Goal: Feedback & Contribution: Contribute content

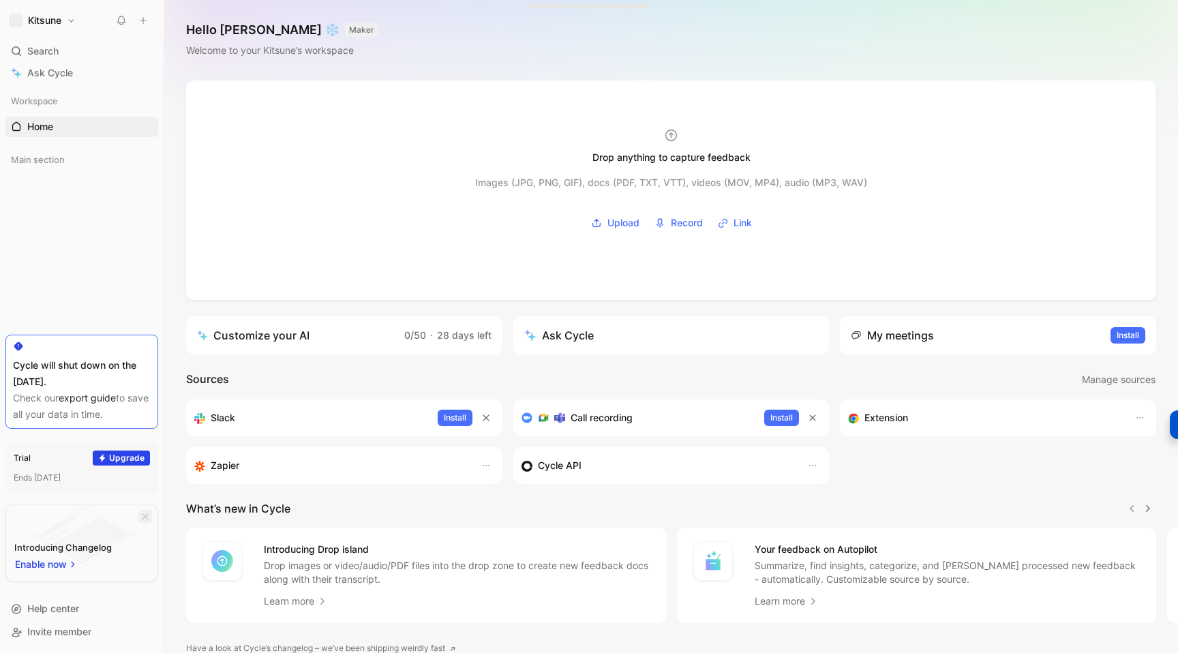
click at [141, 516] on icon "button" at bounding box center [145, 517] width 8 height 8
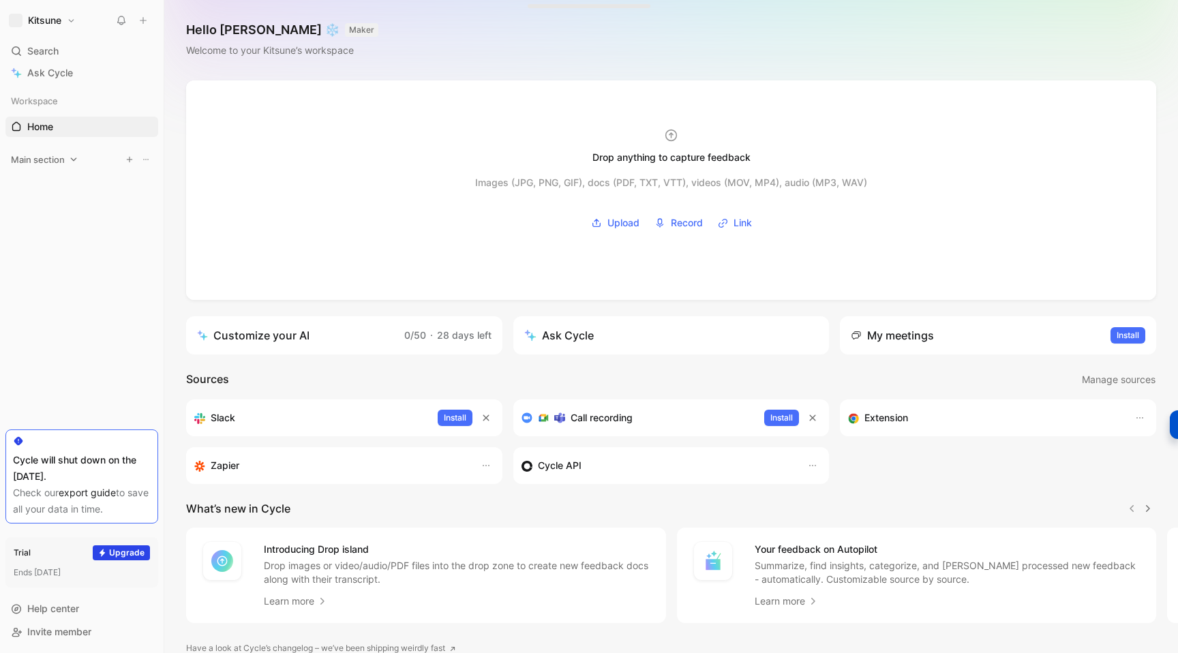
click at [77, 160] on icon at bounding box center [74, 160] width 10 height 10
click at [56, 185] on link "Inbox" at bounding box center [81, 185] width 153 height 20
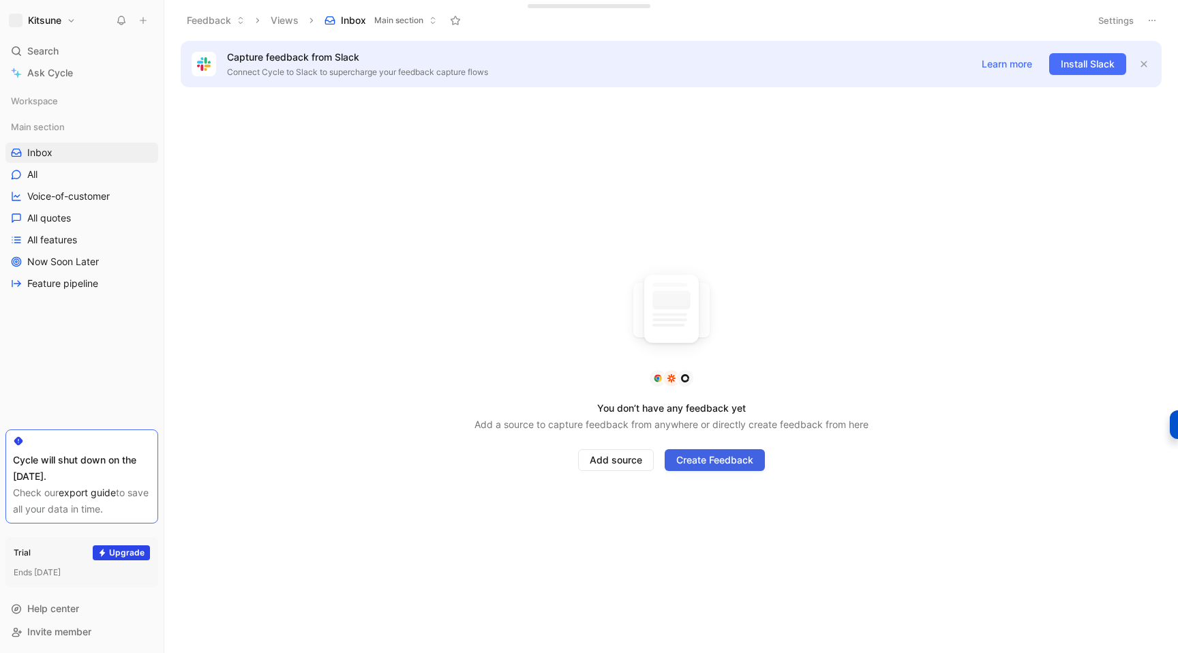
click at [688, 455] on span "Create Feedback" at bounding box center [714, 460] width 77 height 16
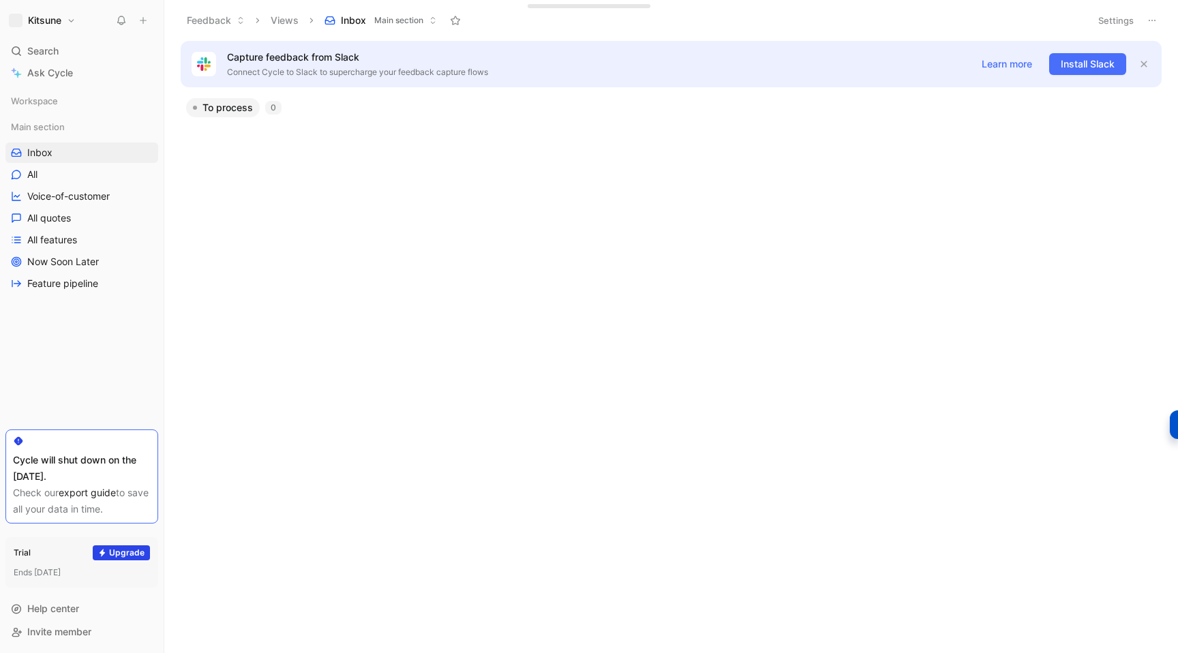
click at [376, 199] on div "To process 0" at bounding box center [670, 375] width 994 height 555
click at [1150, 61] on div "Capture feedback from Slack Connect Cycle to Slack to supercharge your feedback…" at bounding box center [671, 64] width 981 height 46
click at [1146, 61] on icon "button" at bounding box center [1143, 64] width 8 height 8
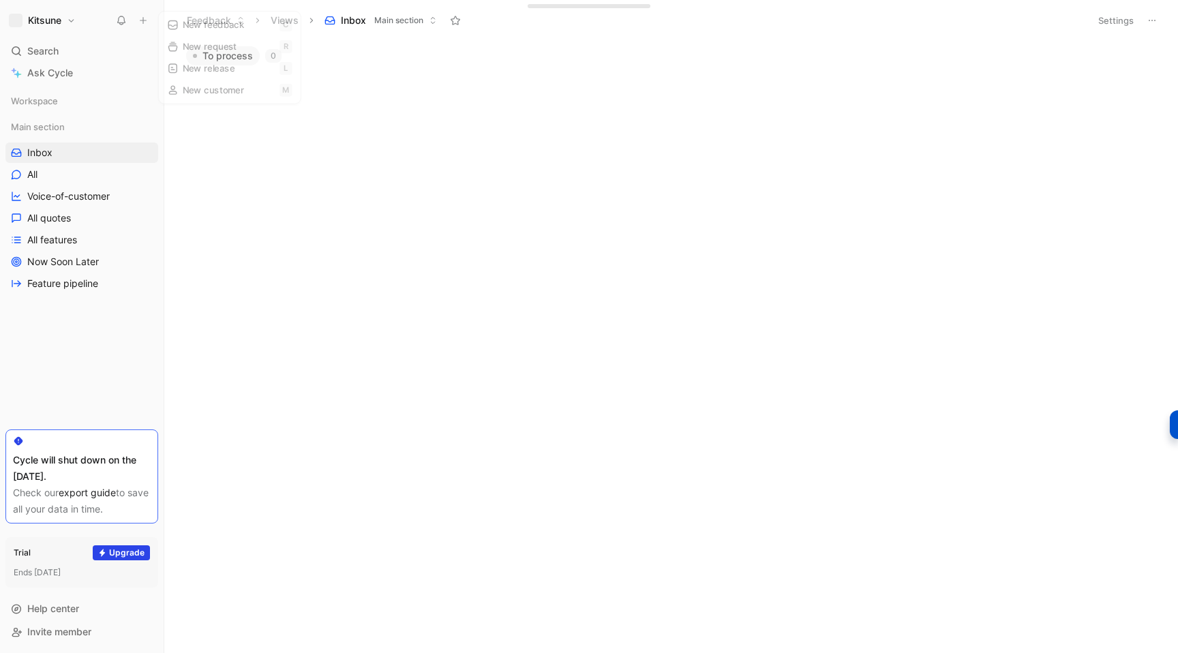
click at [141, 25] on icon at bounding box center [143, 21] width 10 height 10
click at [185, 25] on button "New feedback c" at bounding box center [235, 25] width 146 height 23
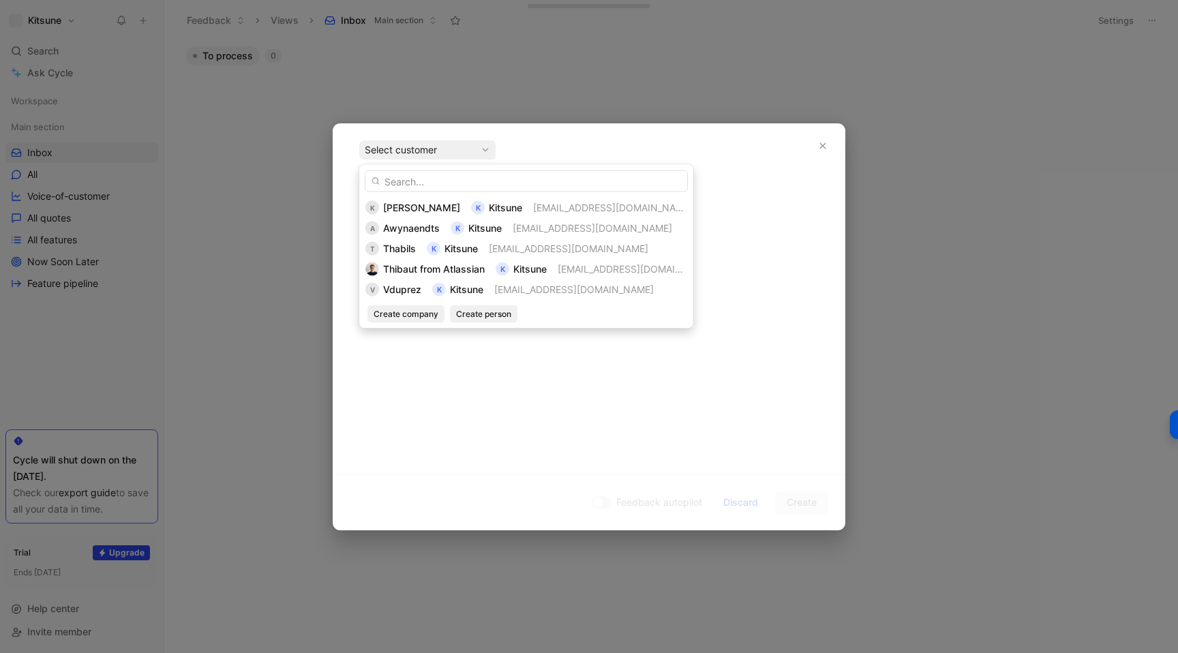
click at [426, 178] on input "text" at bounding box center [526, 181] width 323 height 22
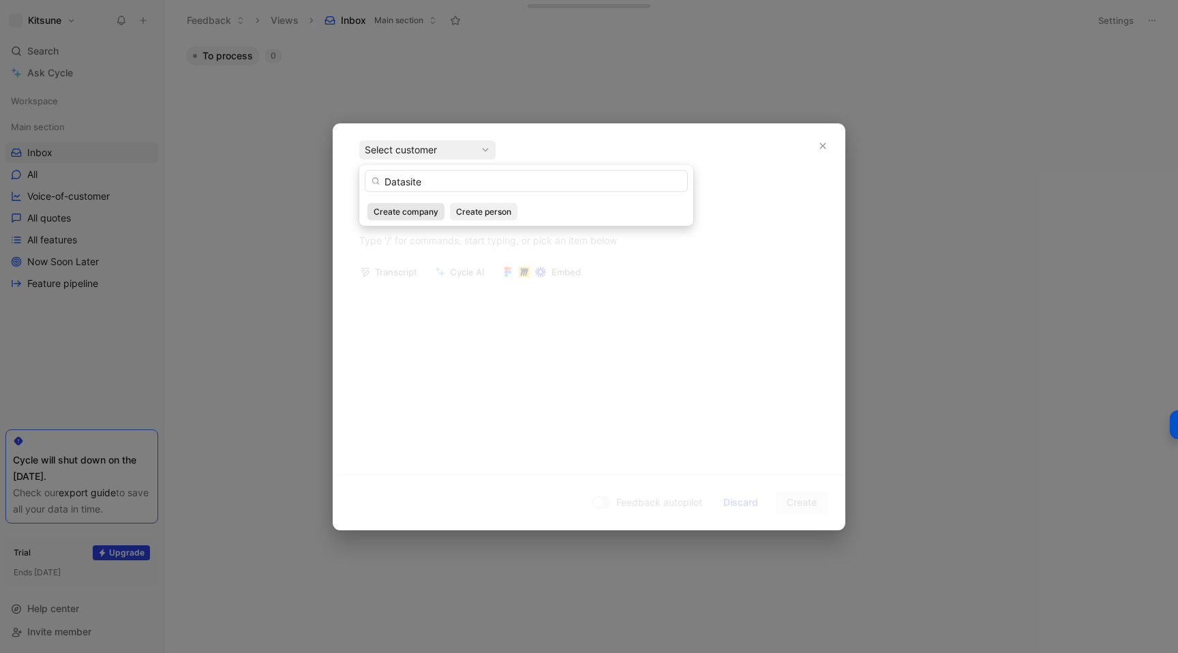
type input "Datasite"
click at [409, 206] on span "Create company" at bounding box center [405, 212] width 65 height 14
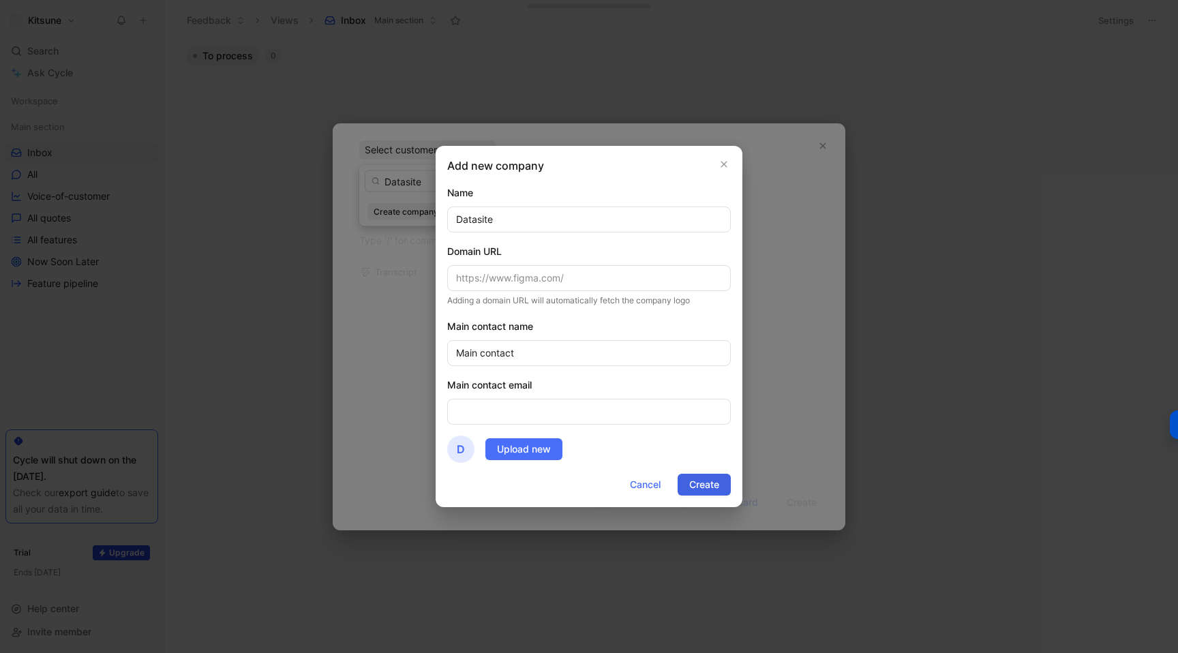
click at [697, 491] on span "Create" at bounding box center [704, 484] width 30 height 16
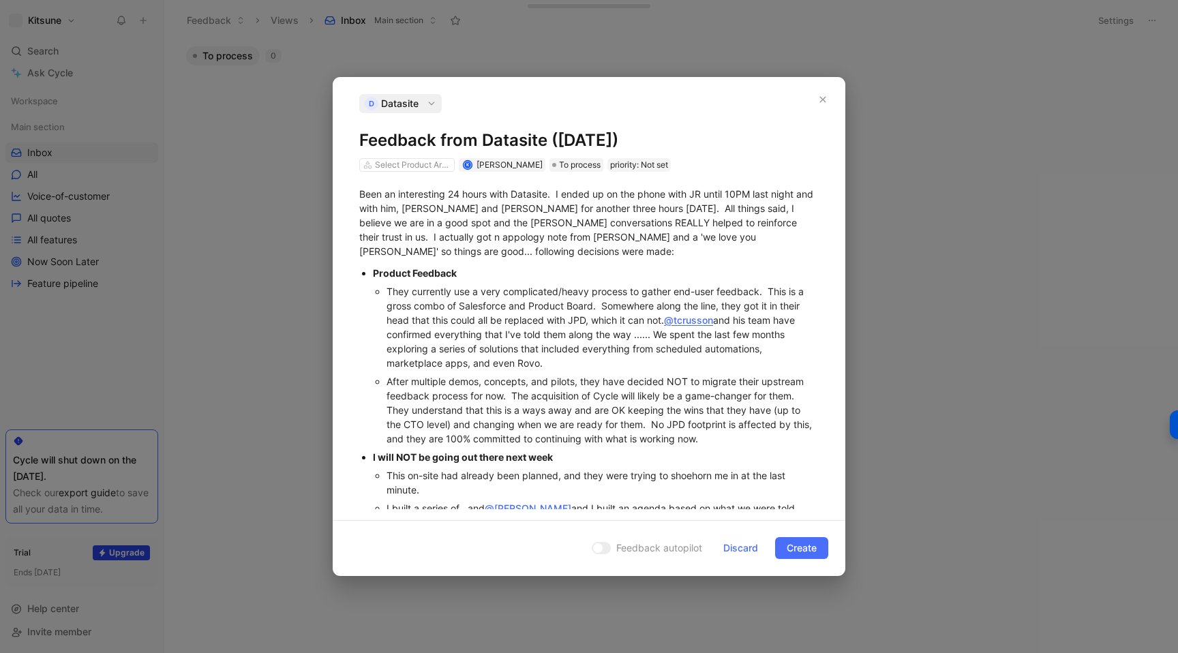
click at [600, 552] on div at bounding box center [601, 548] width 19 height 12
click at [810, 545] on span "Create" at bounding box center [801, 548] width 30 height 16
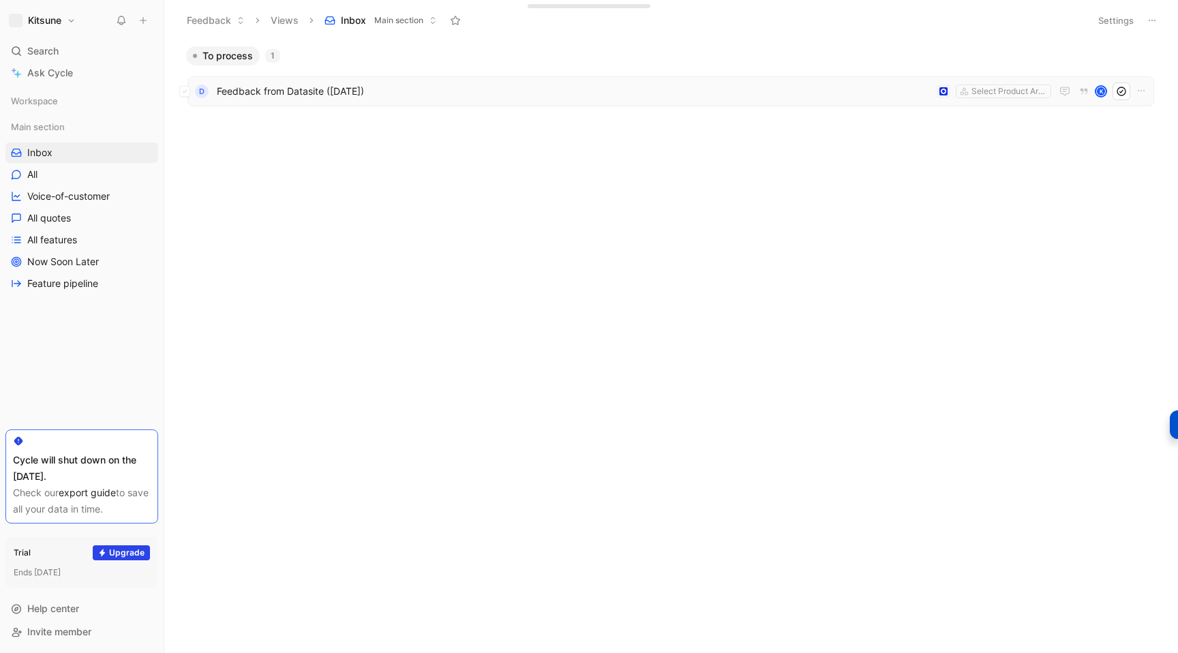
click at [433, 101] on div "D Feedback from Datasite ([DATE]) Select Product Areas K" at bounding box center [670, 91] width 966 height 30
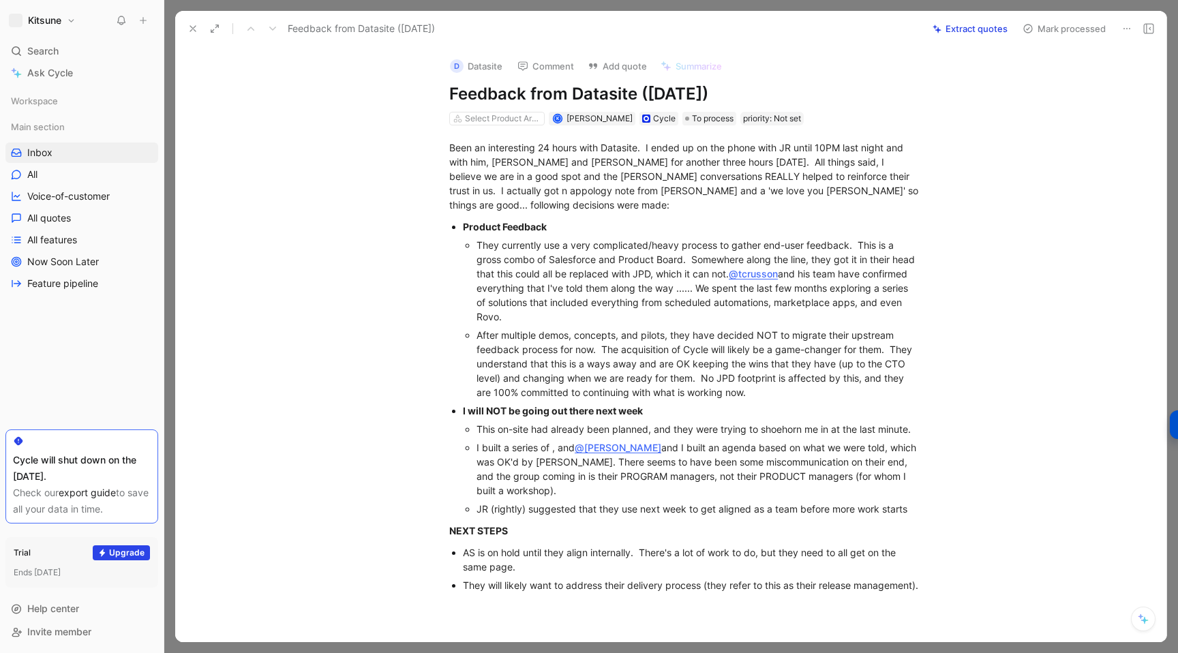
click at [70, 19] on button "Kitsune" at bounding box center [42, 20] width 74 height 19
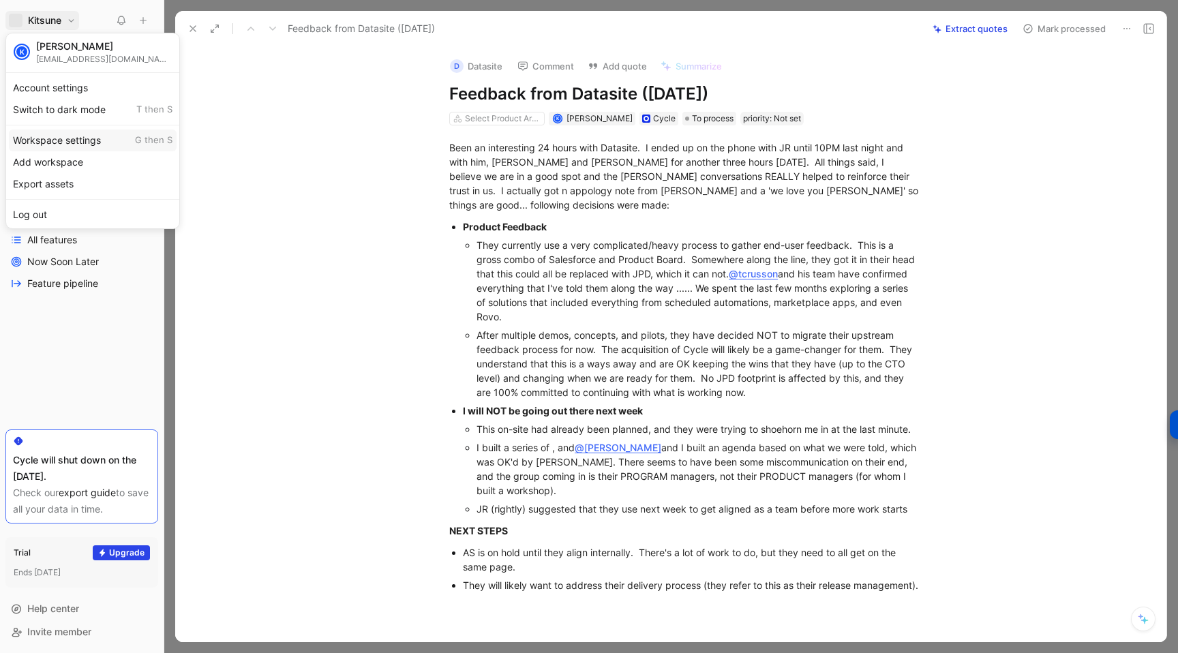
click at [57, 147] on div "Workspace settings G then S" at bounding box center [93, 140] width 168 height 22
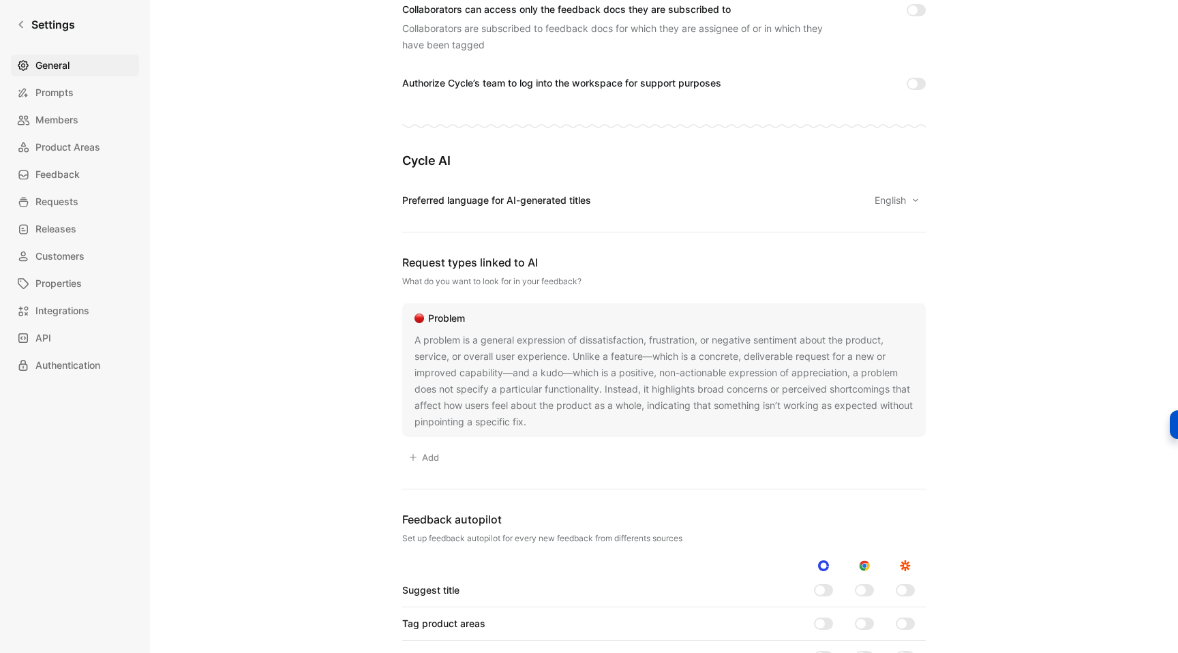
scroll to position [1129, 0]
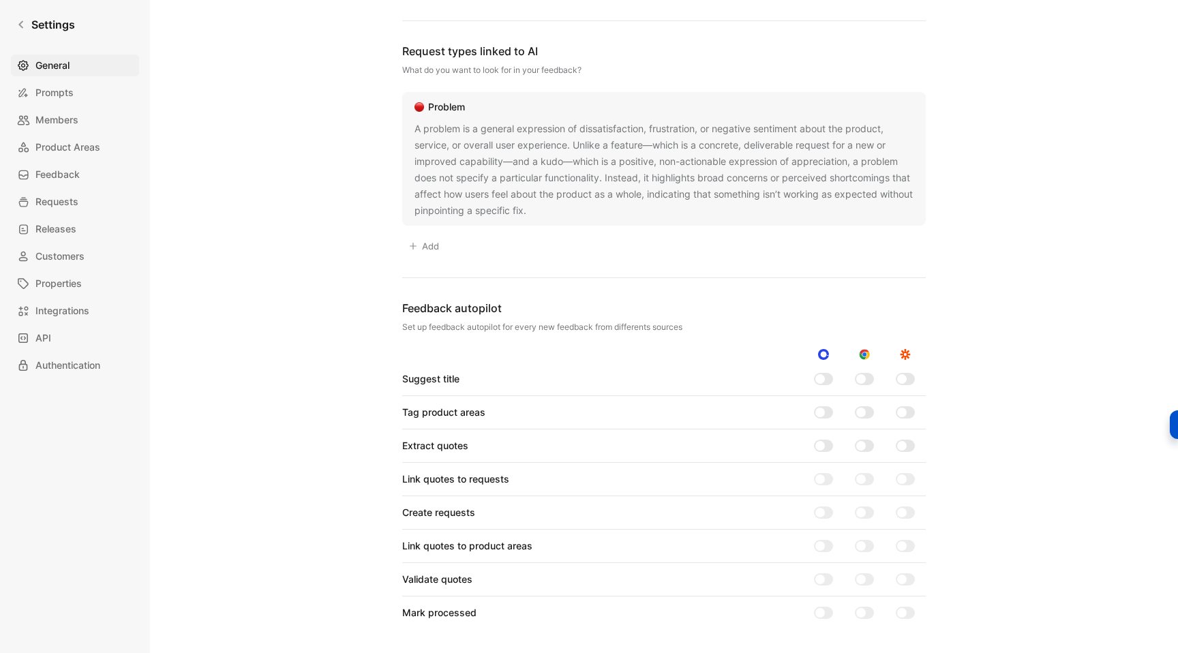
click at [825, 369] on div "Suggest title Tag product areas Extract quotes Link quotes to requests Create r…" at bounding box center [663, 493] width 523 height 289
click at [821, 380] on div at bounding box center [820, 379] width 10 height 10
click at [0, 0] on input "checkbox" at bounding box center [0, 0] width 0 height 0
click at [823, 416] on div at bounding box center [823, 412] width 19 height 12
click at [0, 0] on input "checkbox" at bounding box center [0, 0] width 0 height 0
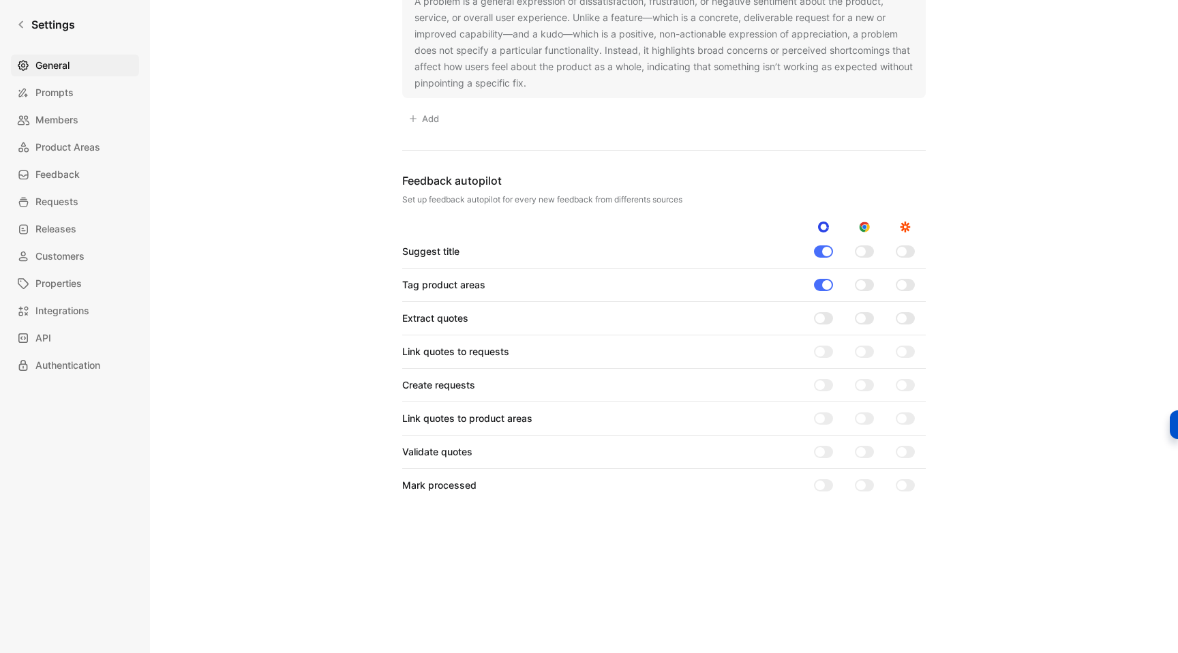
scroll to position [1264, 0]
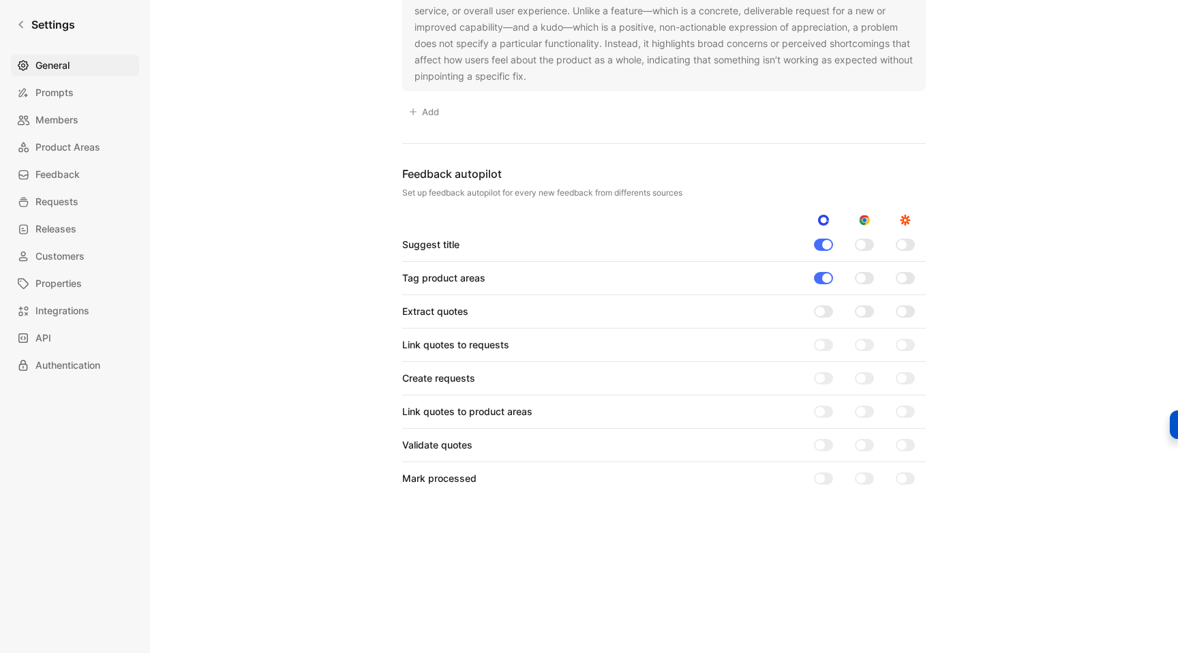
click at [821, 311] on div at bounding box center [820, 312] width 10 height 10
click at [0, 0] on input "checkbox" at bounding box center [0, 0] width 0 height 0
click at [821, 343] on div at bounding box center [820, 345] width 10 height 10
click at [0, 0] on input "checkbox" at bounding box center [0, 0] width 0 height 0
click at [817, 408] on div at bounding box center [820, 412] width 10 height 10
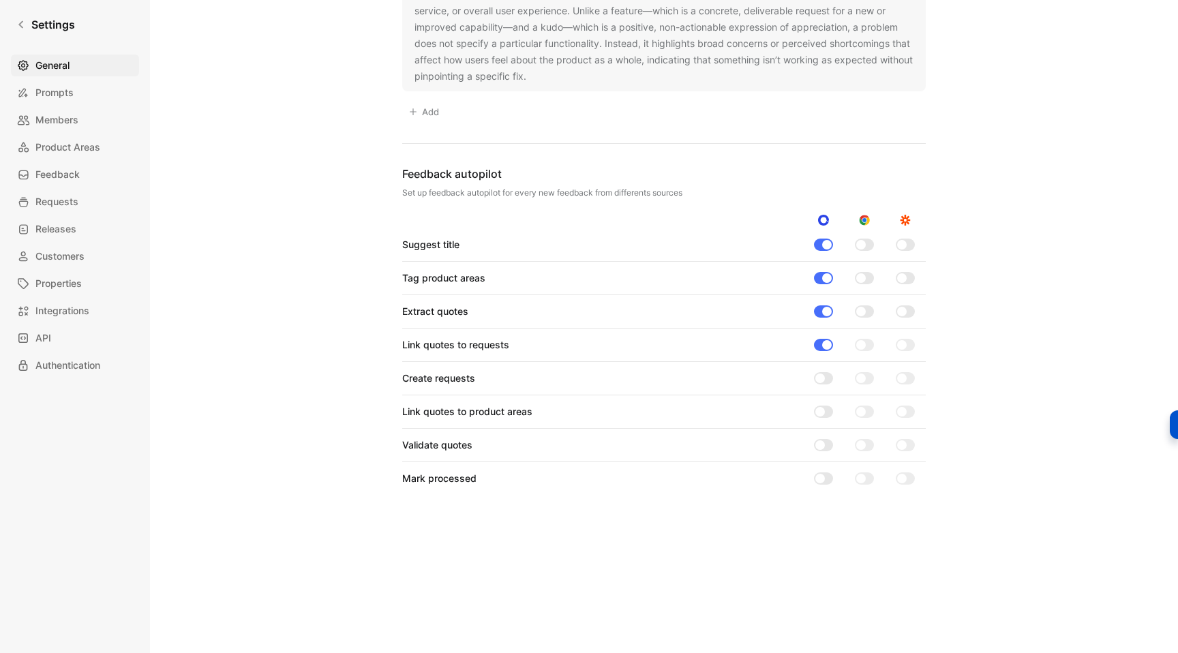
click at [0, 0] on input "checkbox" at bounding box center [0, 0] width 0 height 0
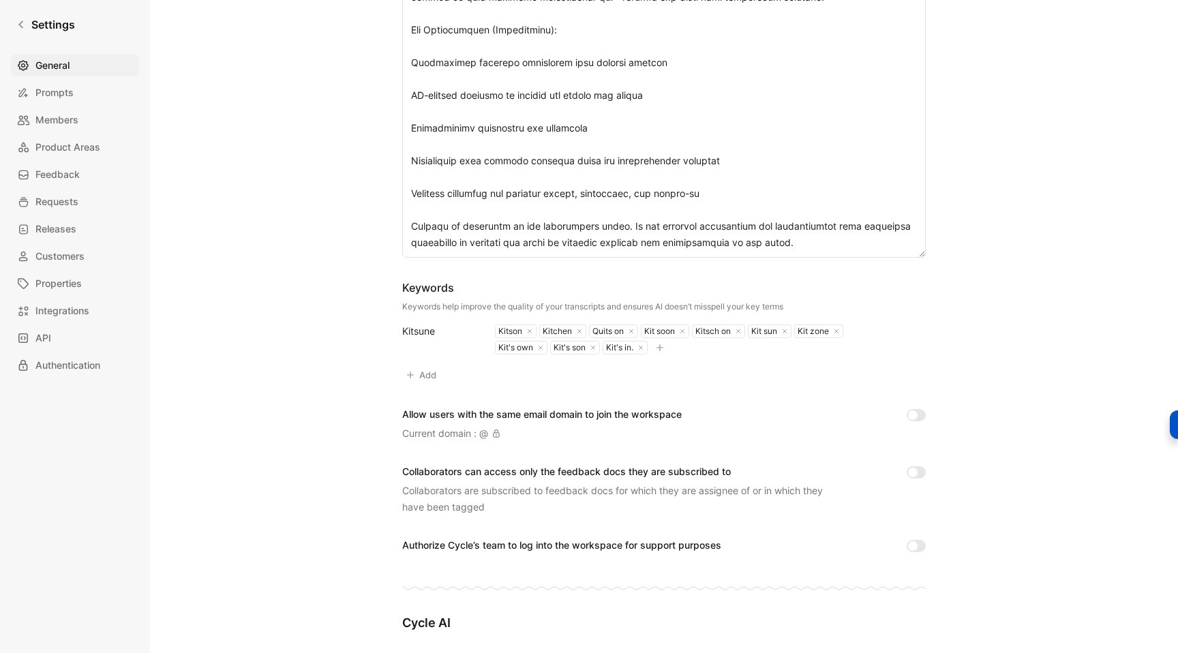
scroll to position [359, 0]
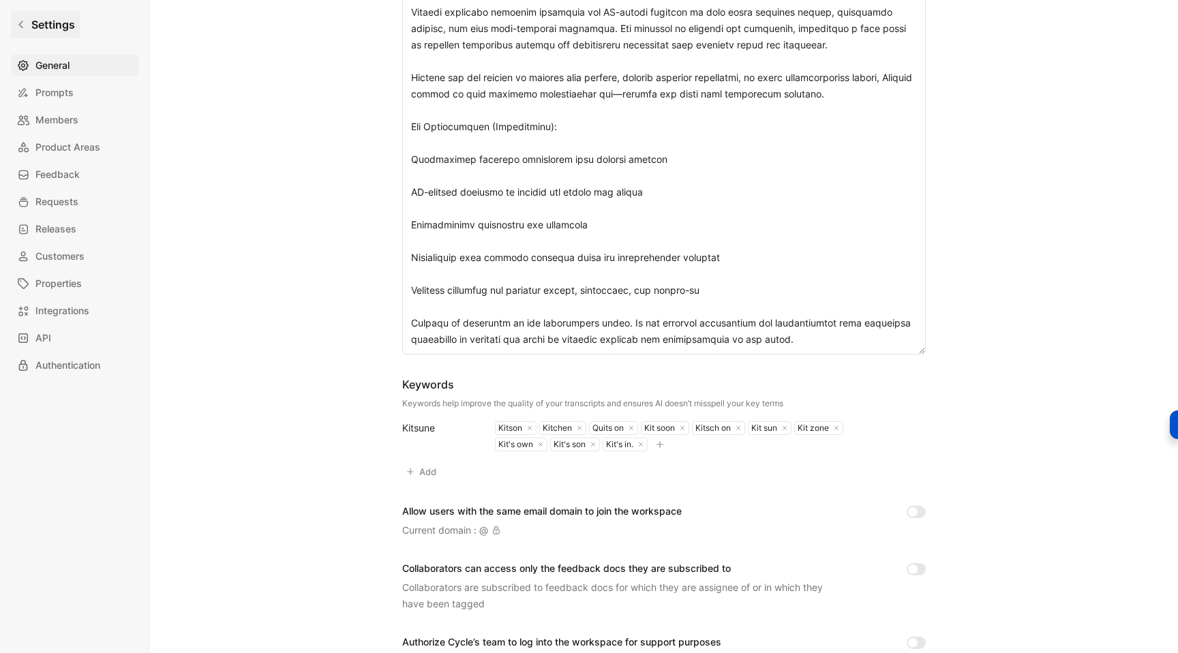
click at [40, 27] on h1 "Settings" at bounding box center [53, 24] width 44 height 16
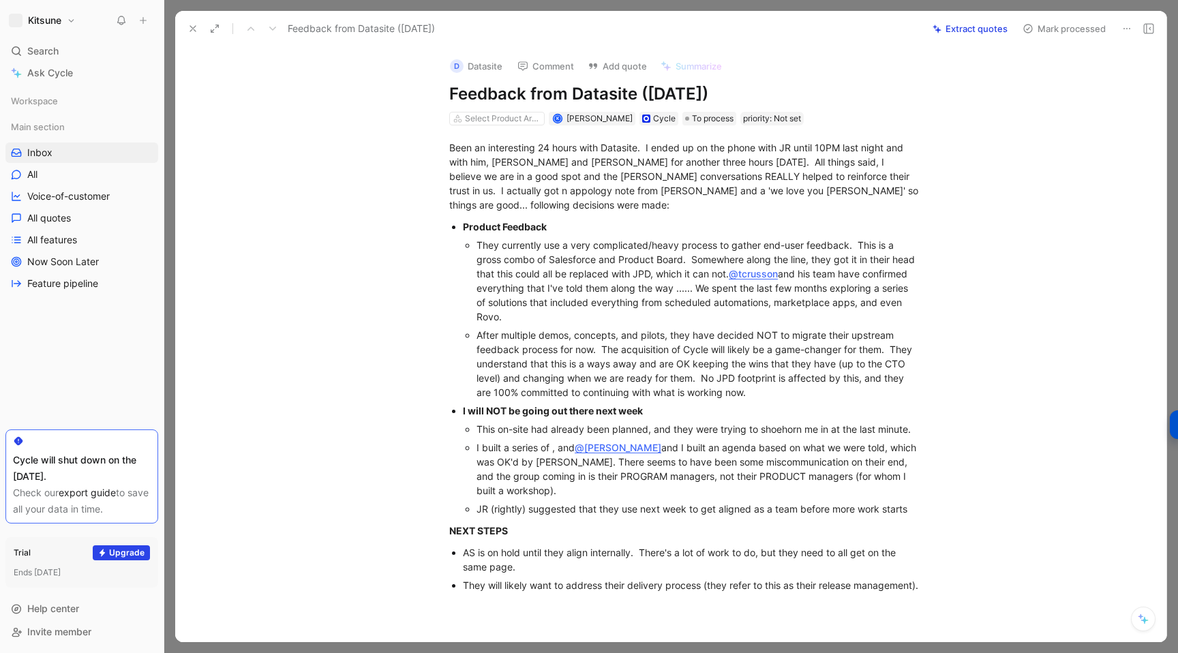
click at [942, 33] on button "Extract quotes" at bounding box center [969, 28] width 87 height 19
click at [190, 31] on use at bounding box center [192, 28] width 5 height 5
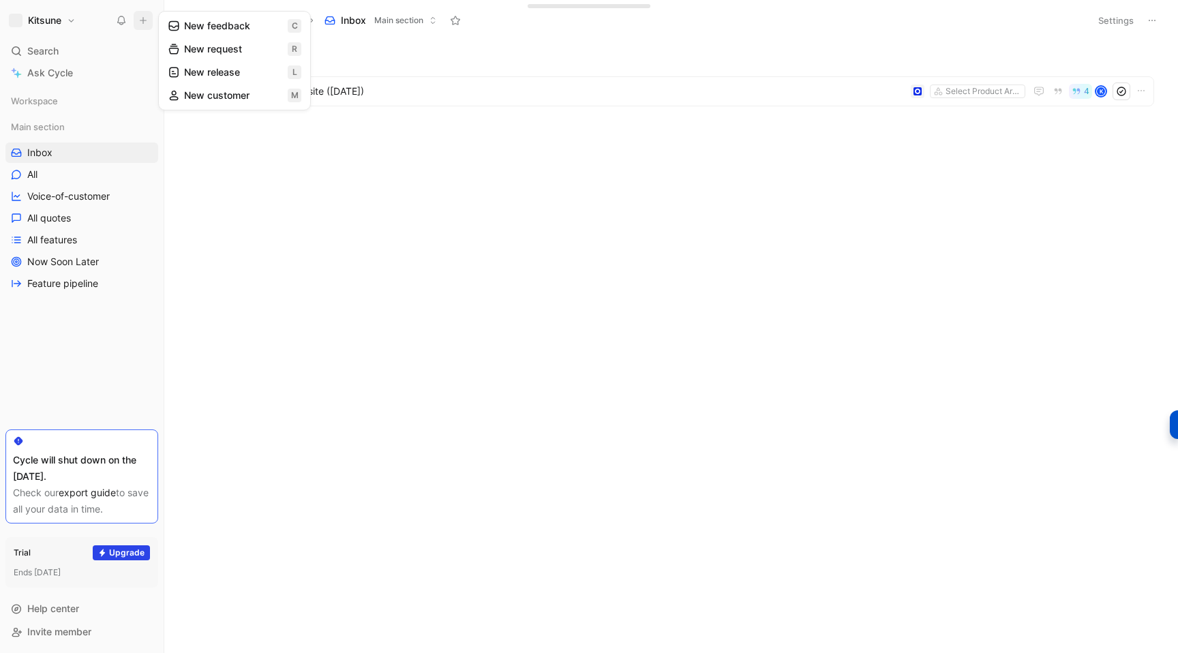
click at [192, 25] on button "New feedback c" at bounding box center [235, 25] width 146 height 23
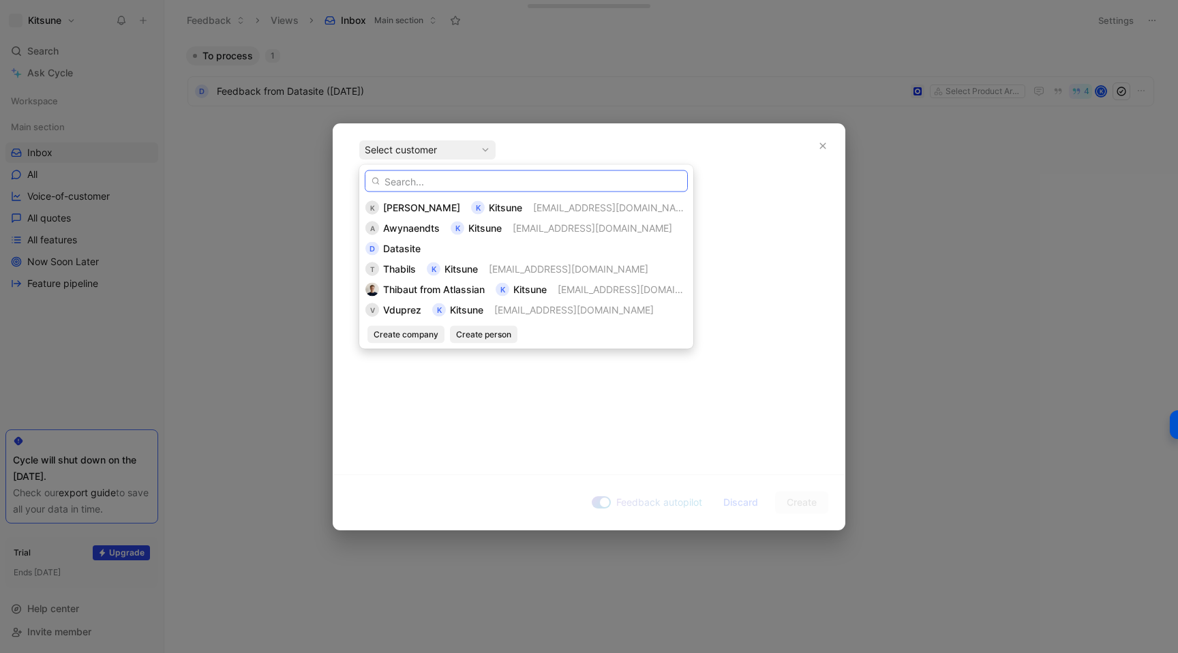
click at [400, 180] on input "text" at bounding box center [526, 181] width 323 height 22
type input "Si"
click at [413, 333] on span "Create company" at bounding box center [405, 335] width 65 height 14
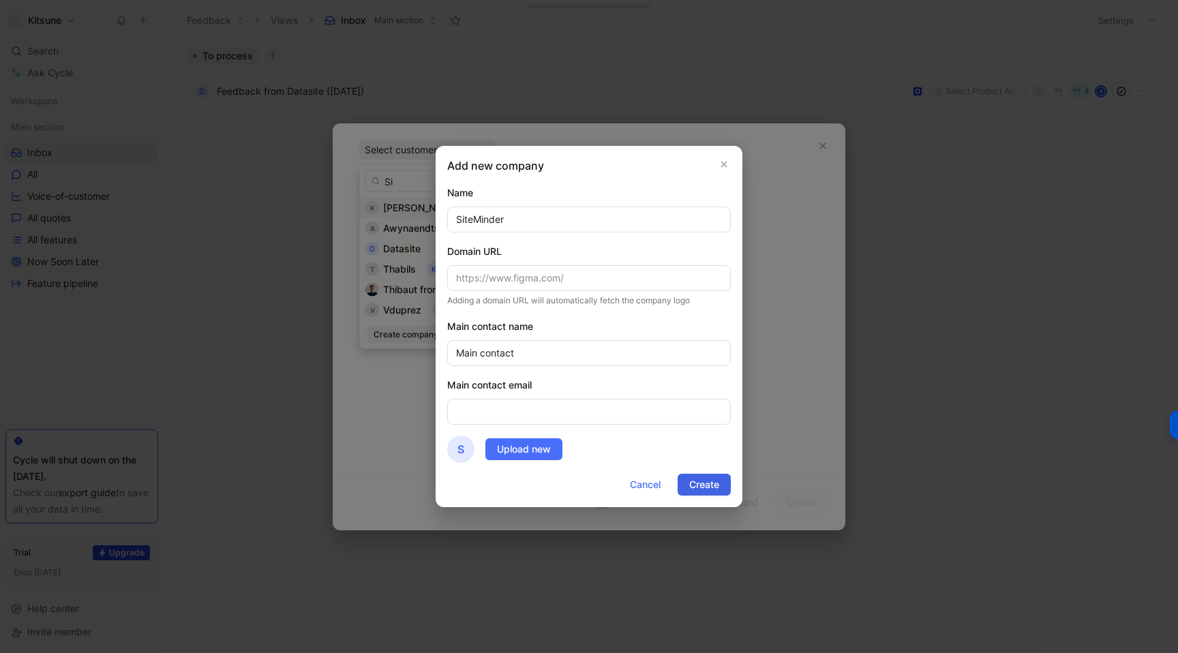
type input "SiteMinder"
click at [690, 481] on span "Create" at bounding box center [704, 484] width 30 height 16
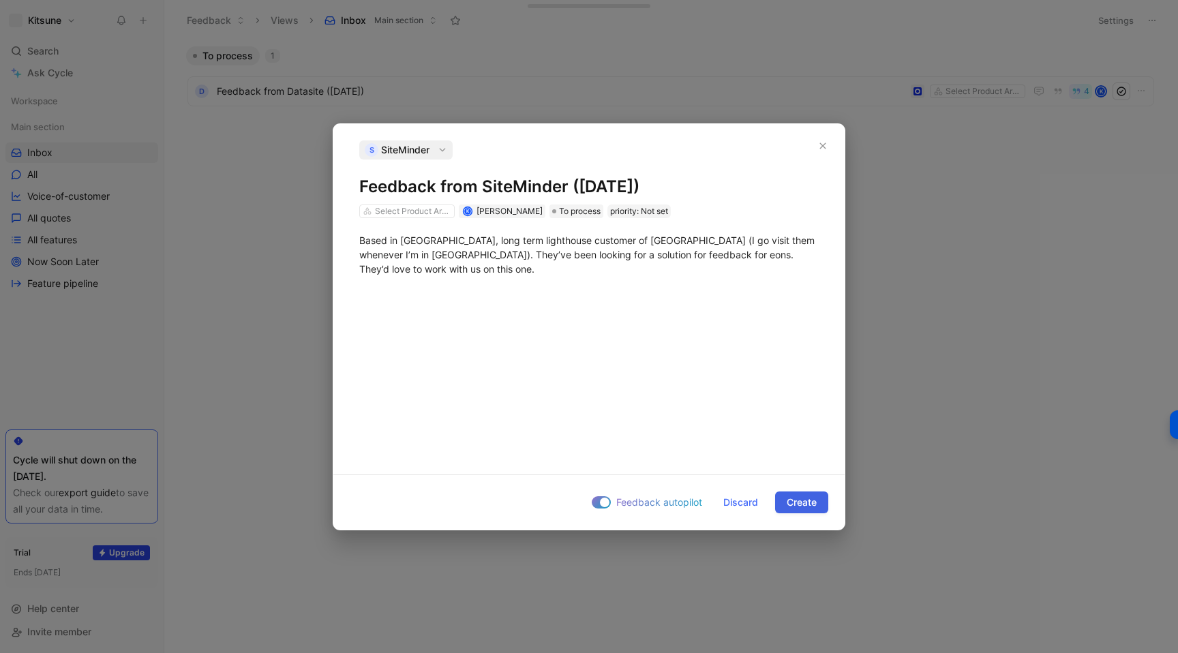
click at [783, 503] on button "Create" at bounding box center [801, 502] width 53 height 22
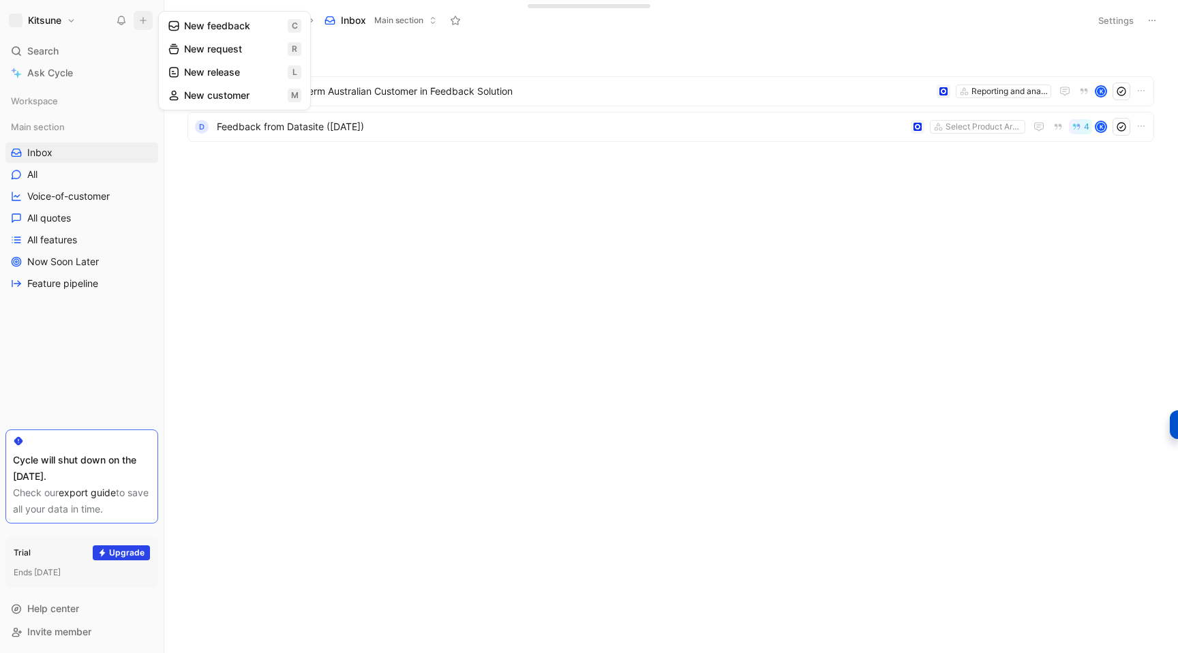
click at [191, 22] on button "New feedback c" at bounding box center [235, 25] width 146 height 23
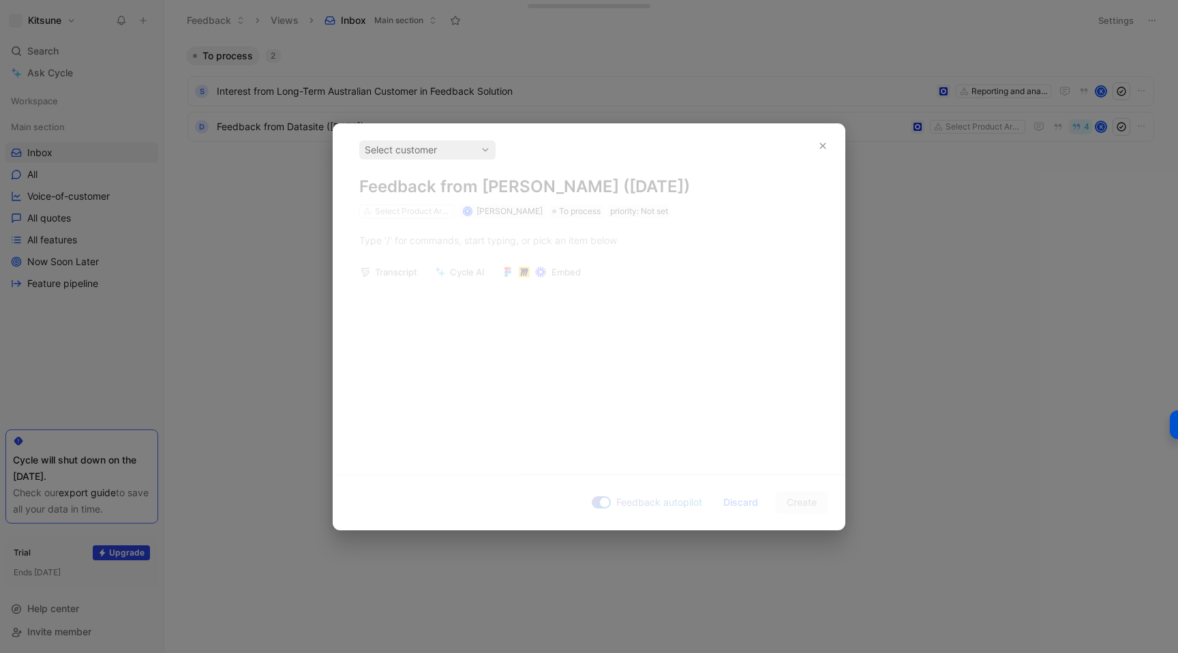
click at [452, 273] on div "Select customer Feedback from [PERSON_NAME] ([DATE]) Select Product Areas K [PE…" at bounding box center [588, 293] width 511 height 339
click at [396, 158] on div "Select customer" at bounding box center [427, 149] width 136 height 19
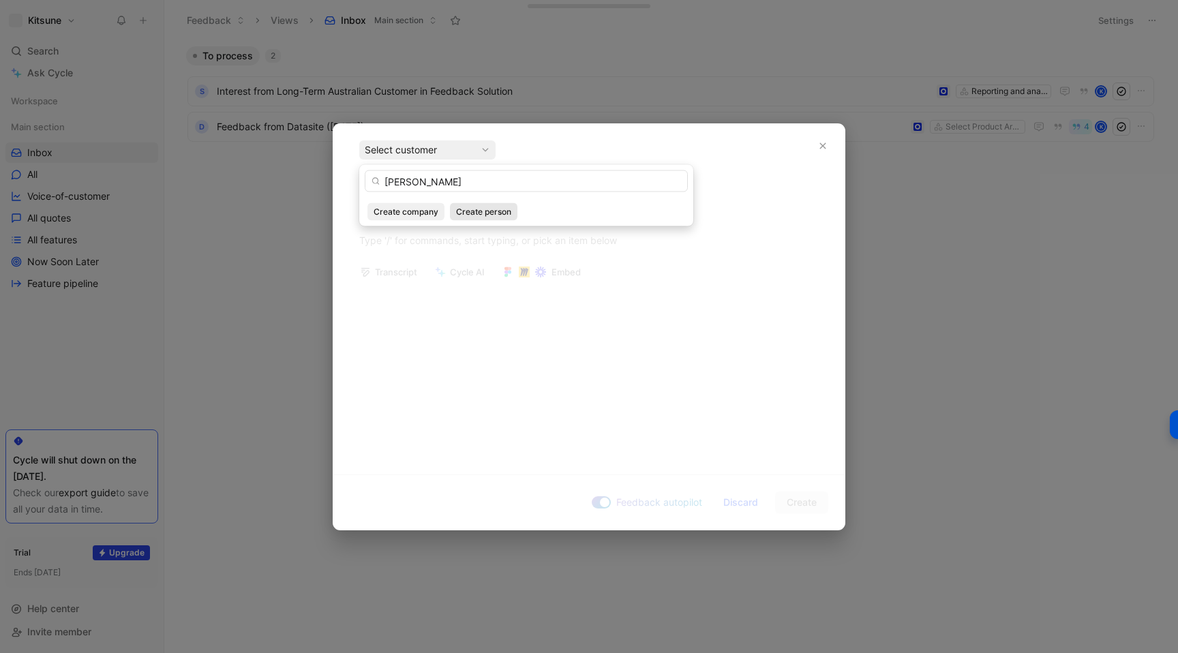
type input "[PERSON_NAME]"
click at [469, 216] on span "Create person" at bounding box center [483, 212] width 55 height 14
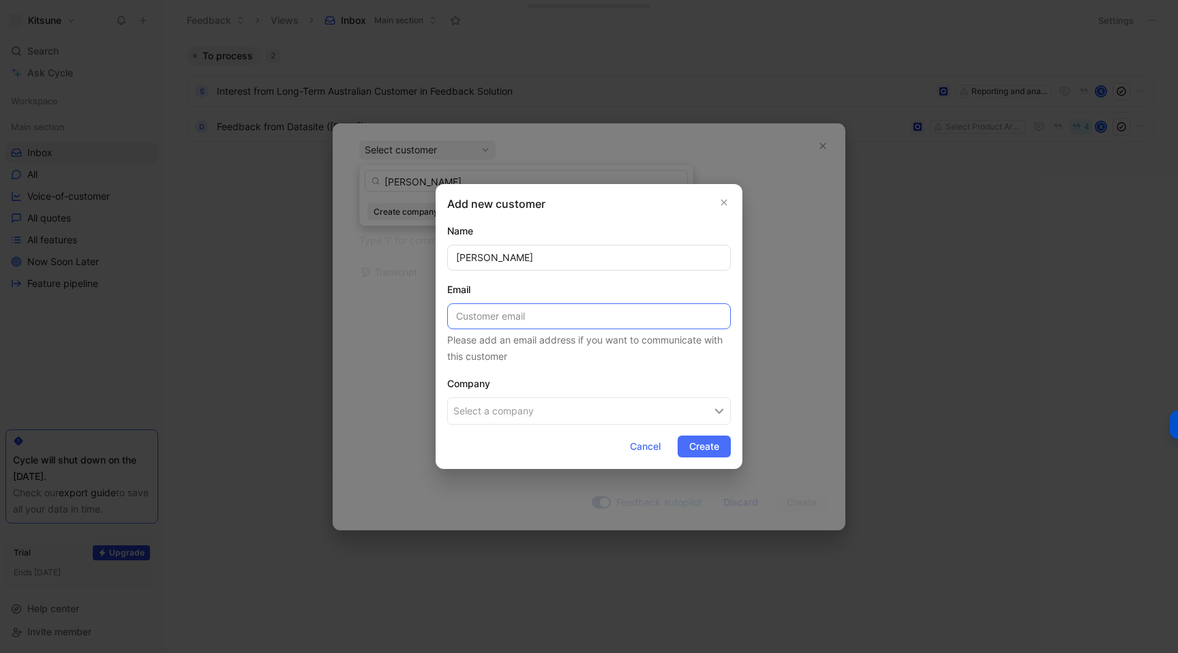
click at [474, 307] on input at bounding box center [589, 316] width 284 height 26
paste input "[EMAIL_ADDRESS][DOMAIN_NAME]"
type input "[EMAIL_ADDRESS][DOMAIN_NAME]"
click at [497, 397] on button "Select a company" at bounding box center [589, 410] width 284 height 27
type input "Atlassian"
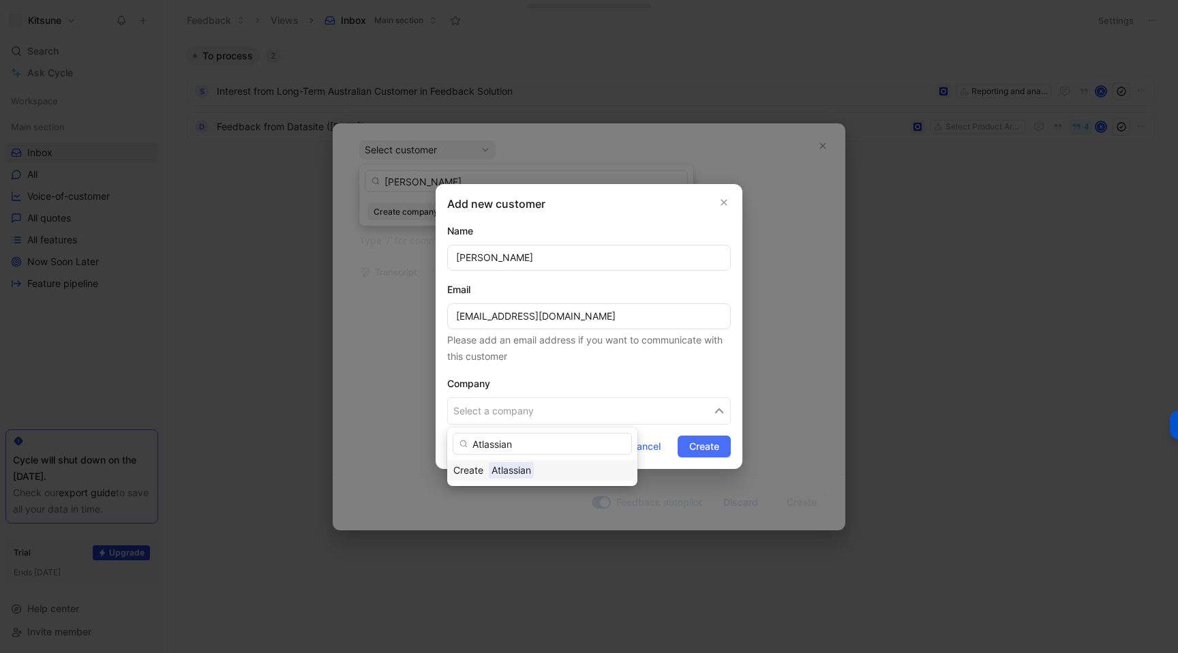
click at [525, 466] on span "Atlassian" at bounding box center [511, 469] width 45 height 17
click at [696, 449] on span "Create" at bounding box center [704, 446] width 30 height 16
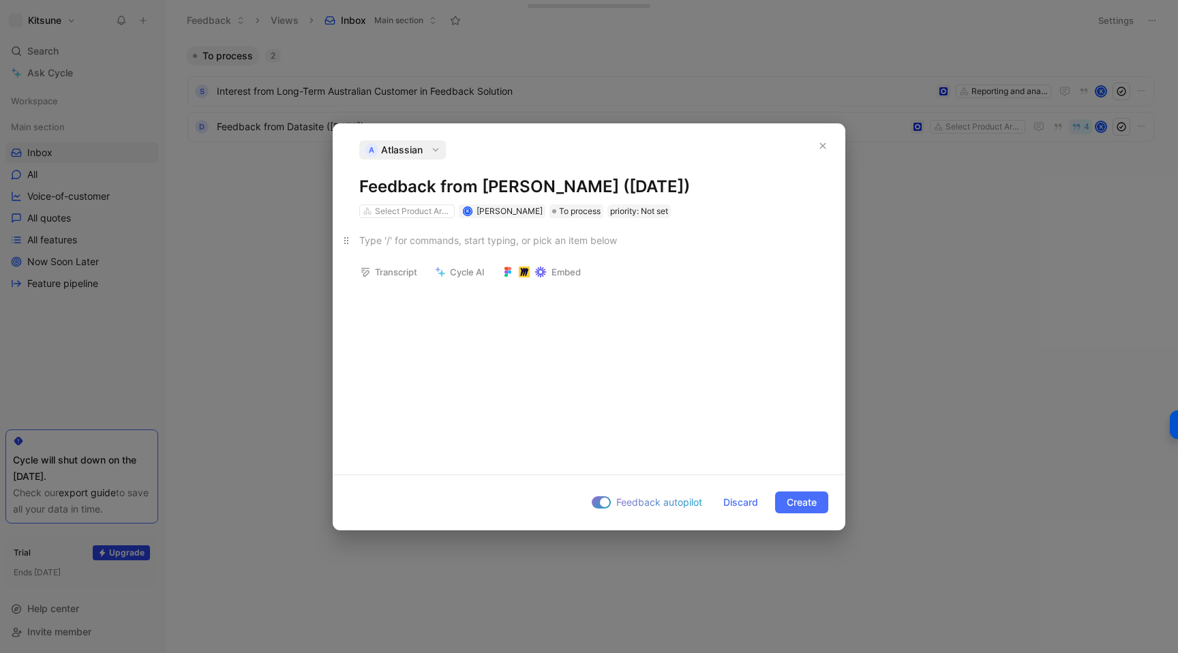
click at [376, 245] on div at bounding box center [588, 240] width 459 height 14
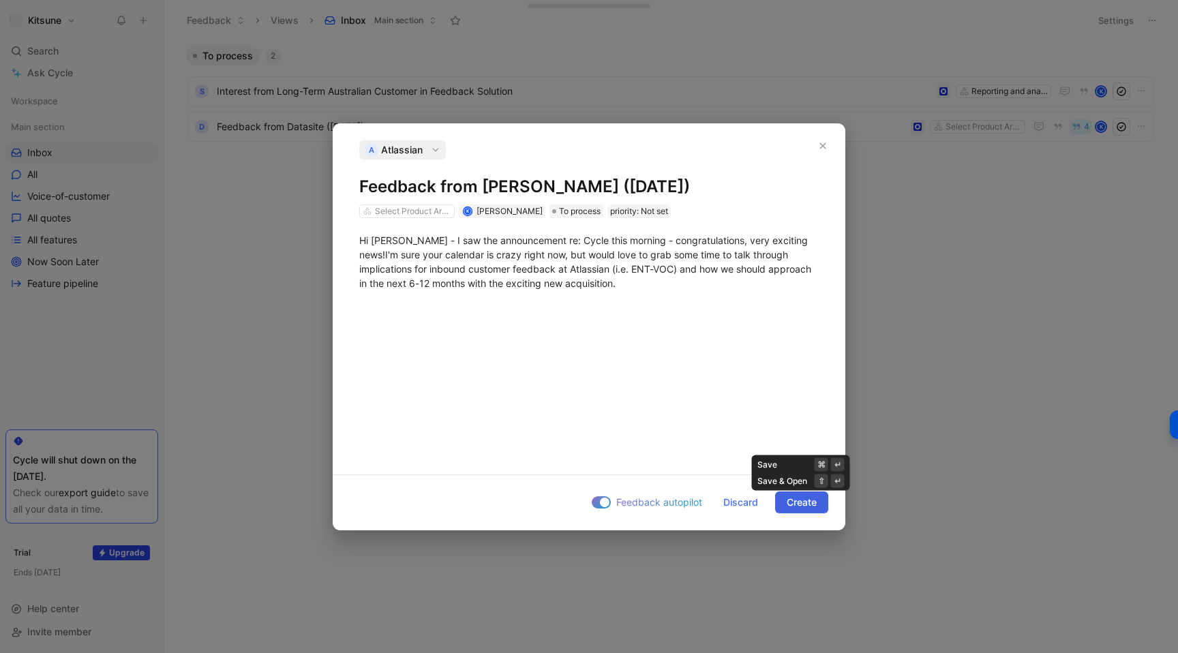
click at [791, 502] on span "Create" at bounding box center [801, 502] width 30 height 16
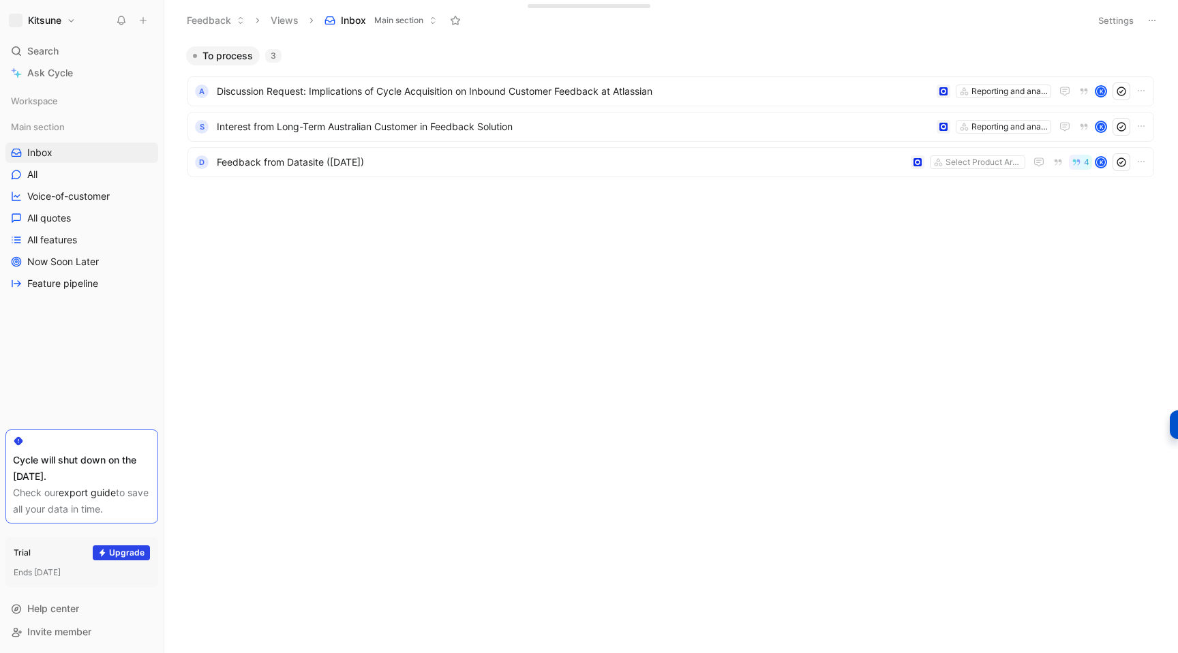
click at [148, 24] on button at bounding box center [143, 20] width 19 height 19
click at [204, 29] on button "New feedback c" at bounding box center [235, 25] width 146 height 23
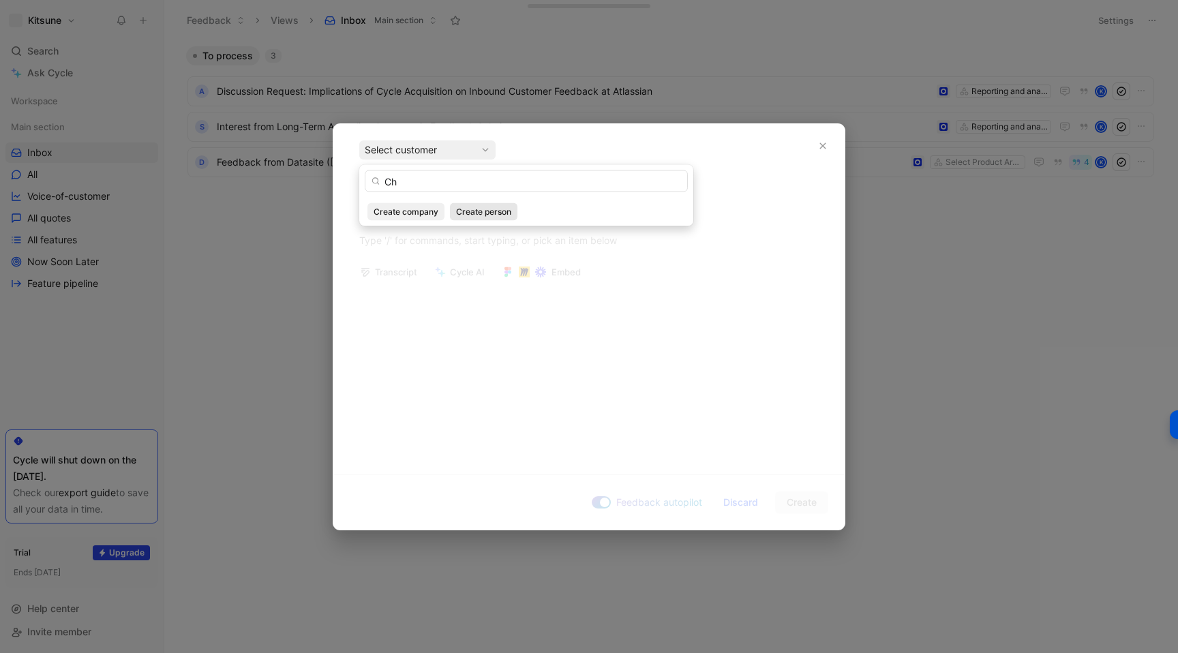
type input "Ch"
click at [463, 211] on span "Create person" at bounding box center [483, 212] width 55 height 14
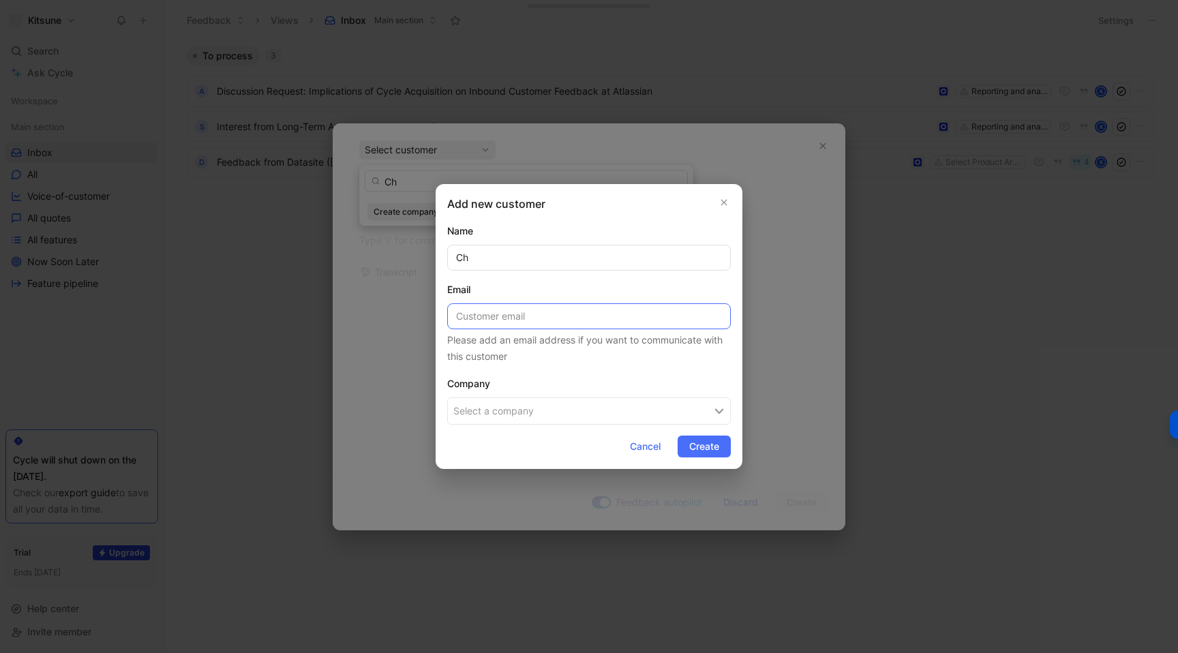
click at [502, 313] on input at bounding box center [589, 316] width 284 height 26
paste input "[EMAIL_ADDRESS][DOMAIN_NAME]"
type input "[EMAIL_ADDRESS][DOMAIN_NAME]"
click at [485, 263] on input "Ch" at bounding box center [589, 258] width 284 height 26
type input "[PERSON_NAME]"
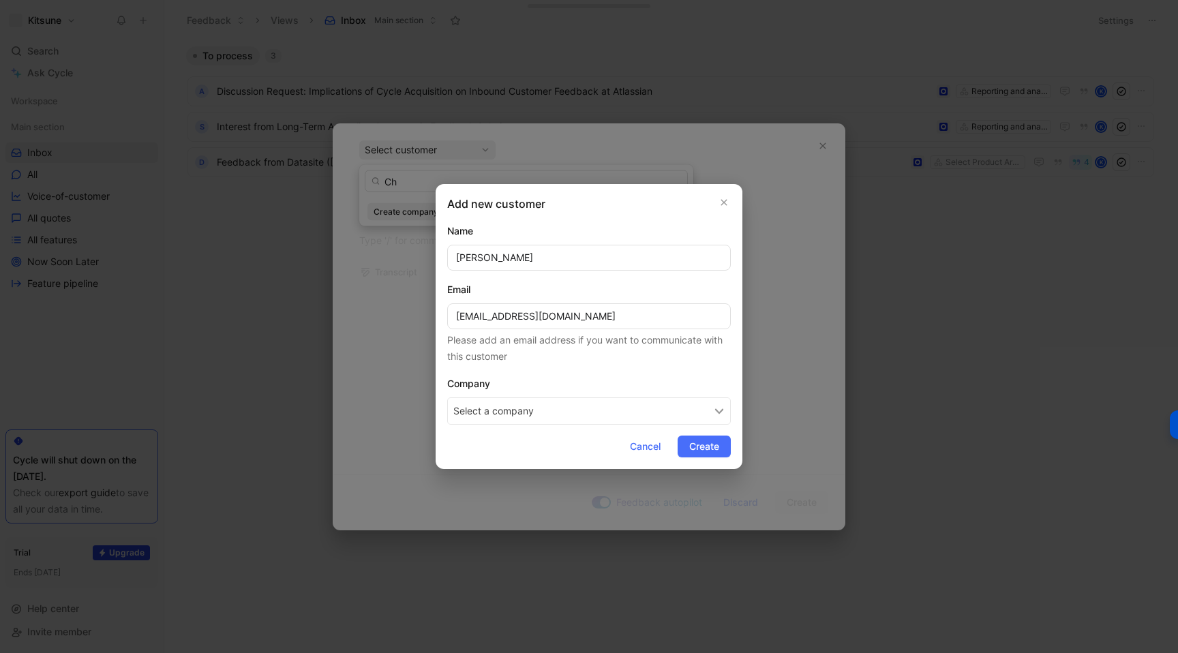
click at [563, 421] on button "Select a company" at bounding box center [589, 410] width 284 height 27
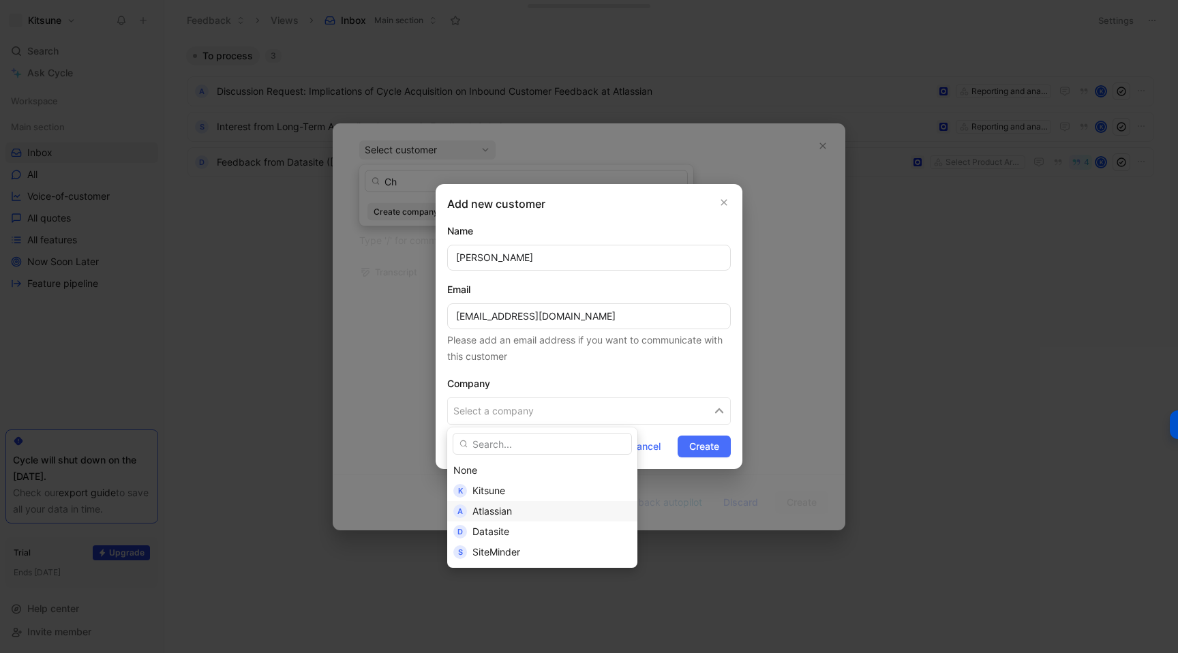
click at [491, 506] on span "Atlassian" at bounding box center [492, 511] width 40 height 12
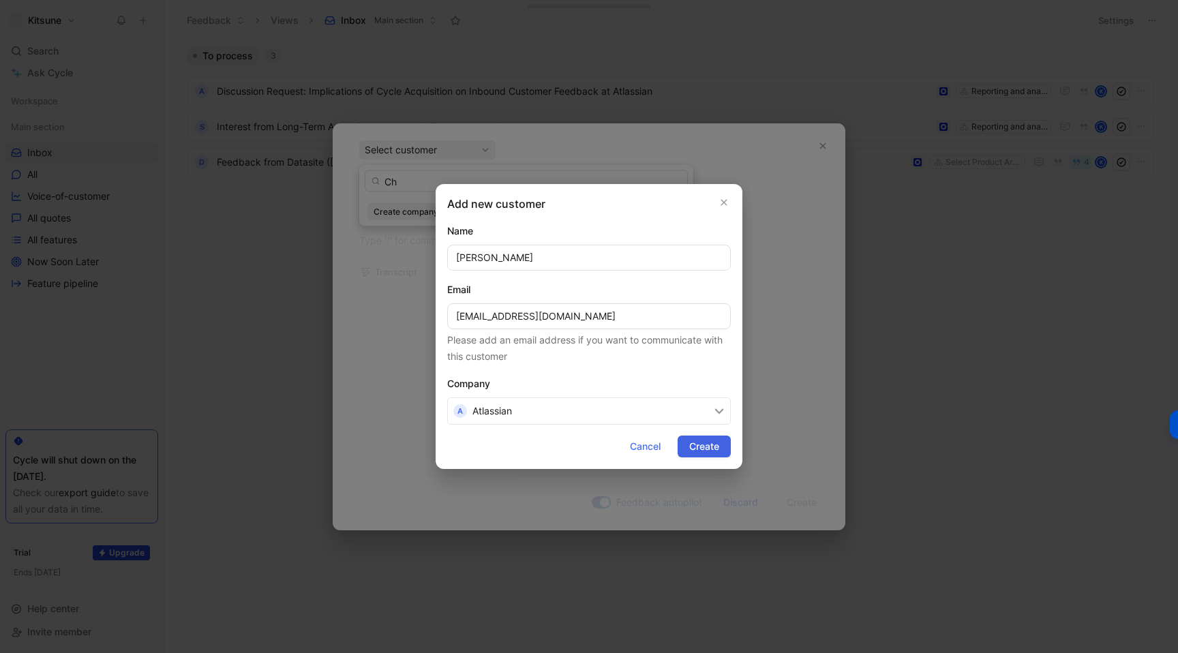
click at [689, 450] on span "Create" at bounding box center [704, 446] width 30 height 16
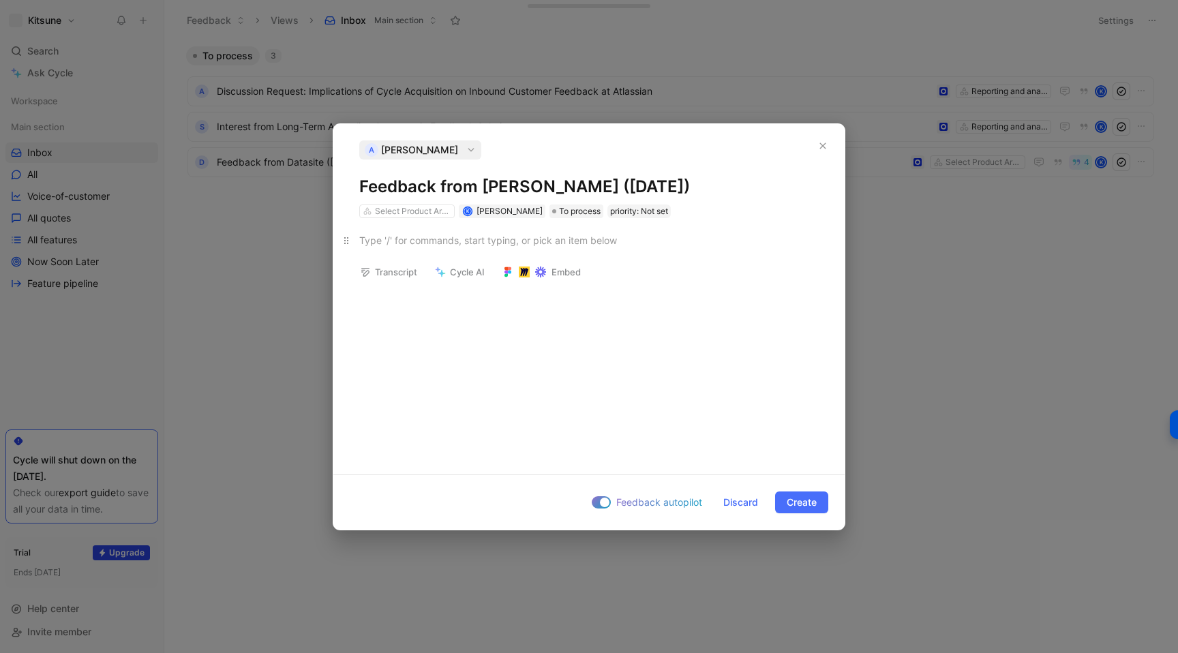
click at [512, 249] on p at bounding box center [588, 240] width 511 height 22
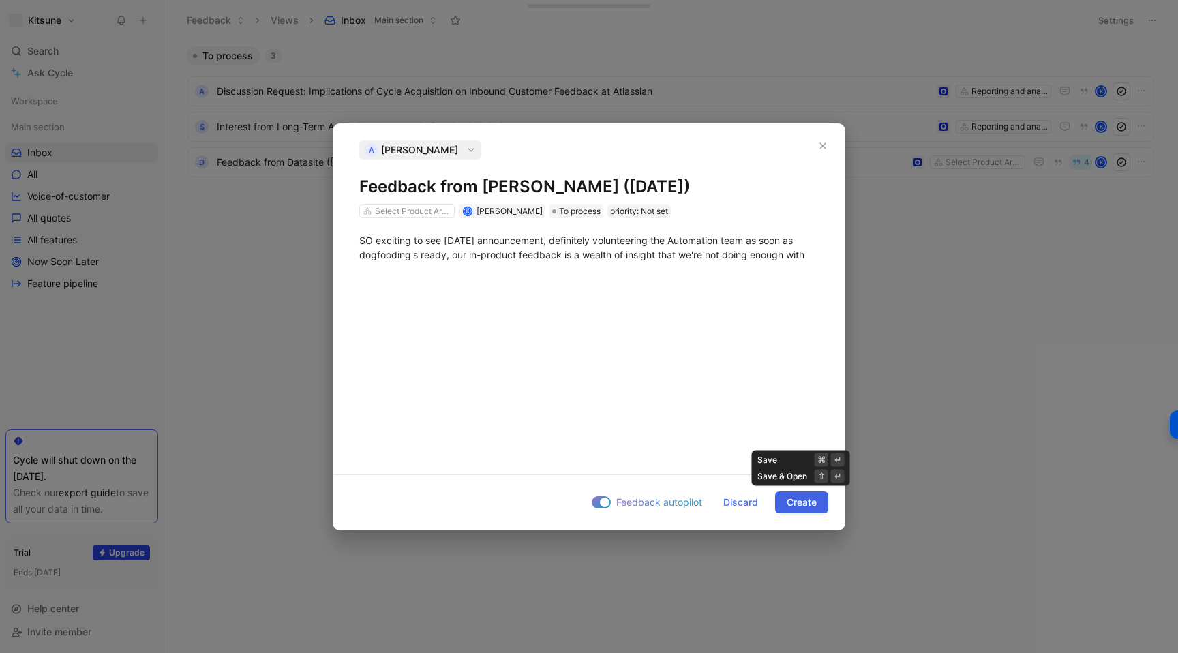
click at [786, 504] on span "Create" at bounding box center [801, 502] width 30 height 16
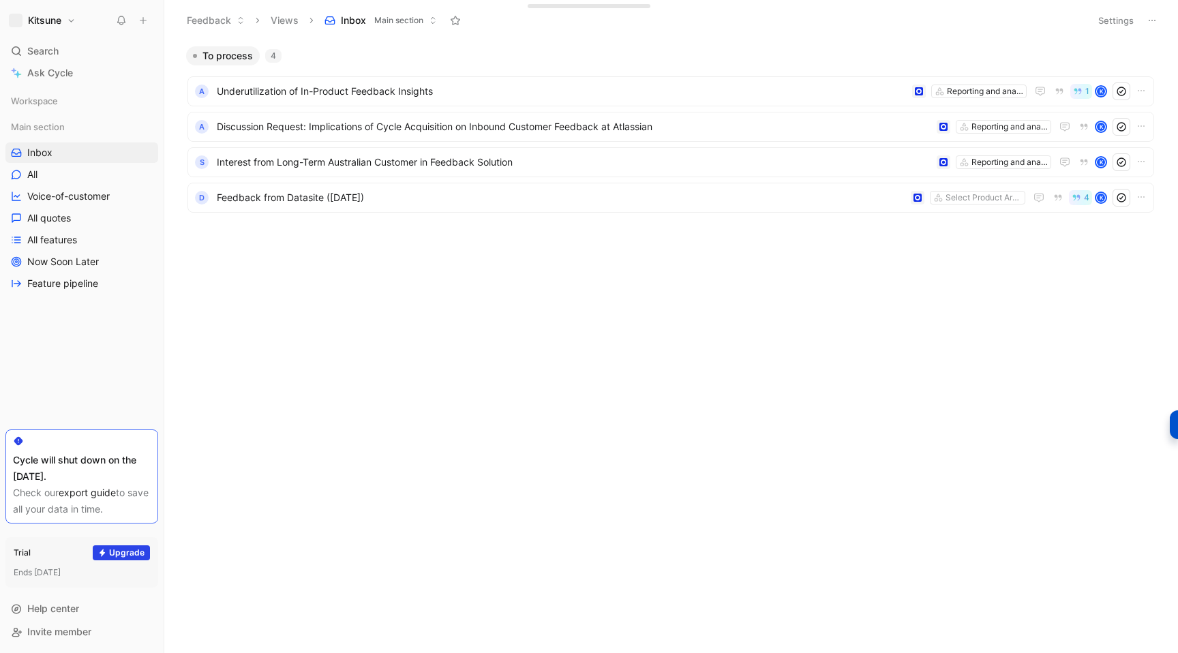
click at [140, 22] on icon at bounding box center [143, 21] width 10 height 10
click at [201, 27] on button "New feedback c" at bounding box center [235, 25] width 146 height 23
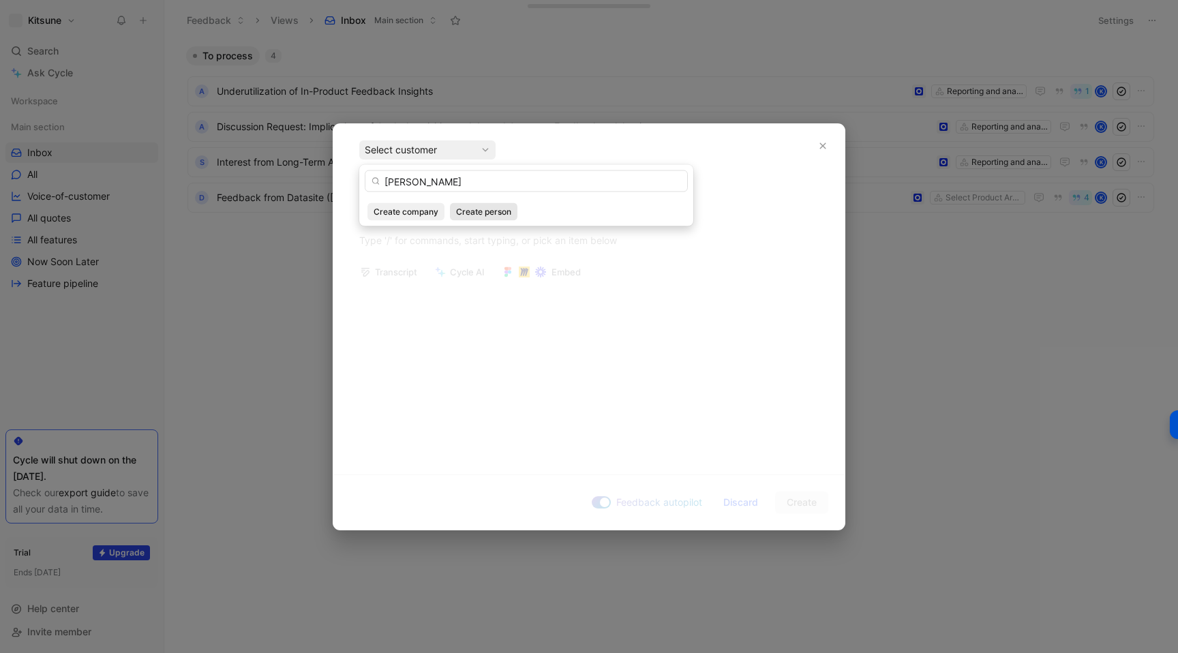
type input "[PERSON_NAME]"
click at [476, 207] on span "Create person" at bounding box center [483, 212] width 55 height 14
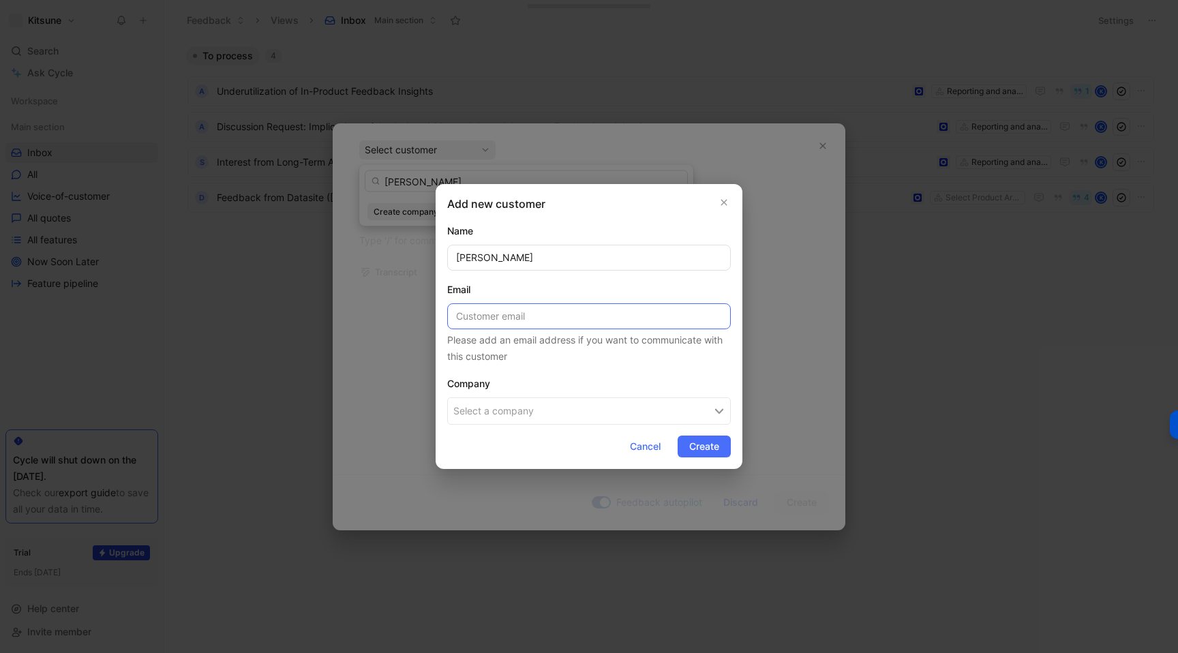
click at [504, 316] on input at bounding box center [589, 316] width 284 height 26
paste input "[EMAIL_ADDRESS][DOMAIN_NAME]"
type input "[EMAIL_ADDRESS][DOMAIN_NAME]"
click at [482, 412] on button "Select a company" at bounding box center [589, 410] width 284 height 27
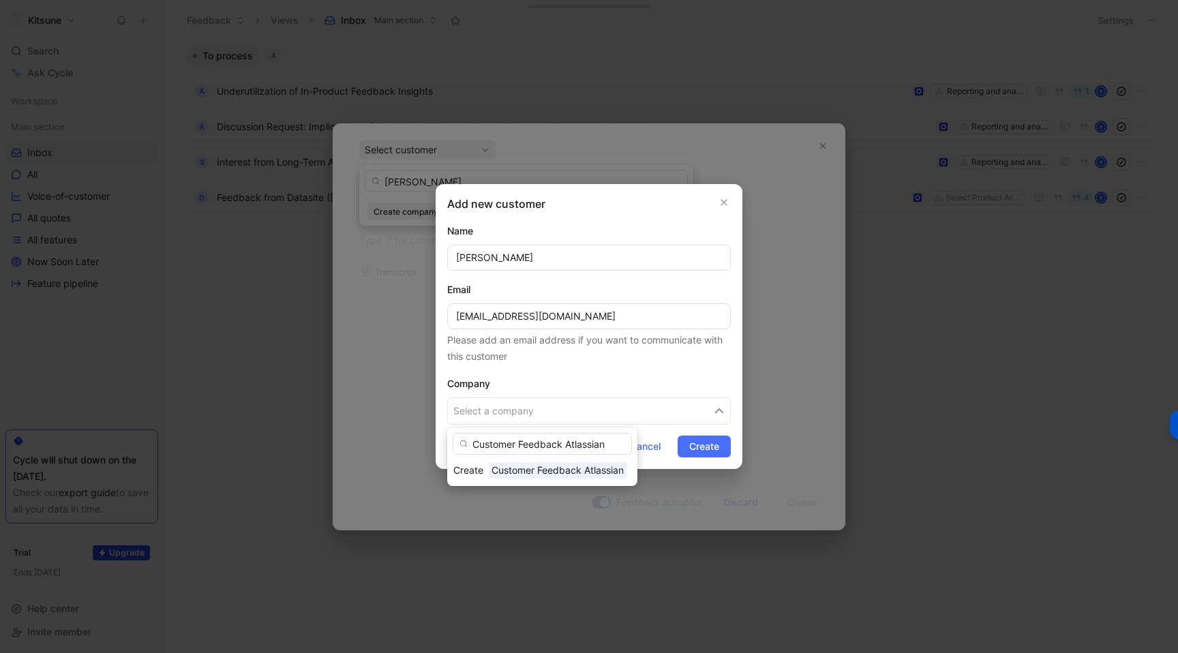
click at [562, 445] on input "Customer Feedback Atlassian" at bounding box center [542, 444] width 179 height 22
type input "Customer Feedback - Atlassian"
click at [617, 472] on span "Customer Feedback - Atlassian" at bounding box center [561, 469] width 144 height 17
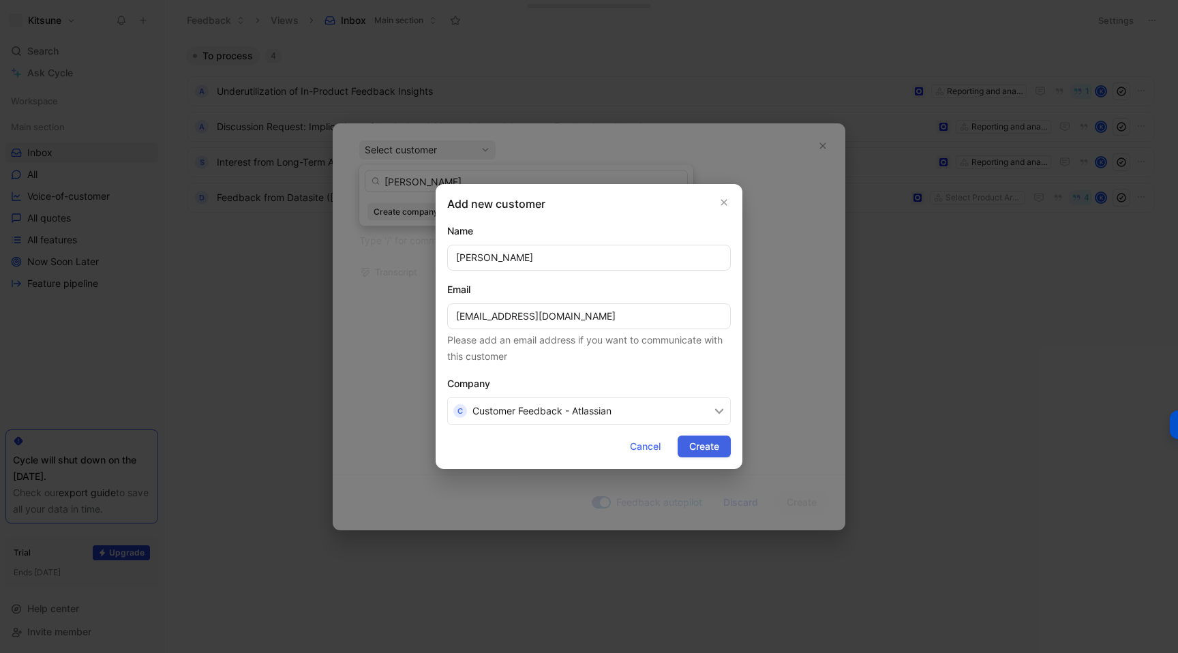
click at [698, 450] on span "Create" at bounding box center [704, 446] width 30 height 16
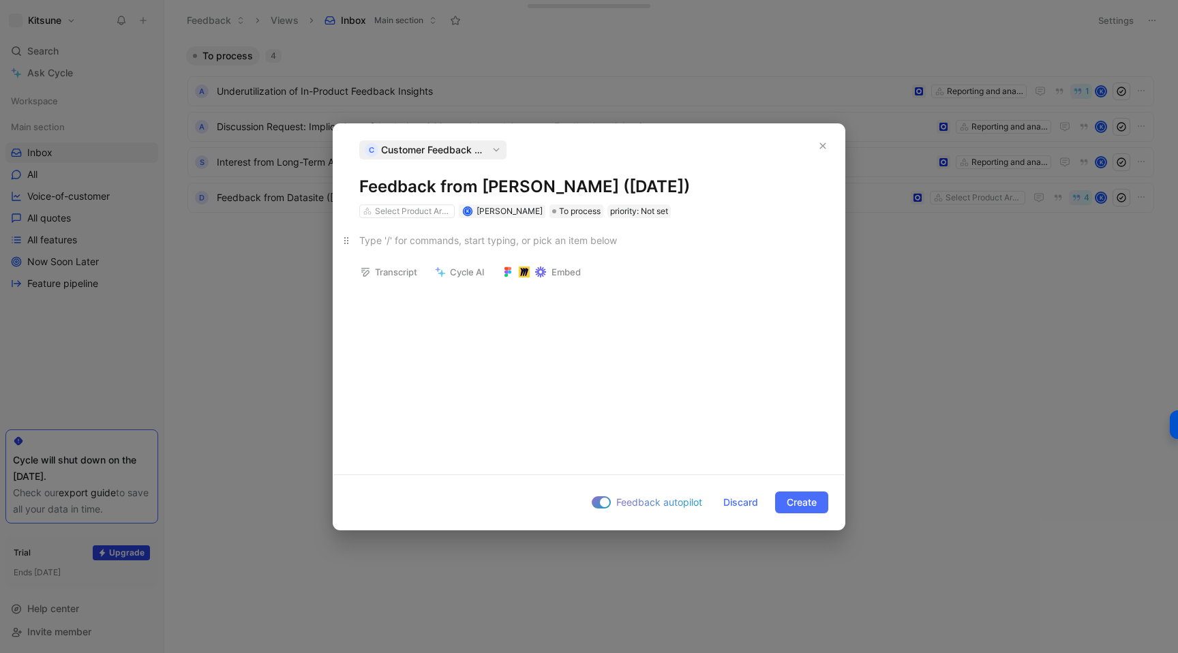
click at [401, 243] on div at bounding box center [588, 240] width 459 height 14
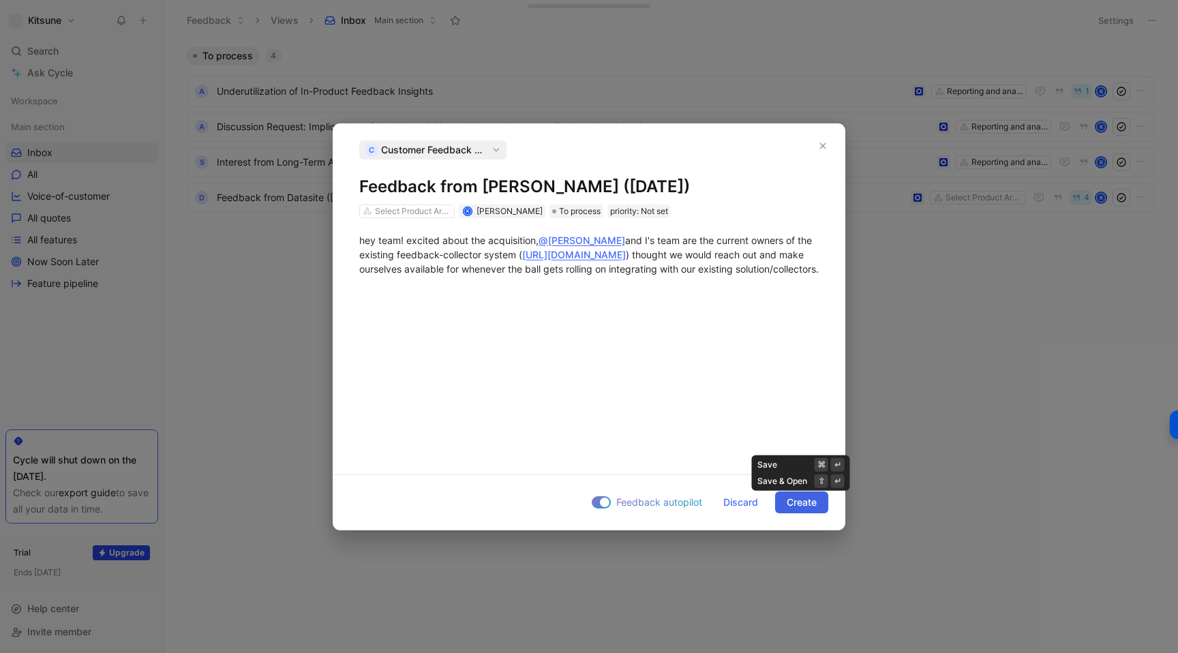
click at [791, 500] on span "Create" at bounding box center [801, 502] width 30 height 16
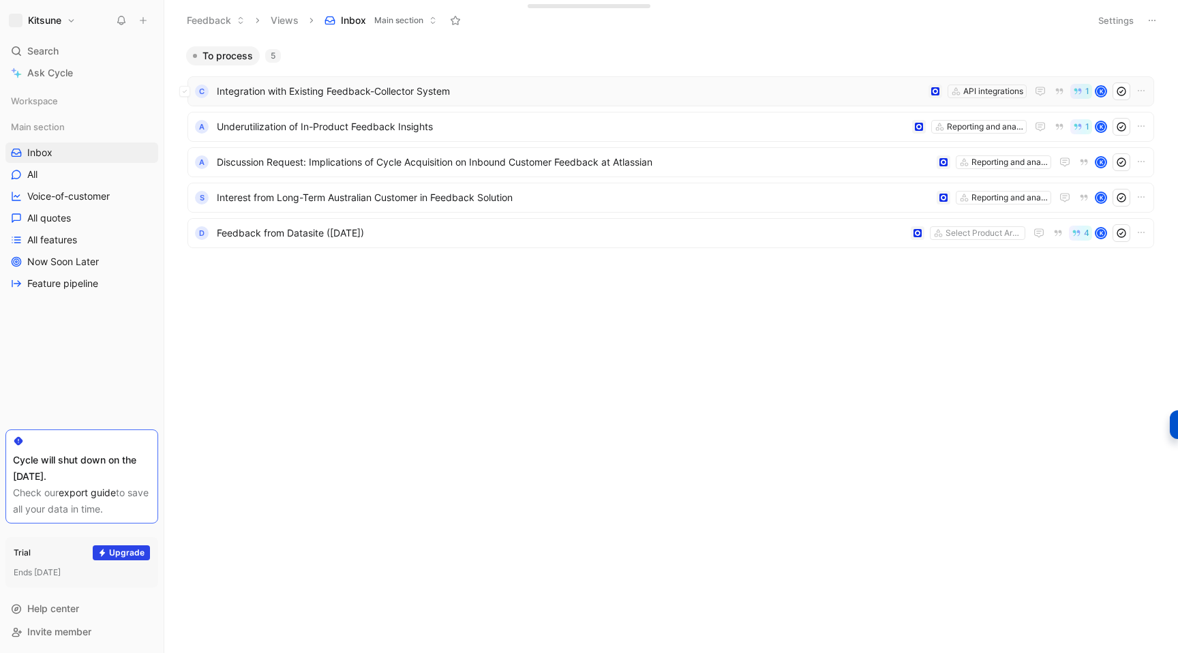
click at [409, 92] on span "Integration with Existing Feedback-Collector System" at bounding box center [570, 91] width 706 height 16
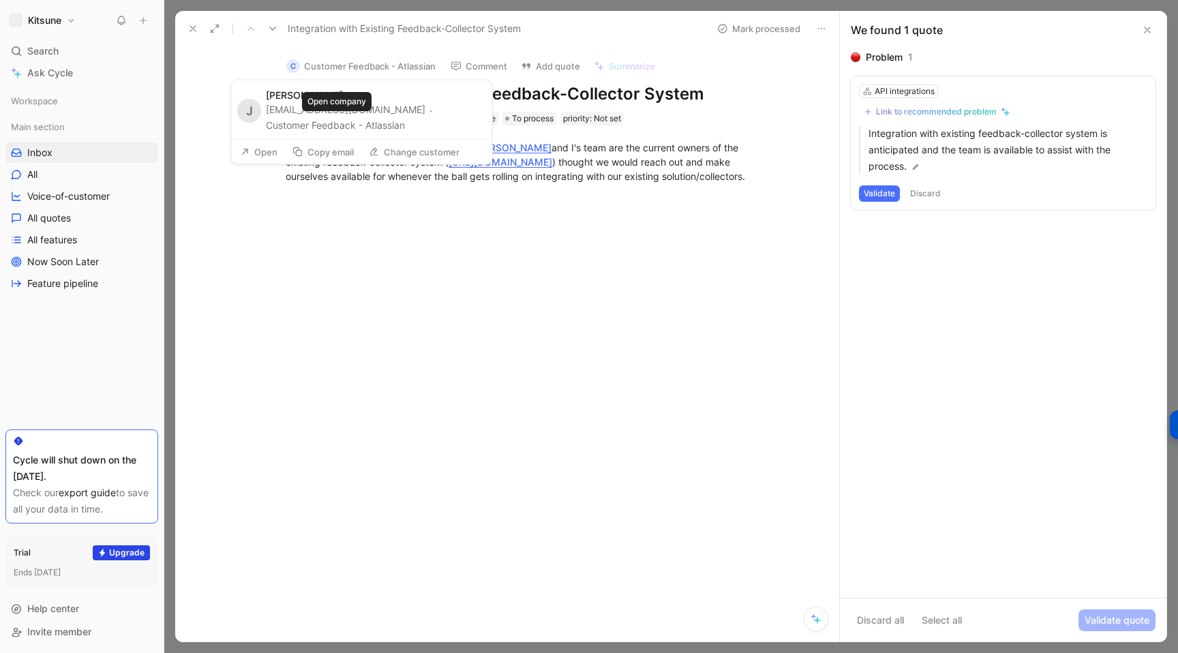
click at [350, 129] on button "Customer Feedback - Atlassian" at bounding box center [335, 125] width 139 height 16
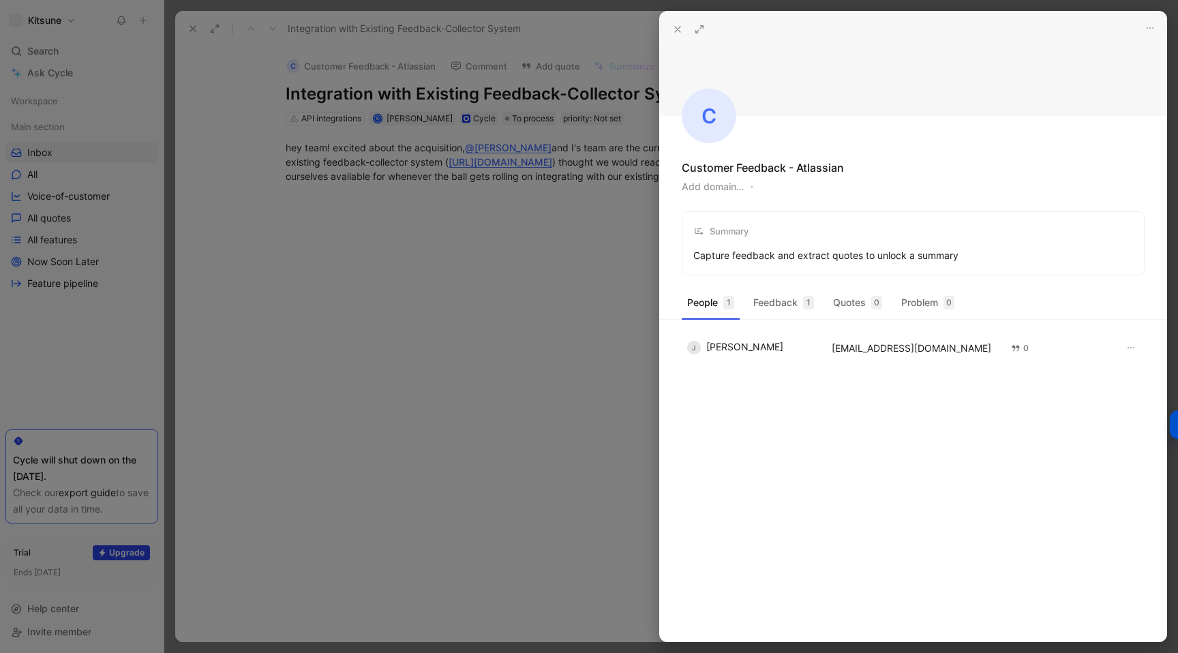
click at [709, 192] on button "Add domain…" at bounding box center [713, 187] width 62 height 16
click at [721, 184] on input "[URL][DOMAIN_NAME]" at bounding box center [762, 187] width 160 height 20
type input "[DOMAIN_NAME][URL]"
click at [848, 198] on div "C Customer Feedback - Atlassian Add domain… Summary Capture feedback and extrac…" at bounding box center [913, 144] width 506 height 264
click at [735, 185] on button "Add domain…" at bounding box center [713, 187] width 62 height 16
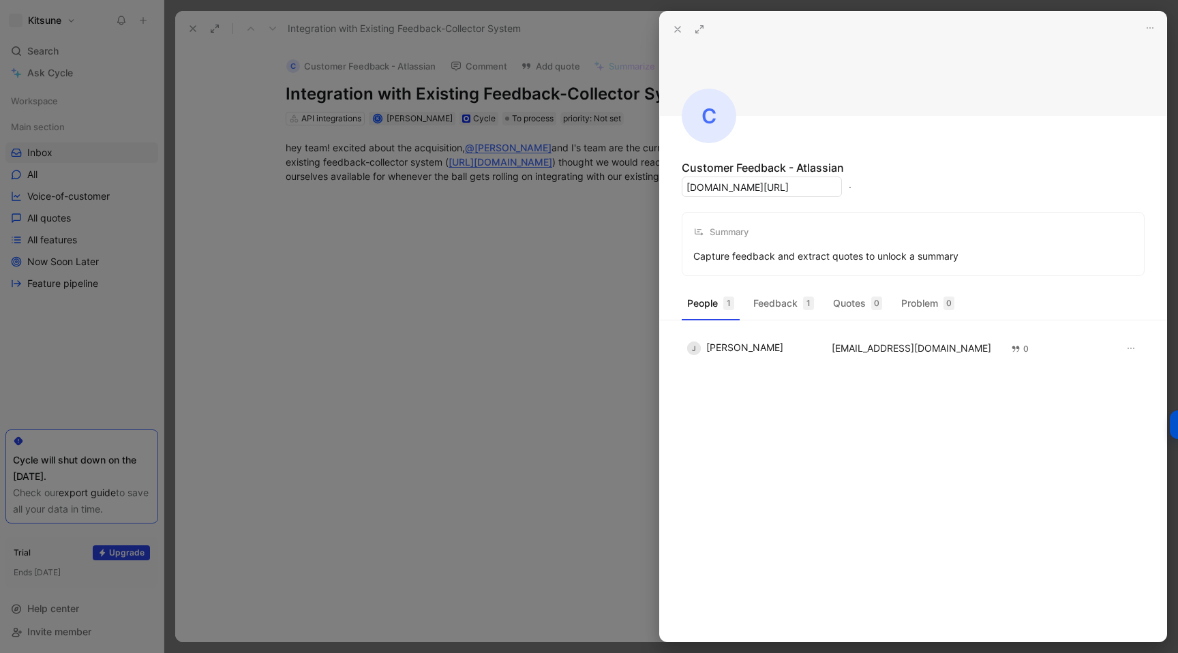
type input "[DOMAIN_NAME][URL]"
click at [510, 354] on div at bounding box center [589, 326] width 1178 height 653
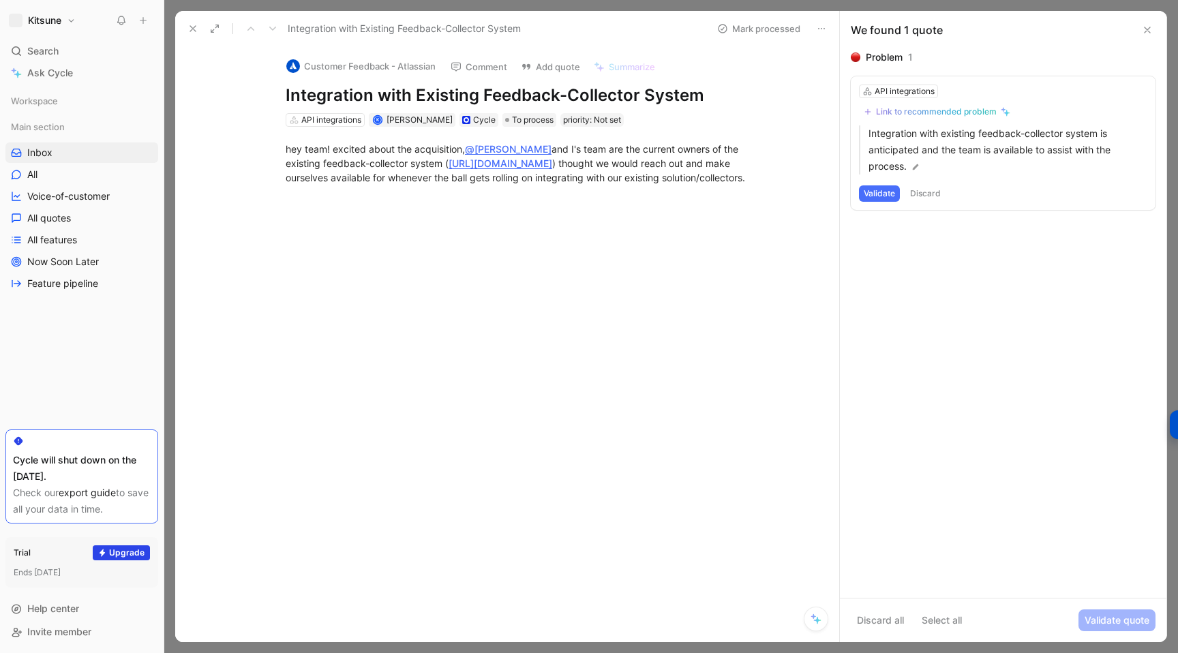
click at [192, 27] on icon at bounding box center [192, 28] width 11 height 11
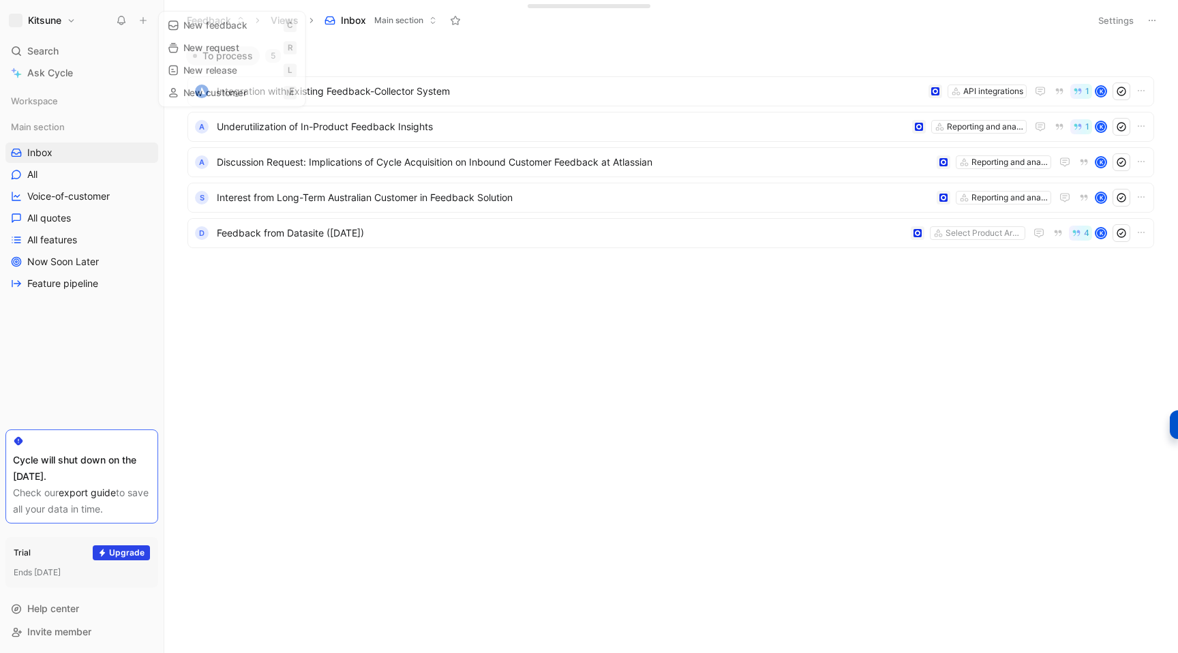
click at [140, 25] on button at bounding box center [143, 20] width 19 height 19
click at [141, 25] on button at bounding box center [143, 20] width 19 height 19
click at [194, 29] on button "New feedback c" at bounding box center [235, 25] width 146 height 23
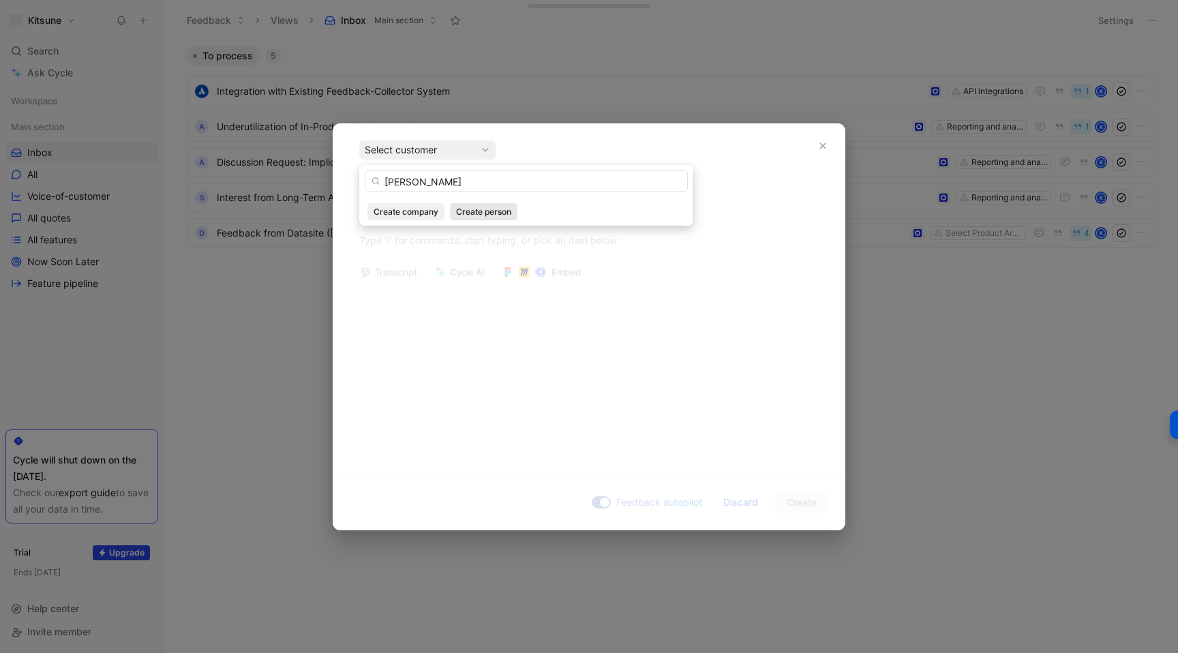
type input "[PERSON_NAME]"
click at [470, 211] on span "Create person" at bounding box center [483, 212] width 55 height 14
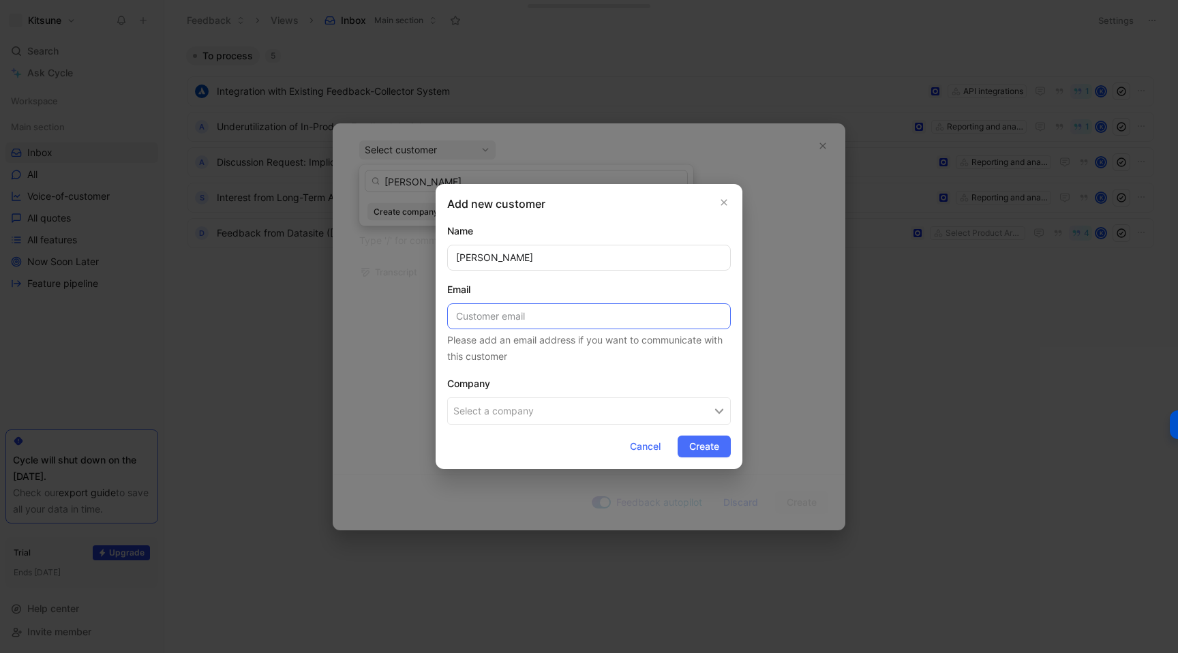
click at [508, 309] on input at bounding box center [589, 316] width 284 height 26
paste input "[PERSON_NAME][EMAIL_ADDRESS][PERSON_NAME][DOMAIN_NAME]"
type input "[PERSON_NAME][EMAIL_ADDRESS][PERSON_NAME][DOMAIN_NAME]"
click at [536, 358] on div "Please add an email address if you want to communicate with this customer" at bounding box center [589, 348] width 284 height 33
click at [509, 407] on button "Select a company" at bounding box center [589, 410] width 284 height 27
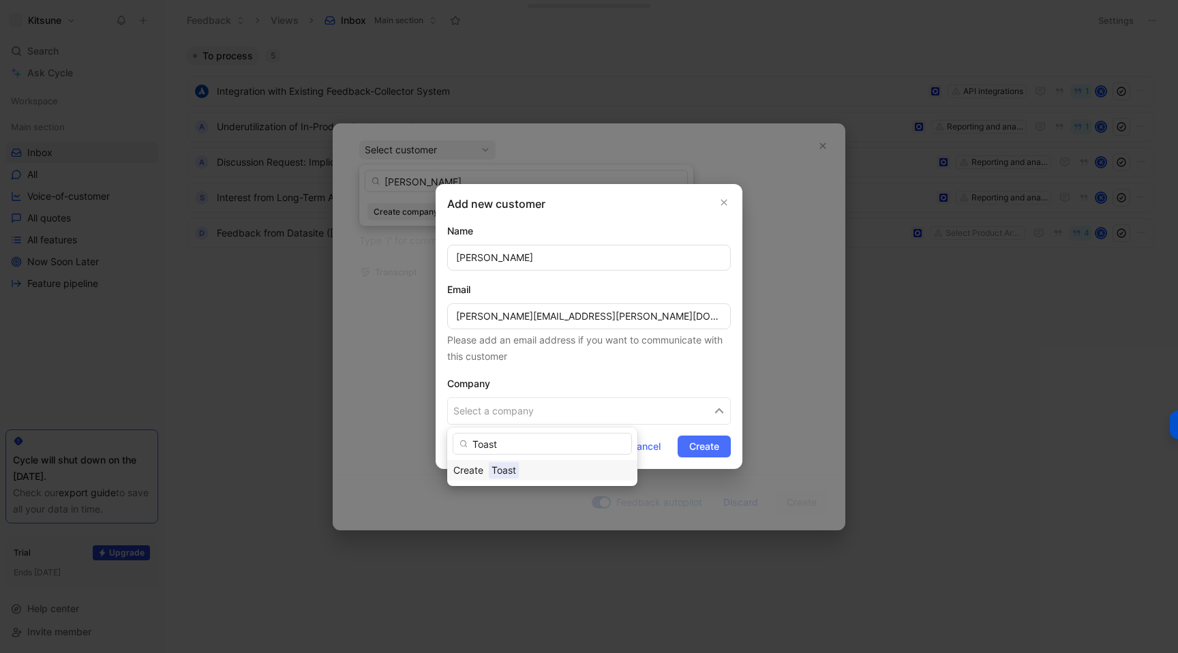
type input "Toast"
click at [538, 470] on div "Toast" at bounding box center [560, 470] width 142 height 16
click at [701, 448] on span "Create" at bounding box center [704, 446] width 30 height 16
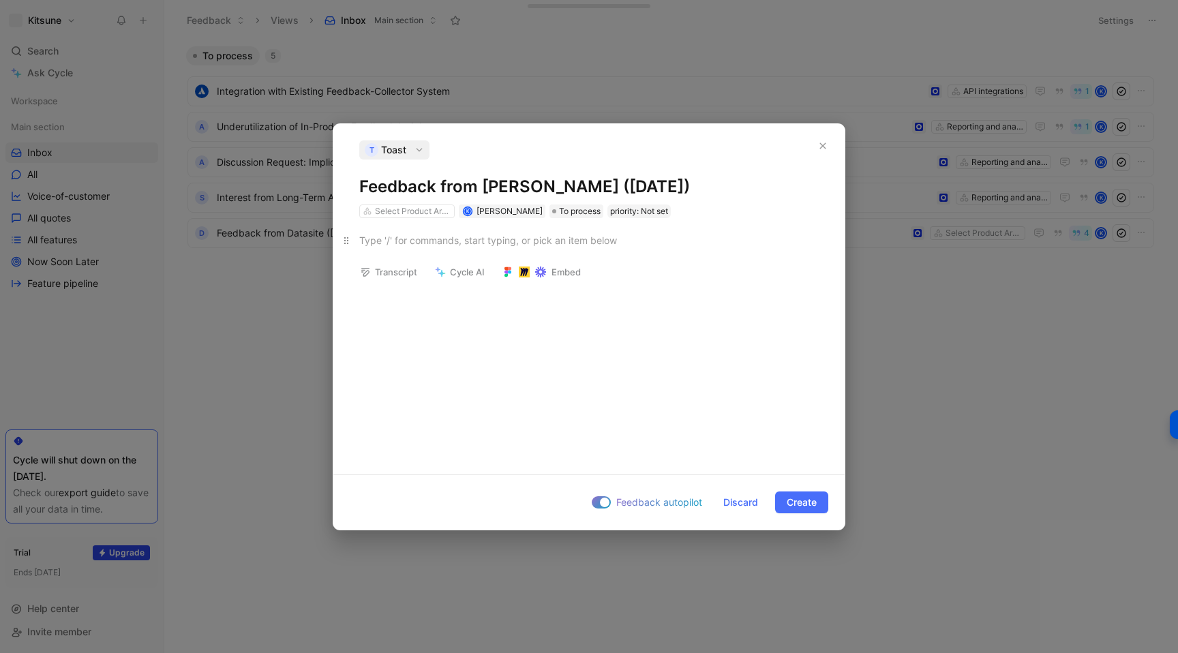
click at [404, 233] on div at bounding box center [588, 240] width 459 height 14
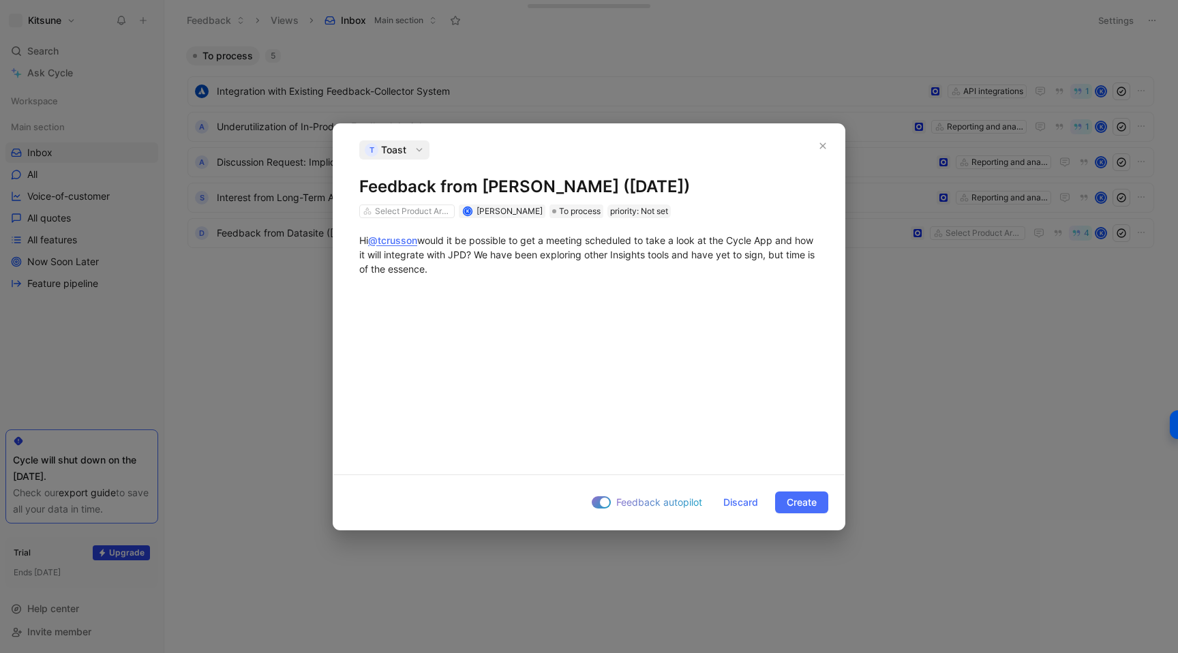
click at [793, 506] on span "Create" at bounding box center [801, 502] width 30 height 16
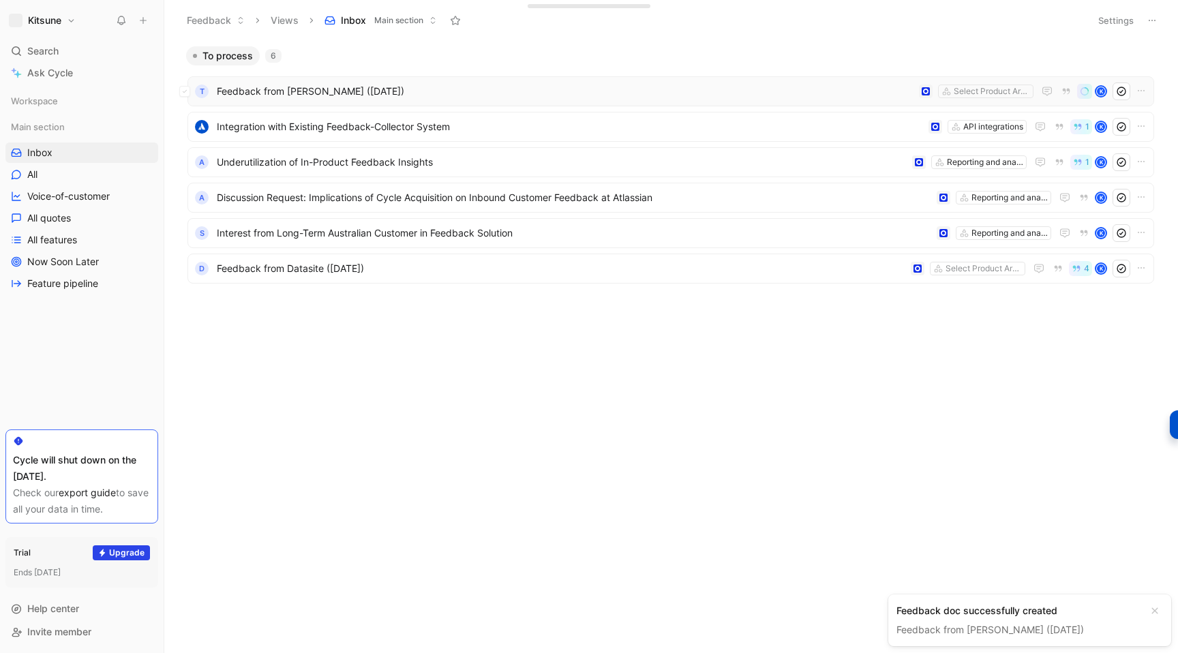
click at [474, 99] on span "Feedback from [PERSON_NAME] ([DATE])" at bounding box center [565, 91] width 697 height 16
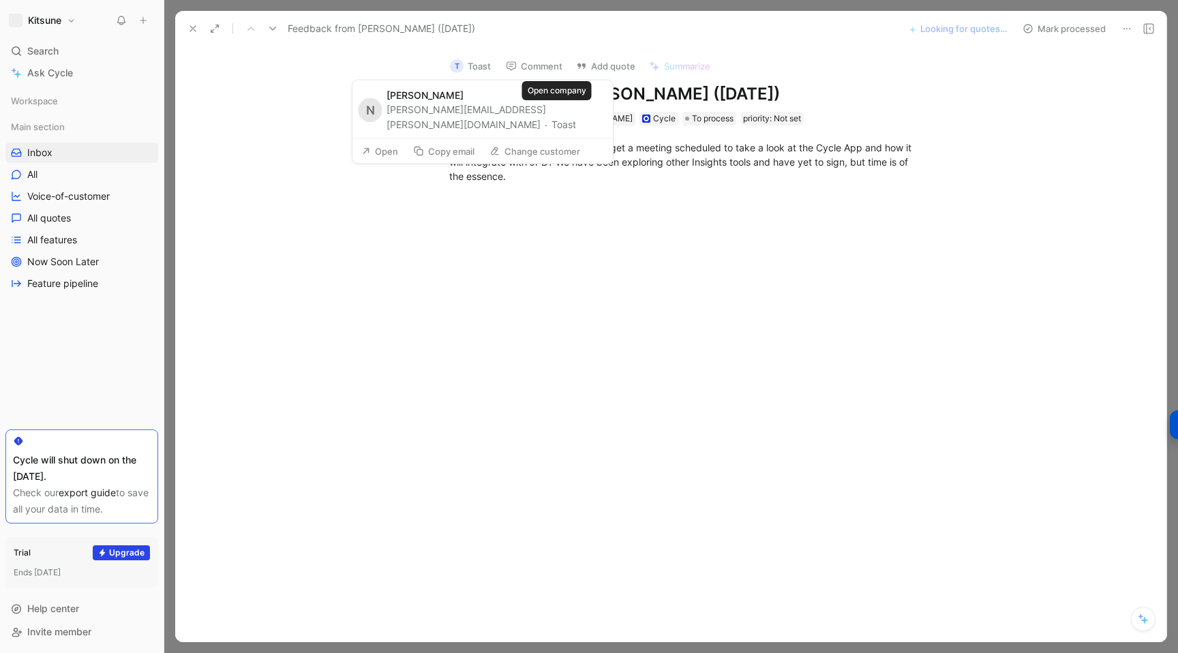
click at [553, 116] on button "Toast" at bounding box center [563, 124] width 25 height 16
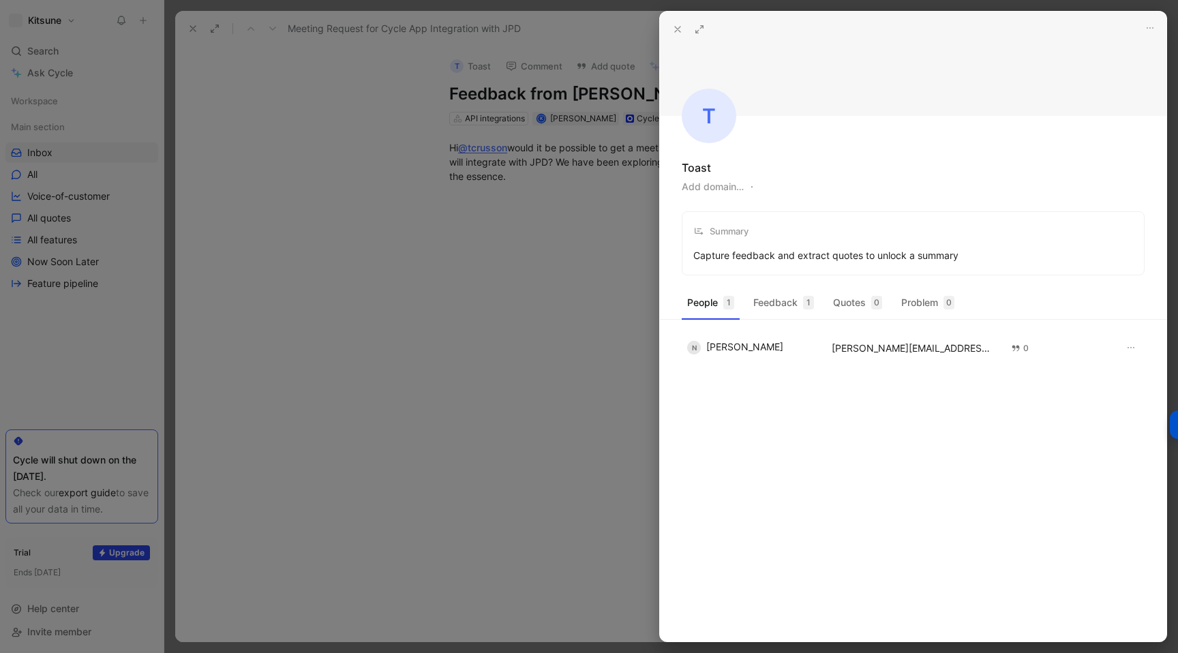
click at [726, 189] on button "Add domain…" at bounding box center [713, 187] width 62 height 16
type input "[DOMAIN_NAME]"
click at [480, 274] on div at bounding box center [589, 326] width 1178 height 653
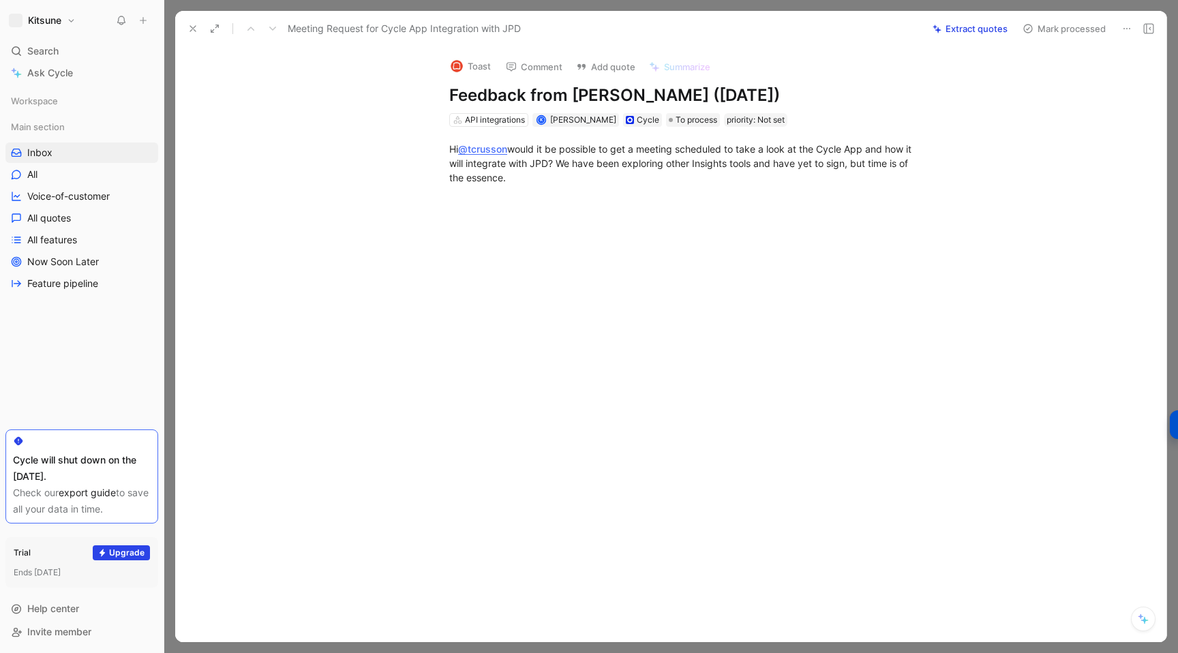
click at [194, 24] on icon at bounding box center [192, 28] width 11 height 11
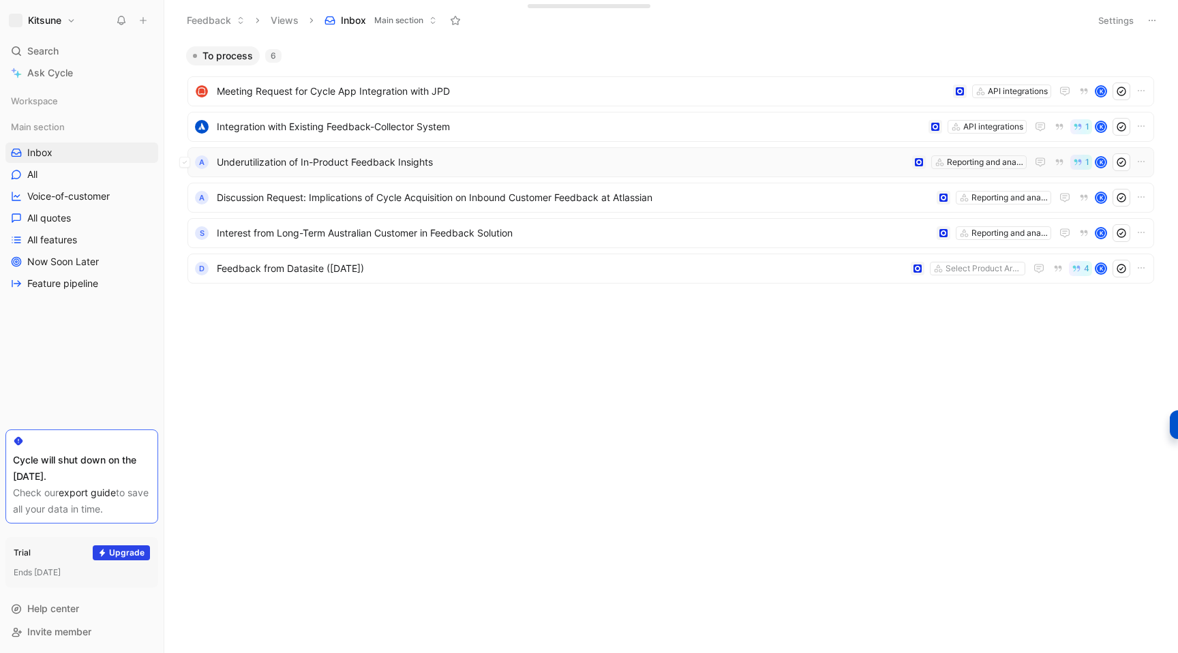
click at [497, 159] on span "Underutilization of In-Product Feedback Insights" at bounding box center [562, 162] width 690 height 16
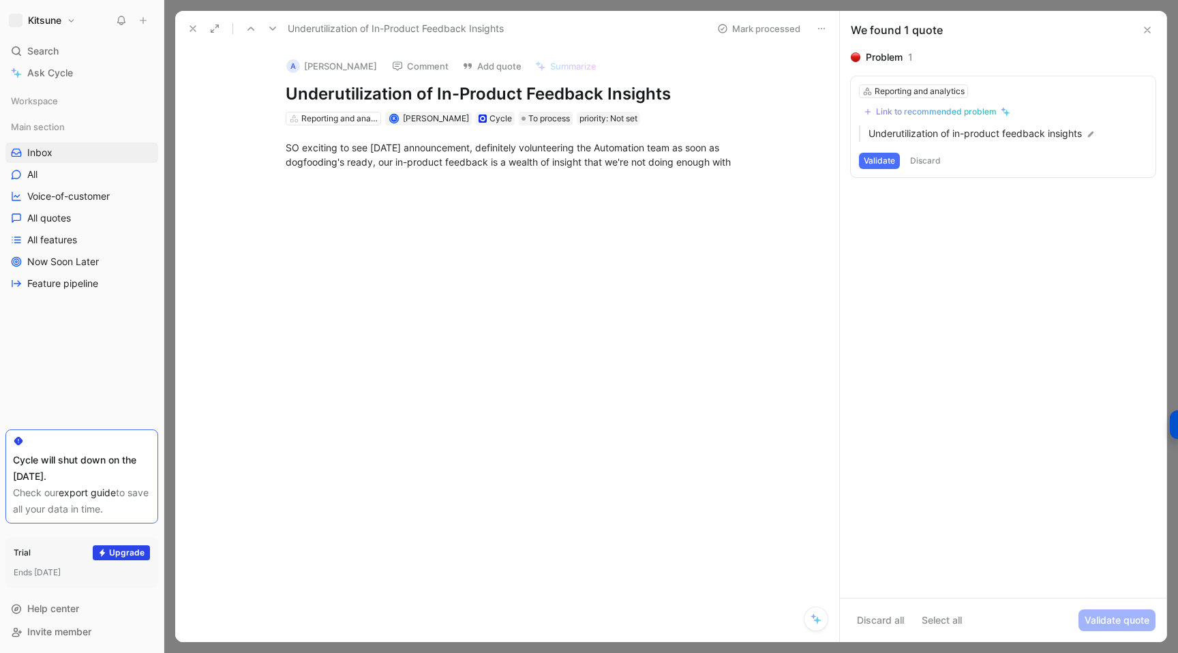
click at [323, 70] on button "A [PERSON_NAME]" at bounding box center [331, 66] width 103 height 20
click at [264, 101] on div "[PERSON_NAME]" at bounding box center [351, 95] width 210 height 13
click at [229, 136] on button "Open" at bounding box center [233, 137] width 49 height 19
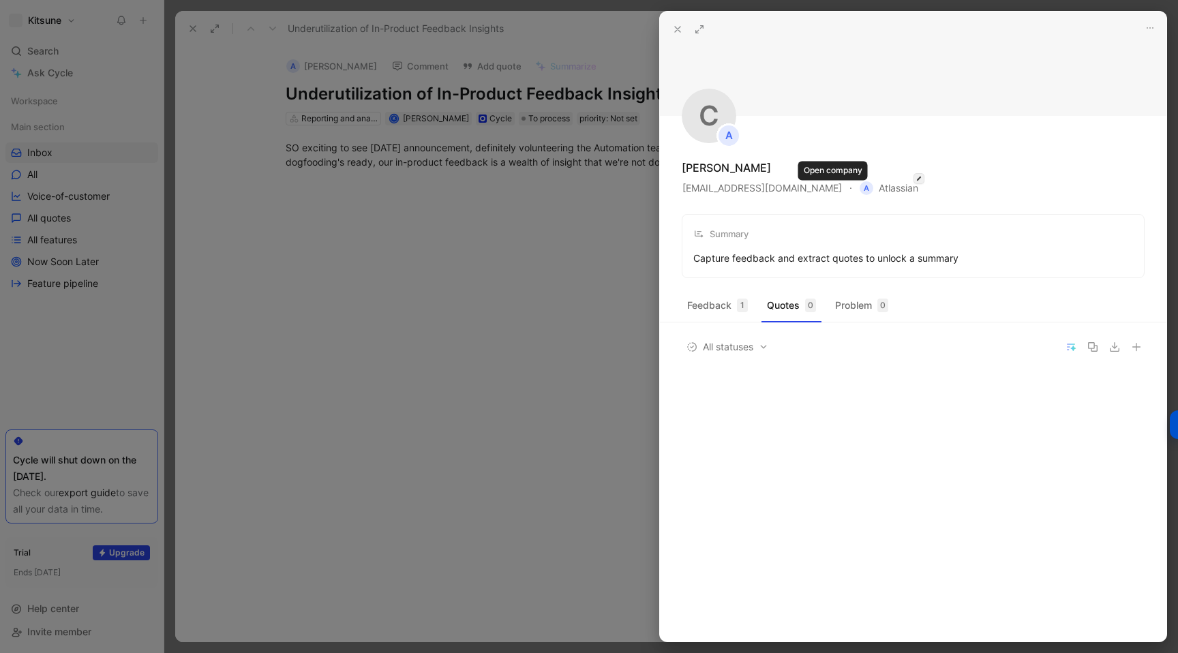
click at [915, 179] on icon "button" at bounding box center [918, 178] width 7 height 11
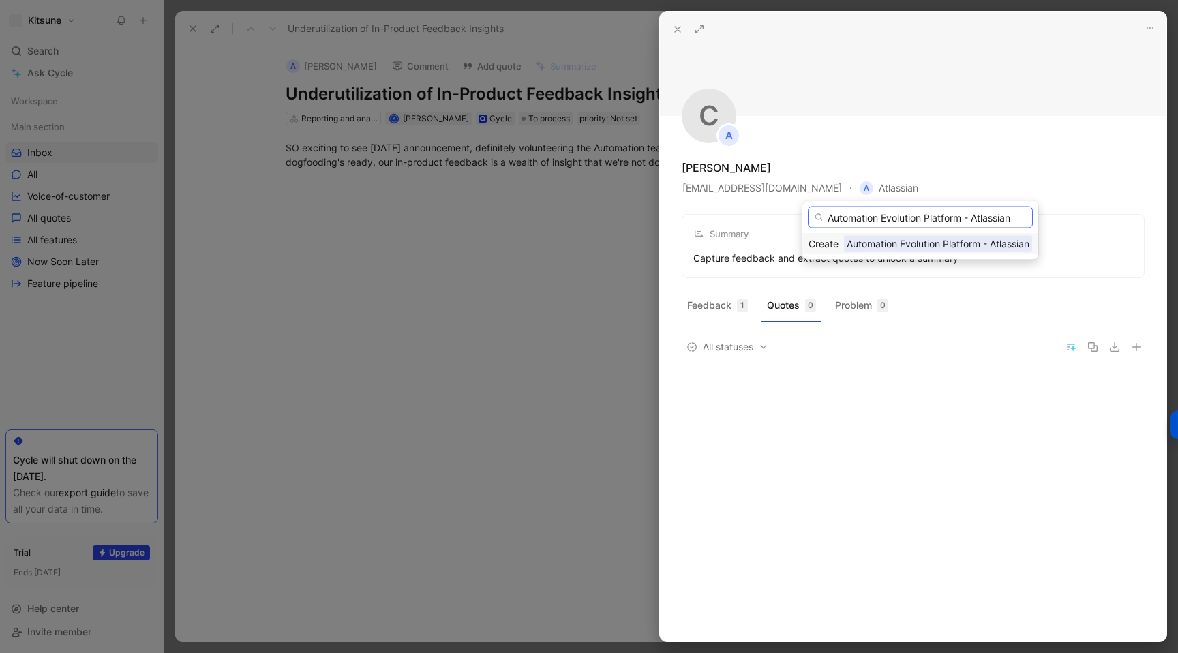
type input "Automation Evolution Platform - Atlassian"
click at [915, 247] on span "Automation Evolution Platform - Atlassian" at bounding box center [938, 243] width 188 height 17
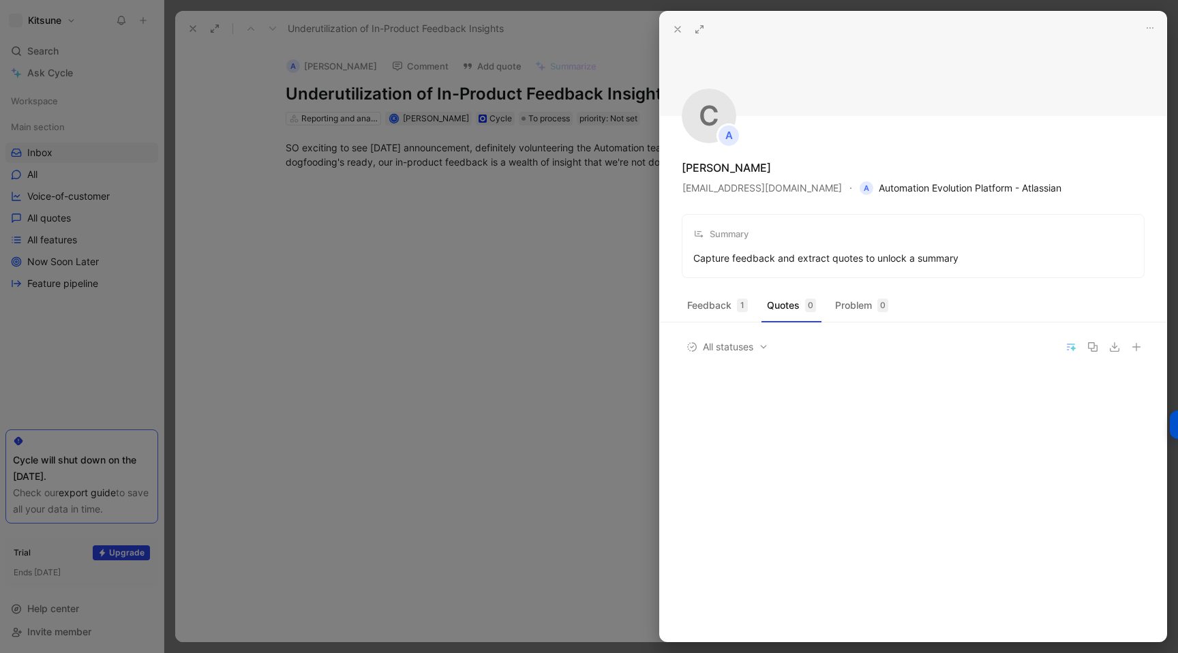
click at [882, 186] on span "A Automation Evolution Platform - Atlassian" at bounding box center [960, 188] width 202 height 16
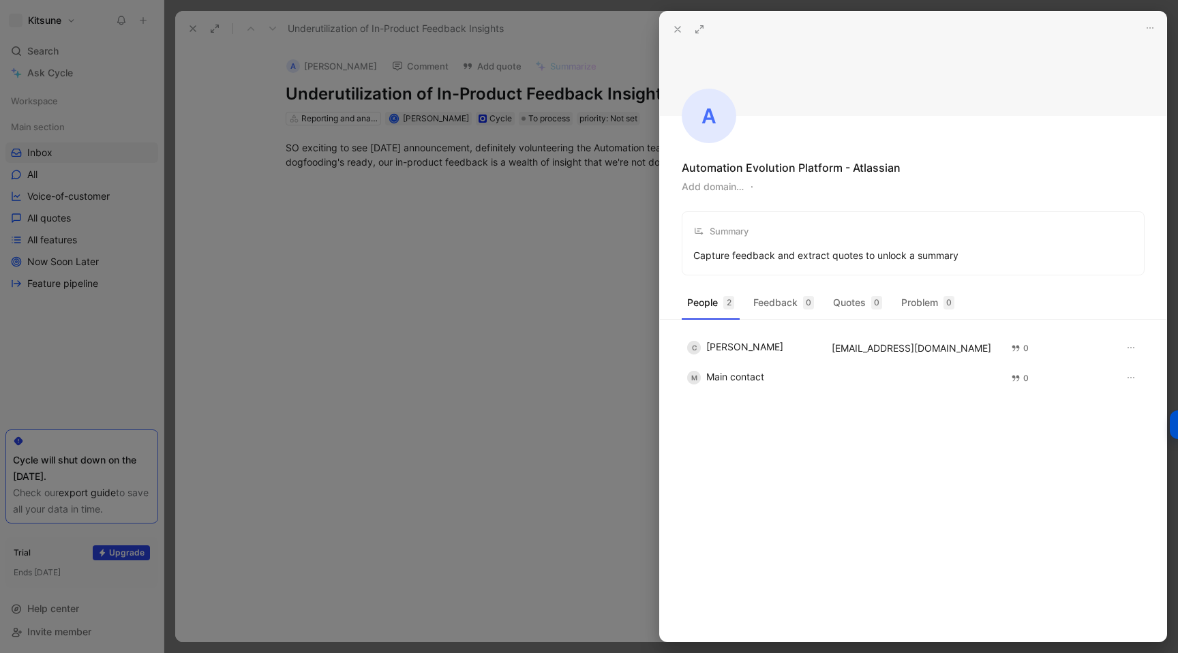
click at [716, 189] on button "Add domain…" at bounding box center [713, 187] width 62 height 16
type input "[DOMAIN_NAME]"
drag, startPoint x: 673, startPoint y: 29, endPoint x: 661, endPoint y: 46, distance: 20.4
click at [674, 29] on icon at bounding box center [677, 29] width 11 height 11
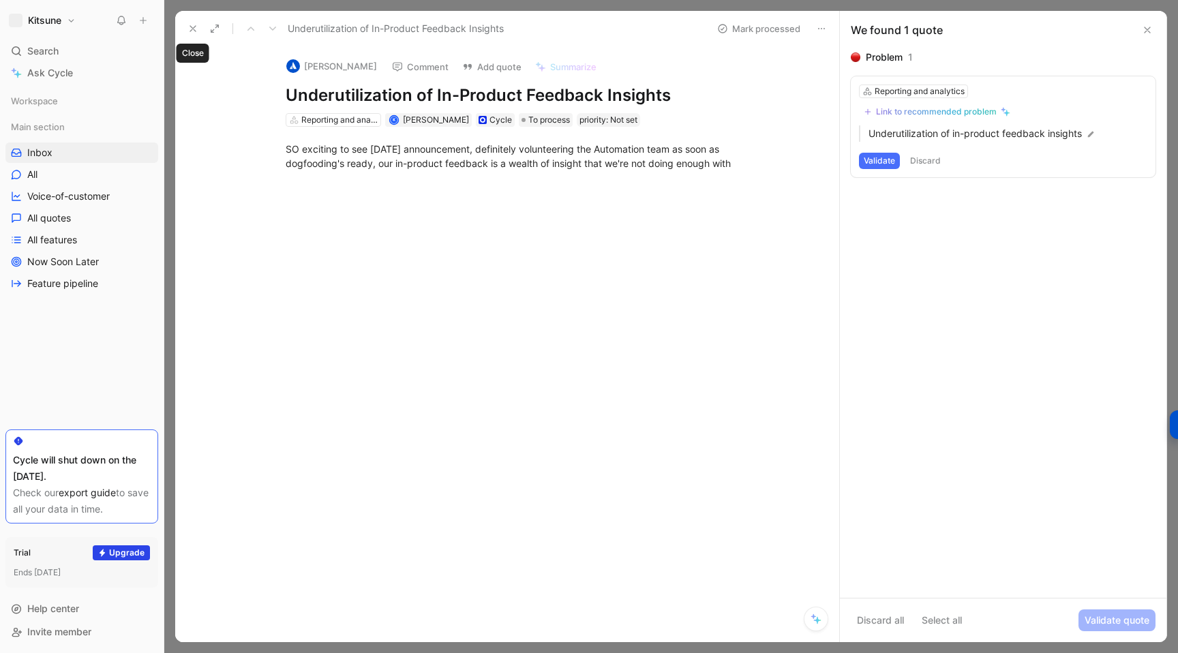
click at [190, 35] on button at bounding box center [192, 28] width 19 height 19
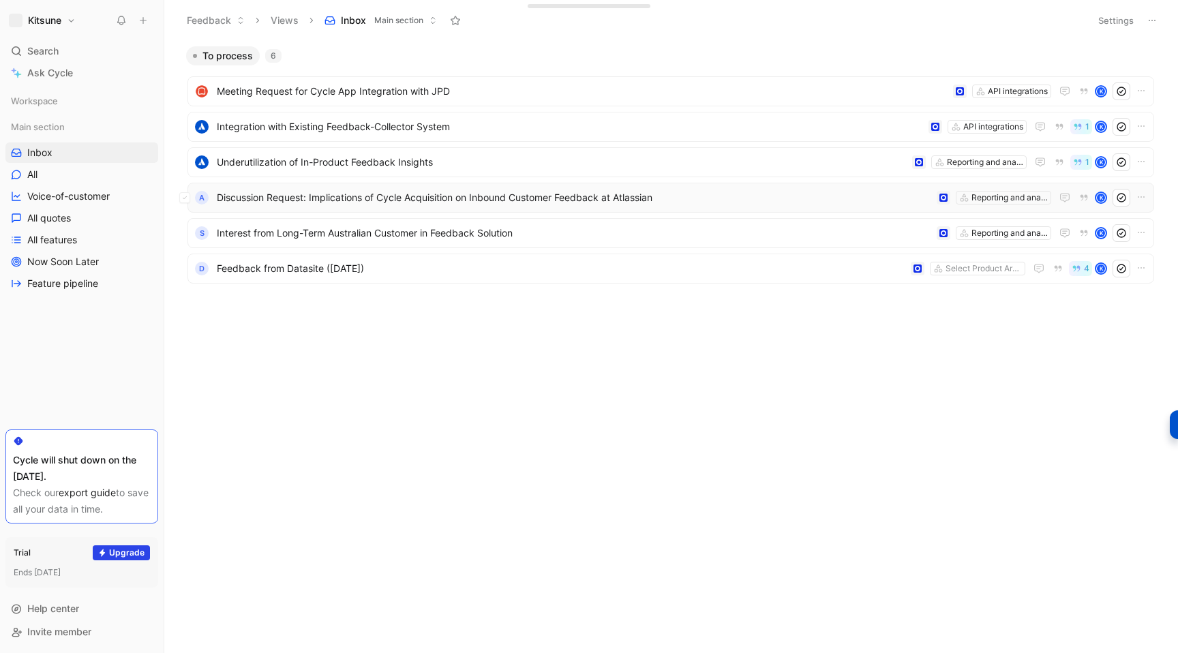
click at [518, 198] on span "Discussion Request: Implications of Cycle Acquisition on Inbound Customer Feedb…" at bounding box center [574, 197] width 714 height 16
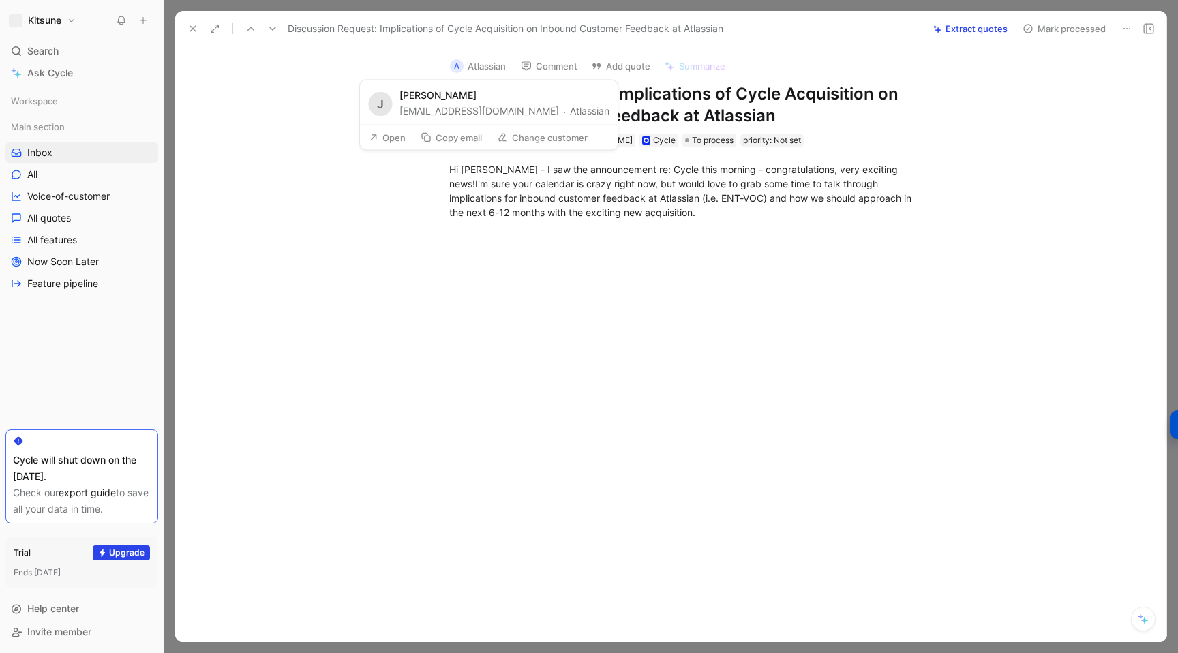
click at [386, 134] on button "Open" at bounding box center [387, 137] width 49 height 19
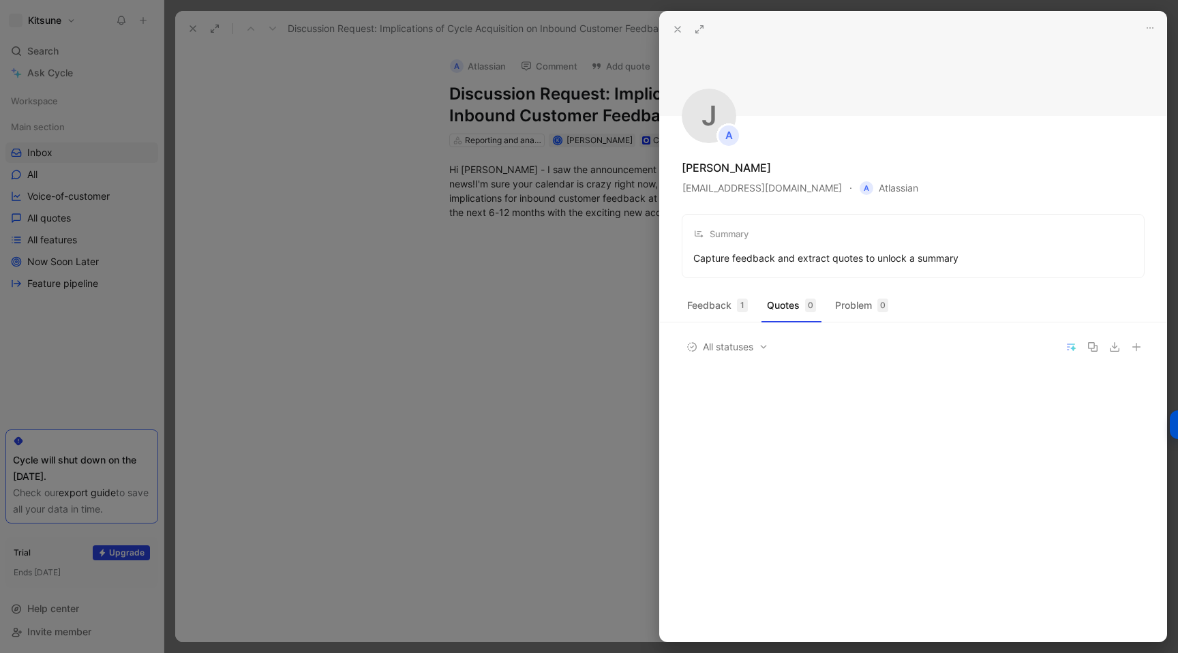
click at [526, 380] on div at bounding box center [589, 326] width 1178 height 653
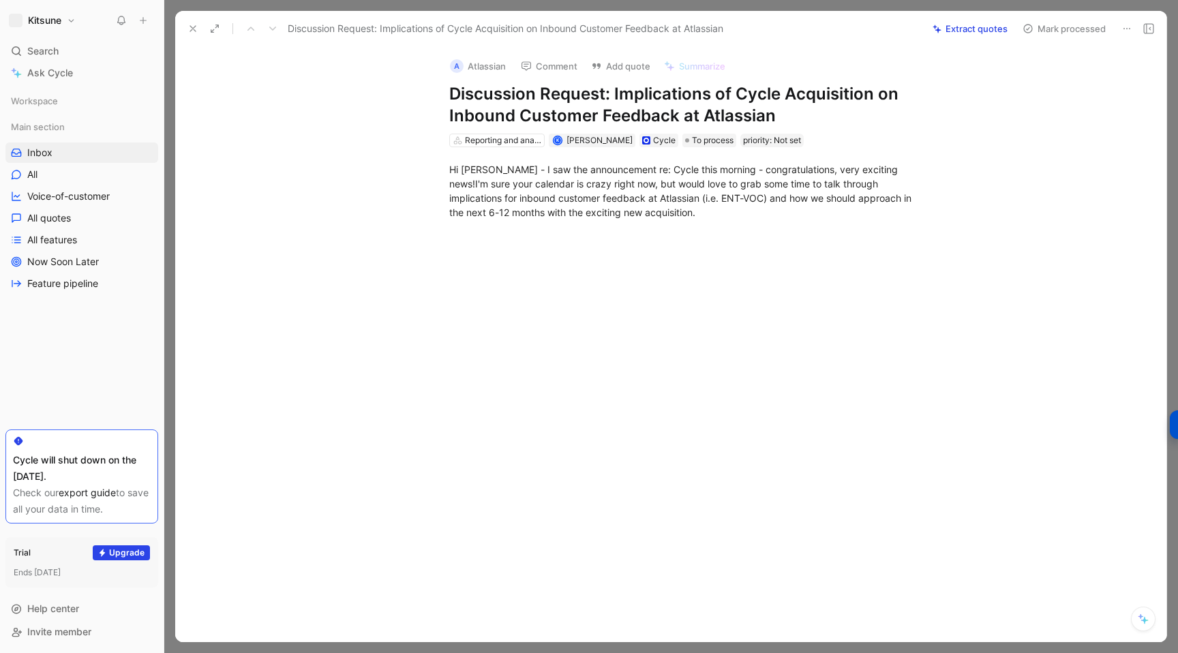
click at [196, 33] on icon at bounding box center [192, 28] width 11 height 11
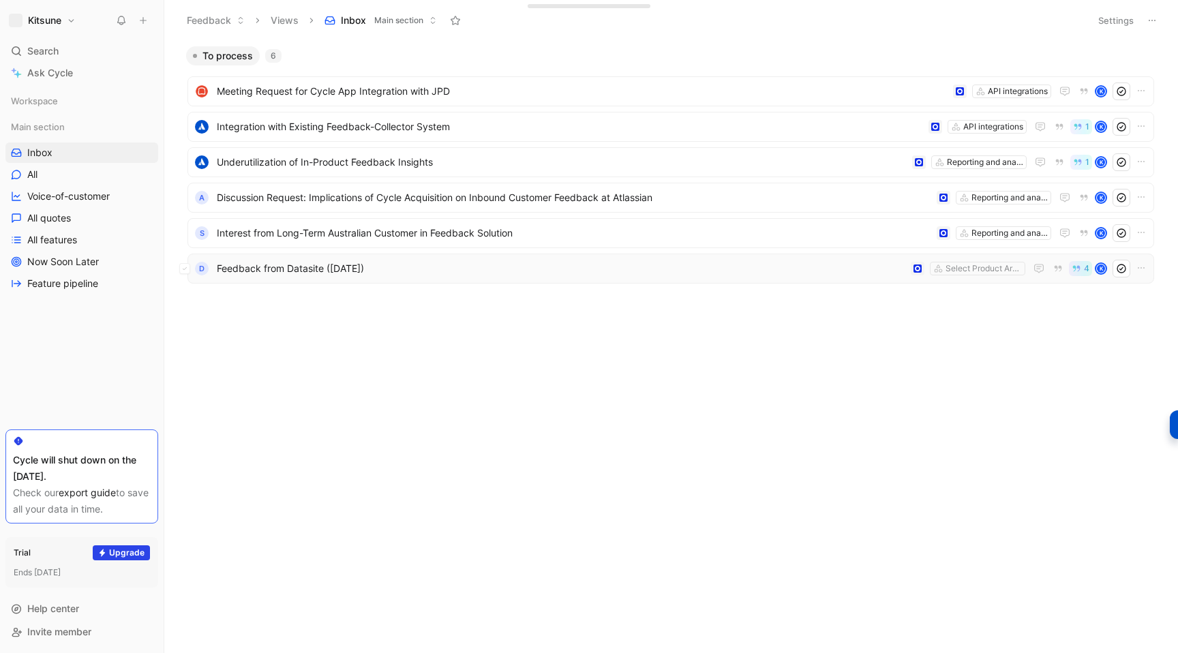
click at [446, 277] on div "D Feedback from Datasite ([DATE]) Select Product Areas 4 K" at bounding box center [670, 269] width 957 height 18
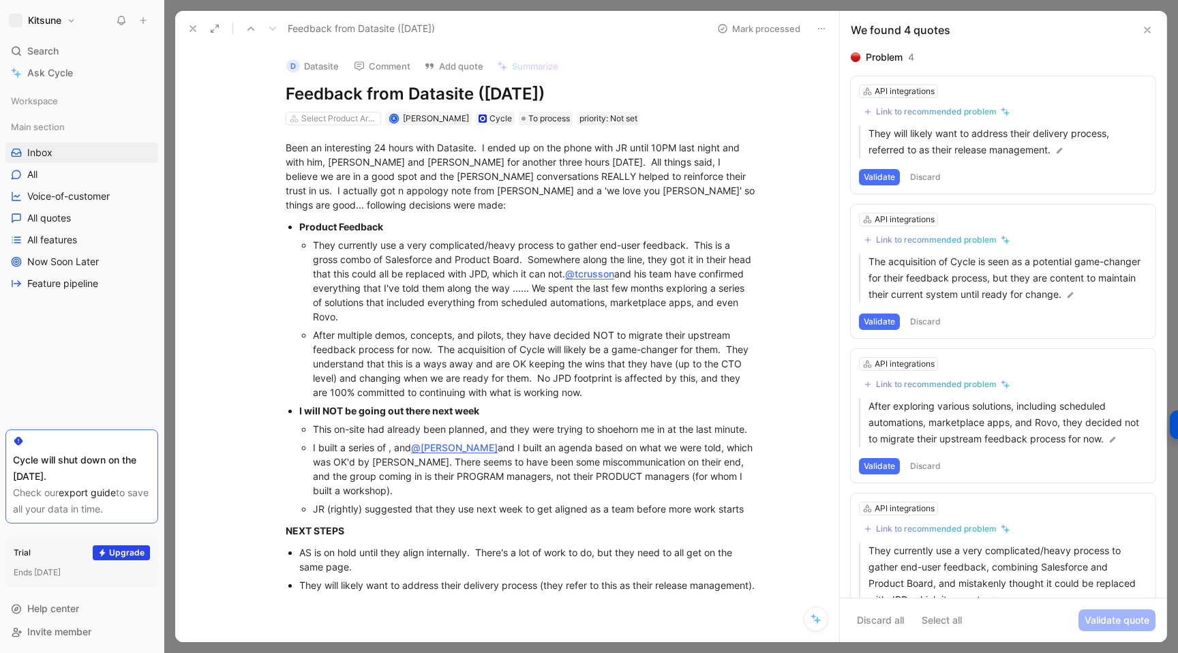
click at [197, 33] on icon at bounding box center [192, 28] width 11 height 11
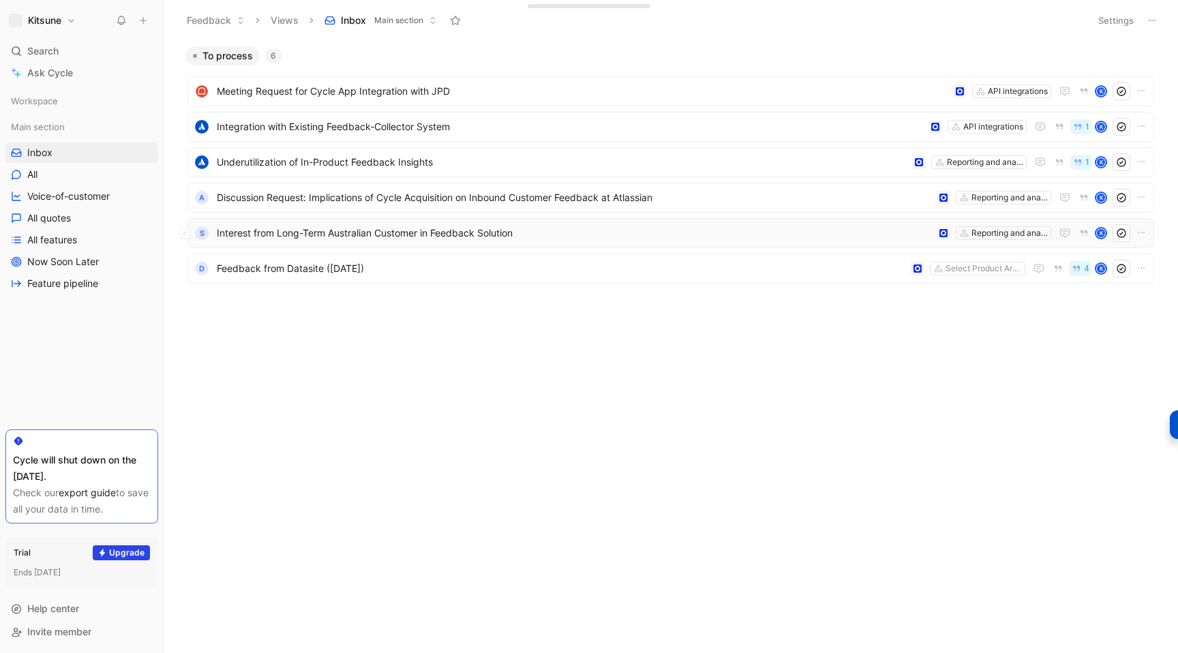
click at [519, 228] on span "Interest from Long-Term Australian Customer in Feedback Solution" at bounding box center [574, 233] width 714 height 16
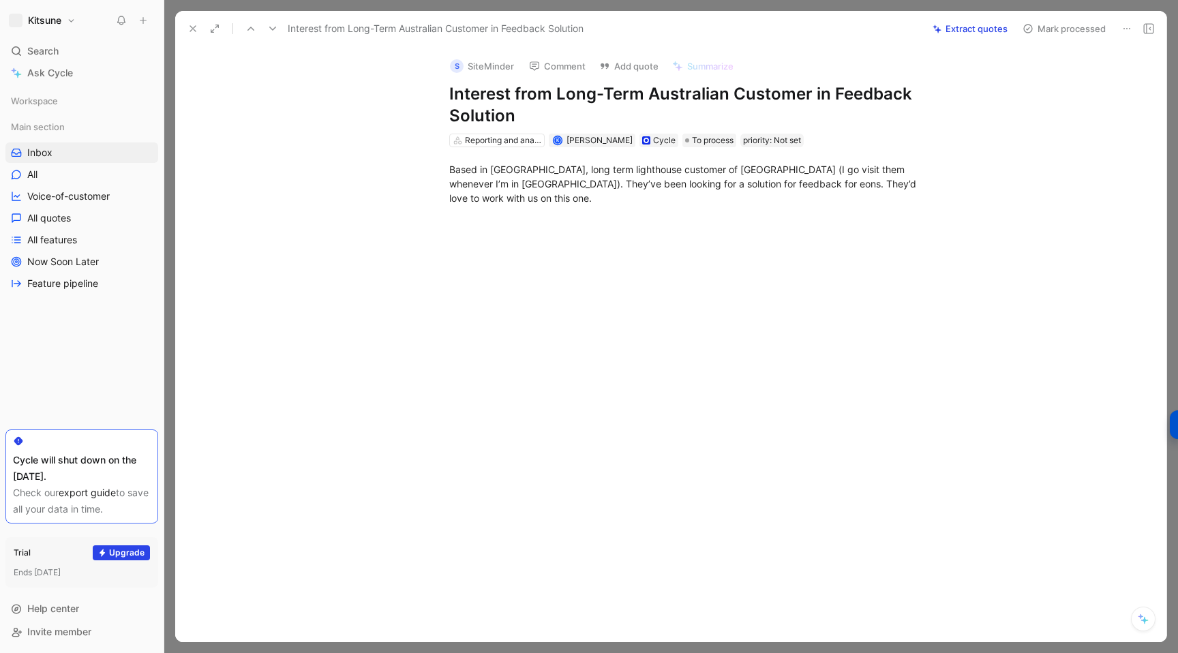
click at [183, 29] on button at bounding box center [192, 28] width 19 height 19
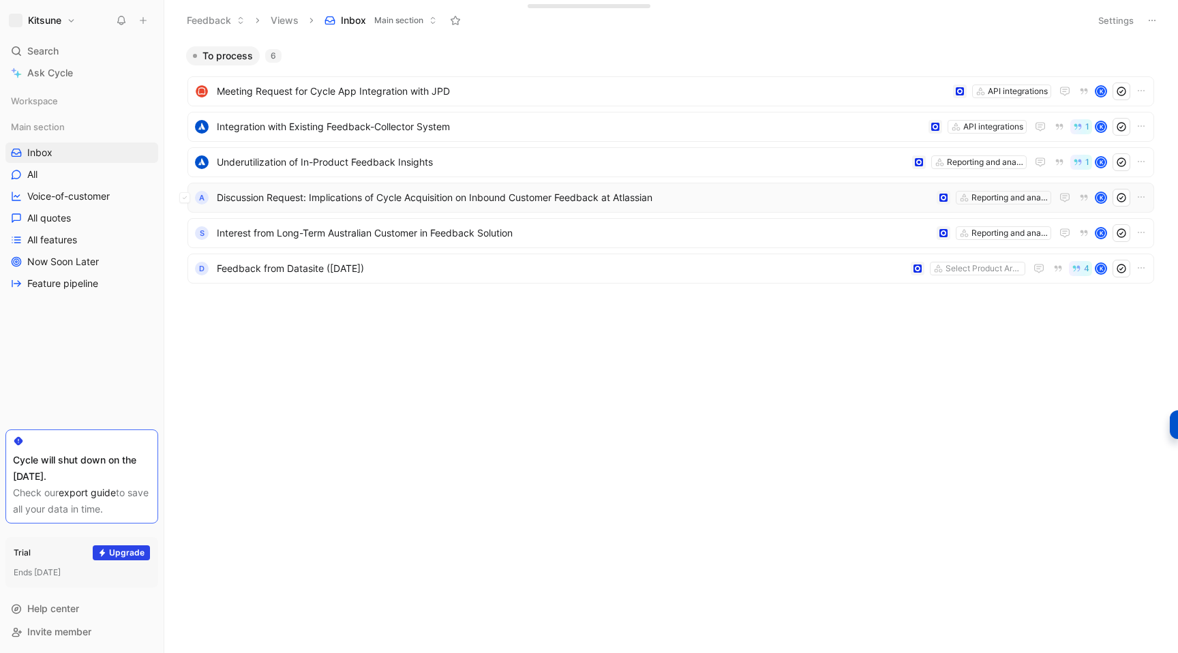
click at [446, 200] on span "Discussion Request: Implications of Cycle Acquisition on Inbound Customer Feedb…" at bounding box center [574, 197] width 714 height 16
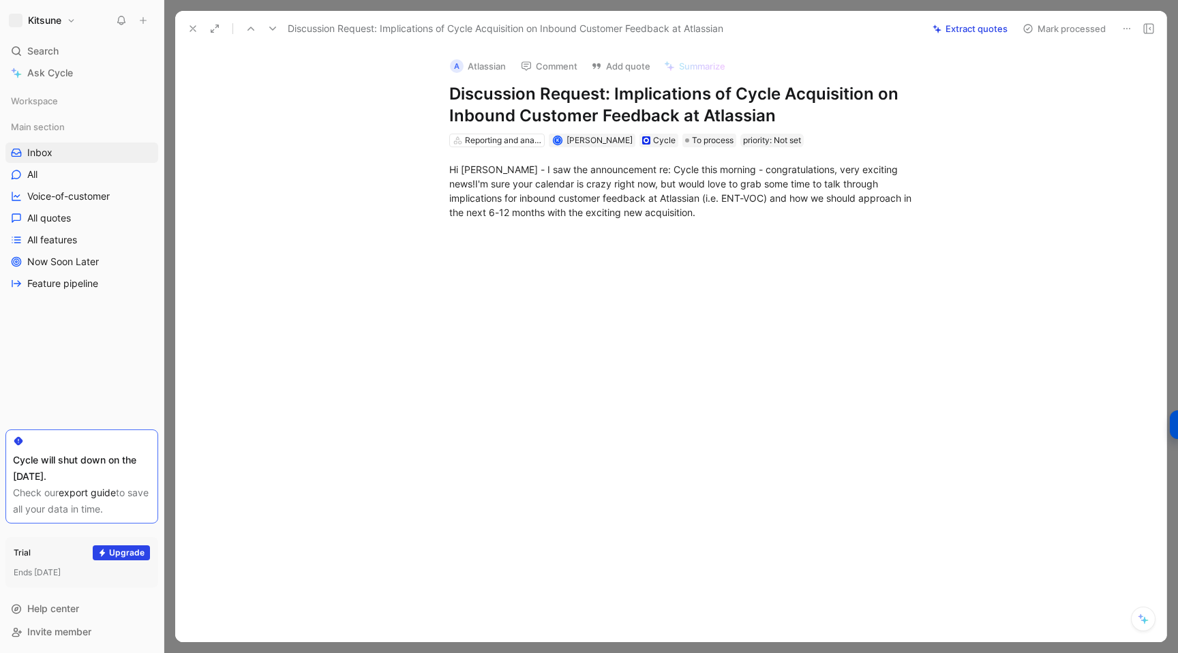
click at [194, 31] on icon at bounding box center [192, 28] width 11 height 11
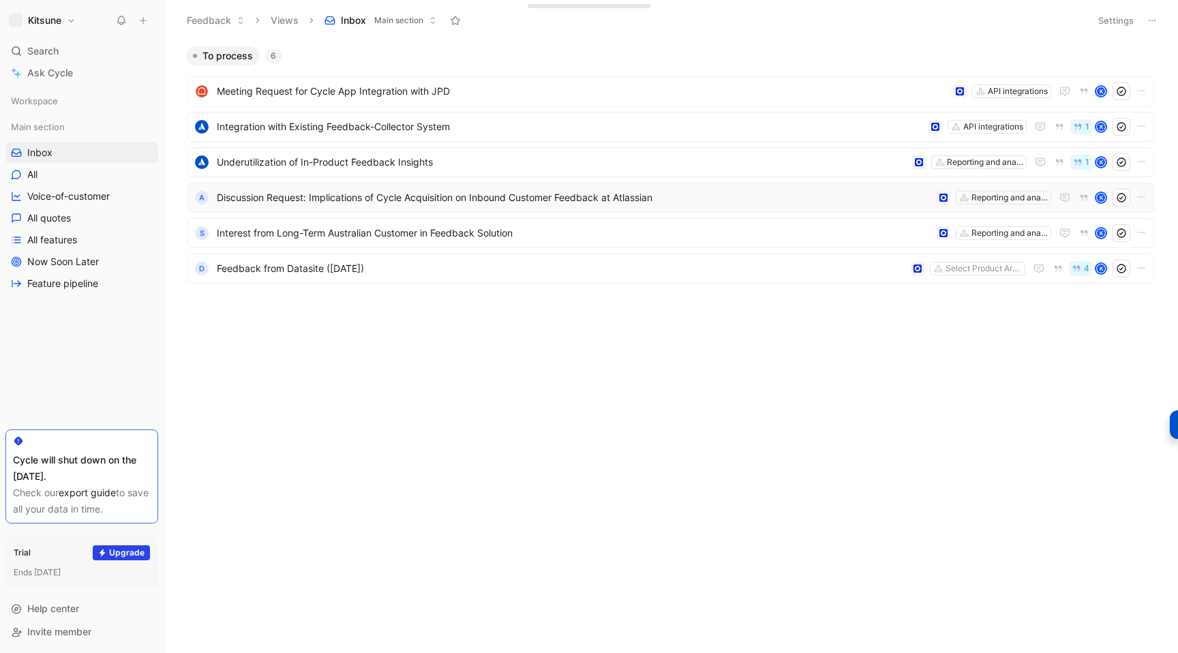
click at [355, 185] on div "A Discussion Request: Implications of Cycle Acquisition on Inbound Customer Fee…" at bounding box center [670, 198] width 966 height 30
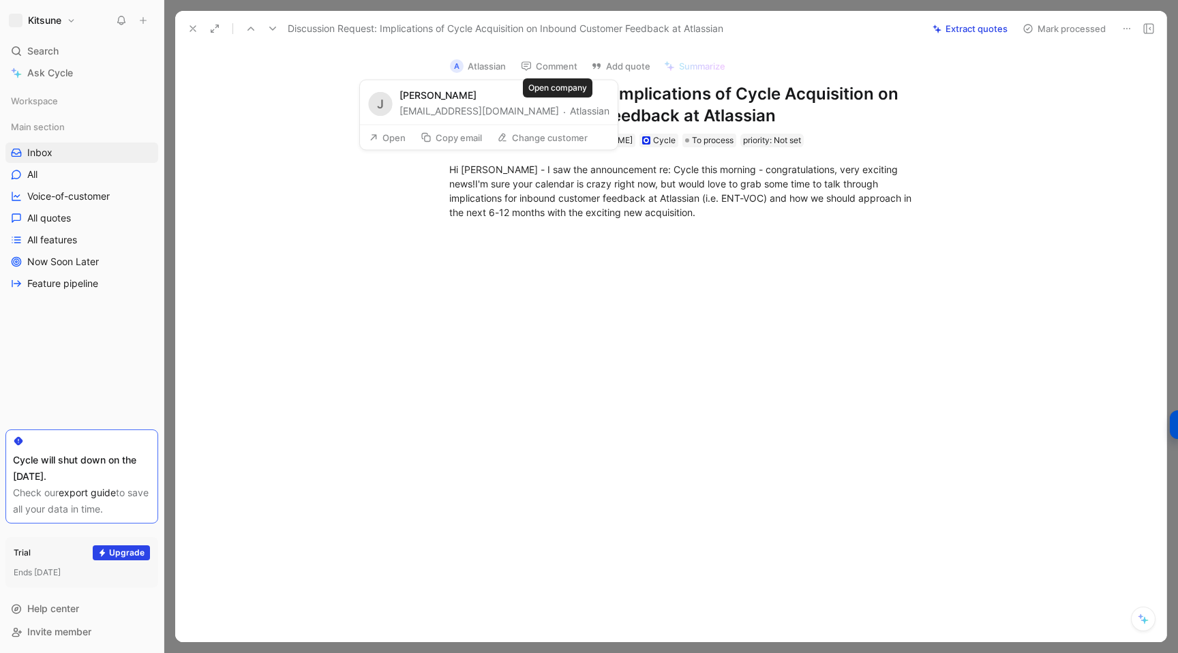
click at [570, 116] on button "Atlassian" at bounding box center [590, 111] width 40 height 16
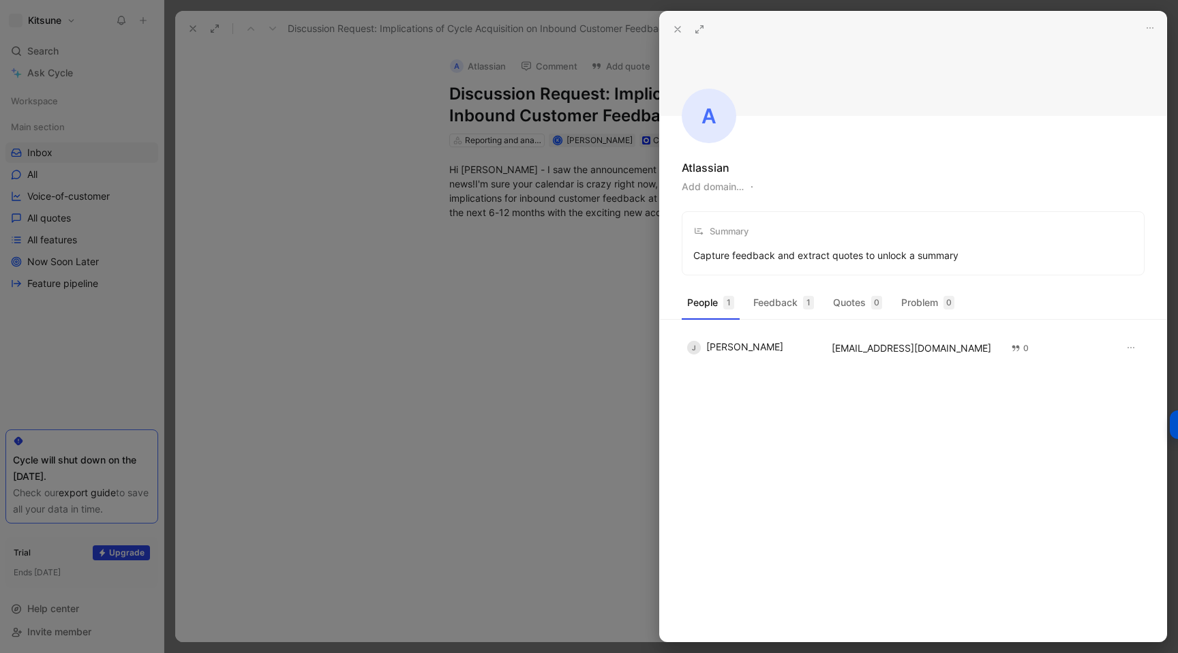
click at [709, 189] on button "Add domain…" at bounding box center [713, 187] width 62 height 16
type input "A"
click at [714, 187] on input "a" at bounding box center [762, 187] width 160 height 20
click at [718, 186] on input "[DOMAIN_NAME]" at bounding box center [762, 187] width 160 height 20
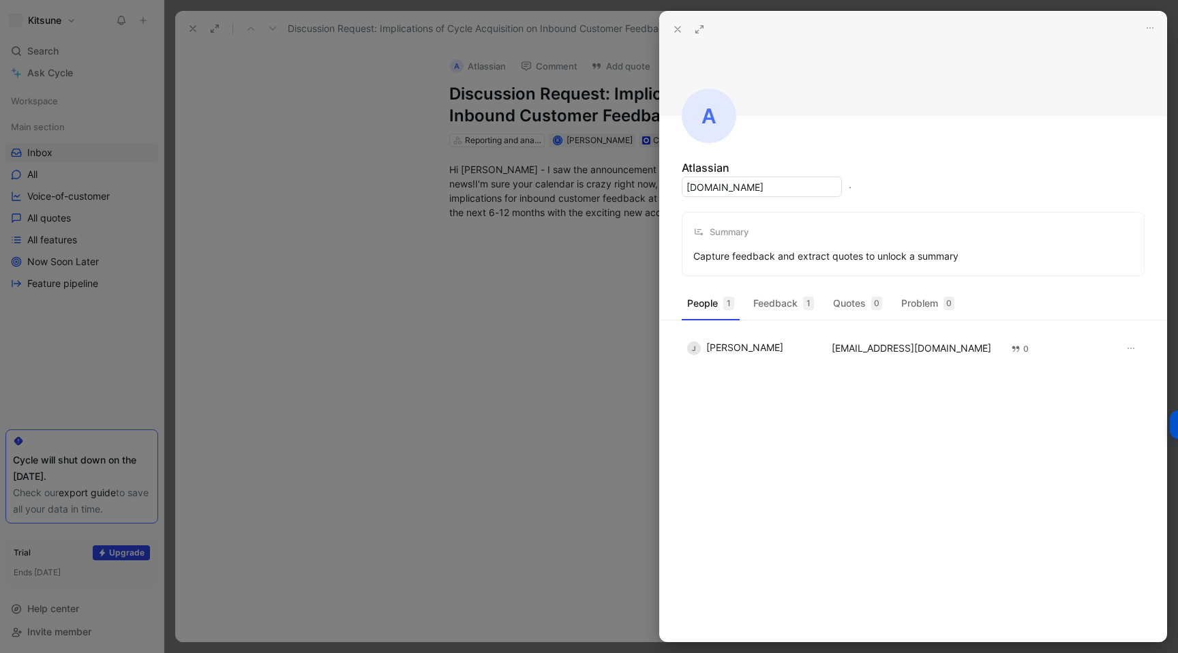
click at [718, 186] on input "[DOMAIN_NAME]" at bounding box center [762, 187] width 160 height 20
type input "[DOMAIN_NAME]"
click at [534, 290] on div at bounding box center [589, 326] width 1178 height 653
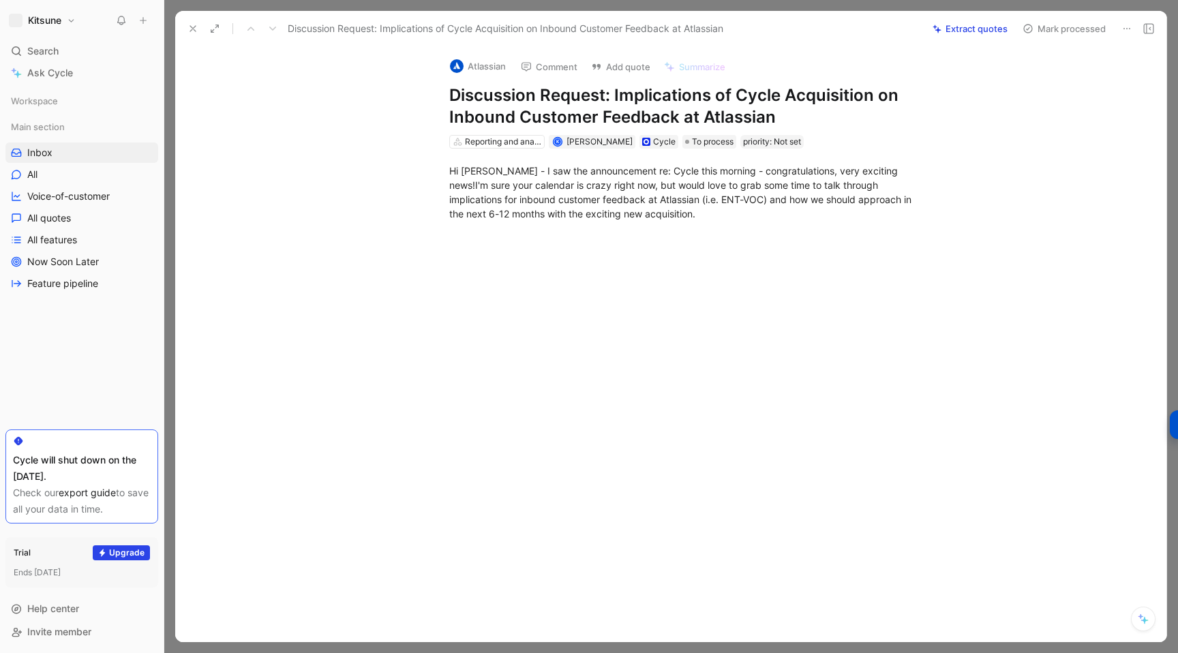
click at [197, 30] on icon at bounding box center [192, 28] width 11 height 11
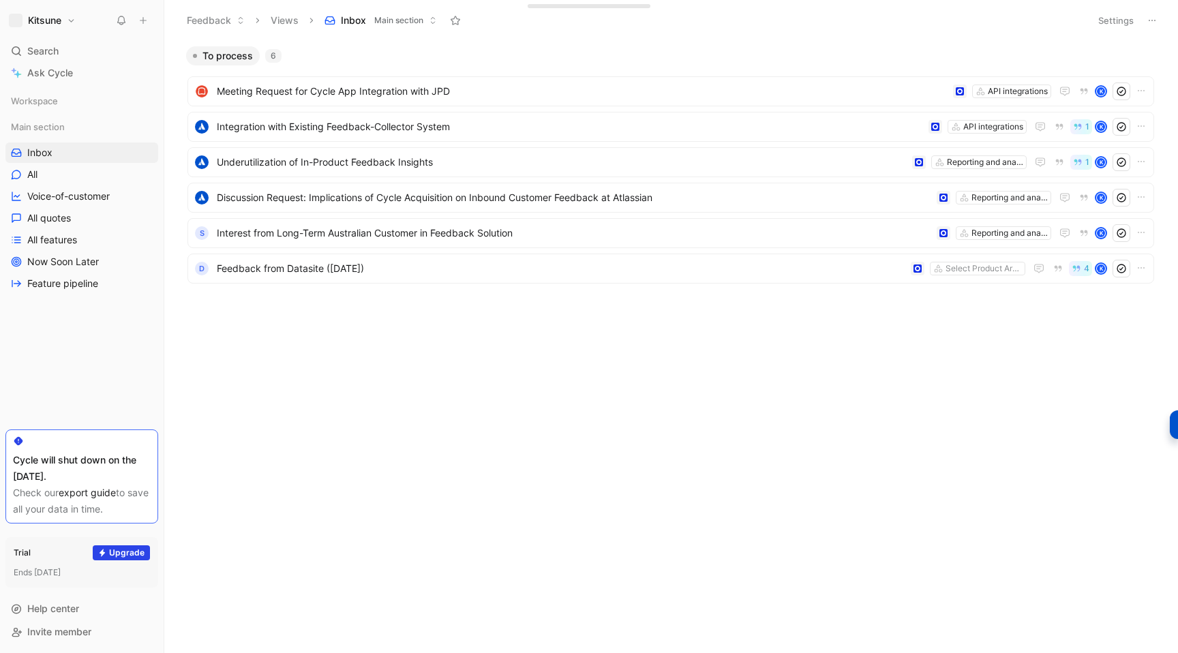
click at [149, 18] on button at bounding box center [143, 20] width 19 height 19
click at [194, 25] on button "New feedback c" at bounding box center [235, 25] width 146 height 23
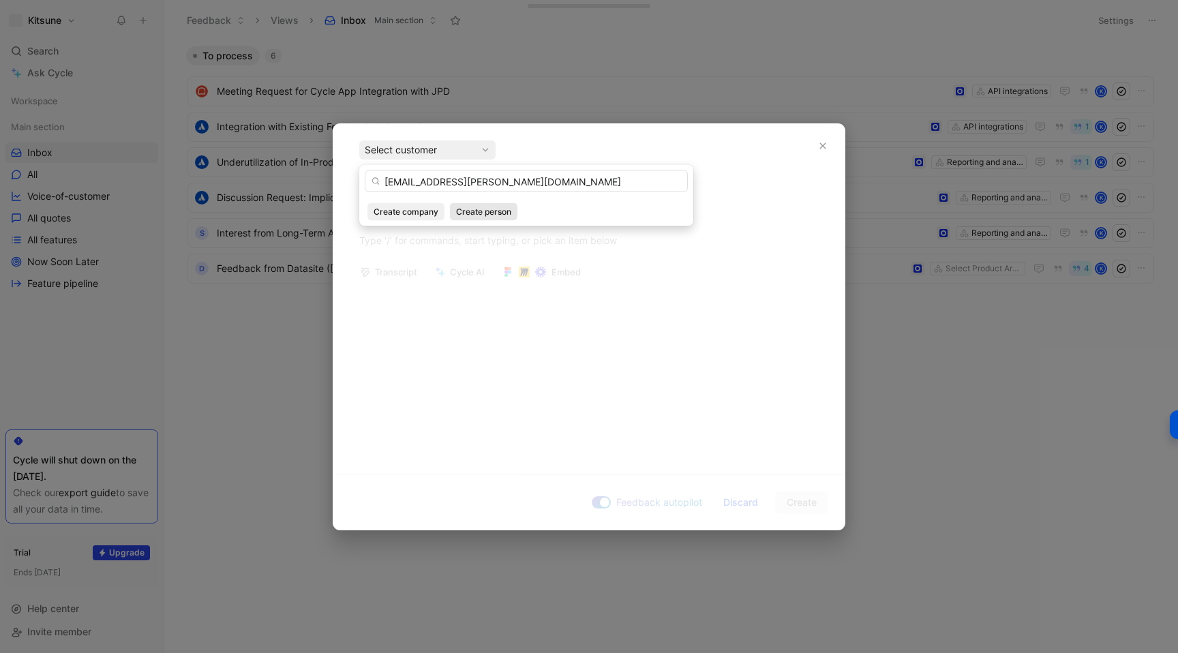
type input "[EMAIL_ADDRESS][PERSON_NAME][DOMAIN_NAME]"
click at [467, 213] on span "Create person" at bounding box center [483, 212] width 55 height 14
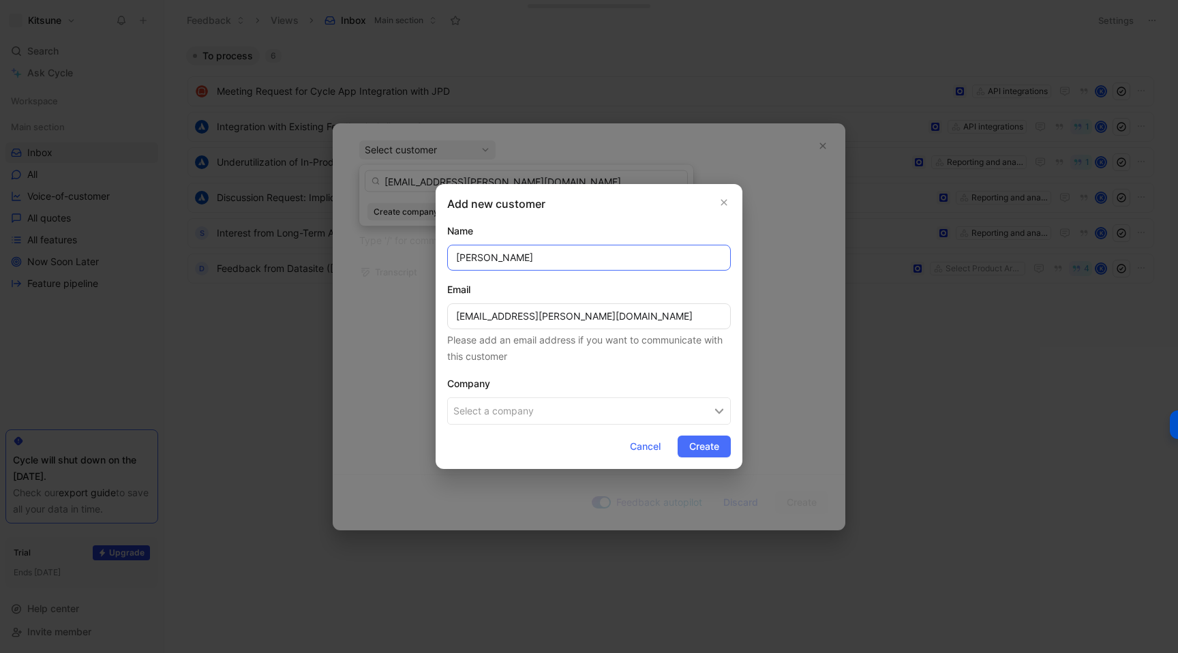
type input "[PERSON_NAME]"
drag, startPoint x: 536, startPoint y: 319, endPoint x: 615, endPoint y: 313, distance: 78.6
click at [615, 313] on input "[EMAIL_ADDRESS][PERSON_NAME][DOMAIN_NAME]" at bounding box center [589, 316] width 284 height 26
click at [520, 409] on button "Select a company" at bounding box center [589, 410] width 284 height 27
type input "[DOMAIN_NAME]"
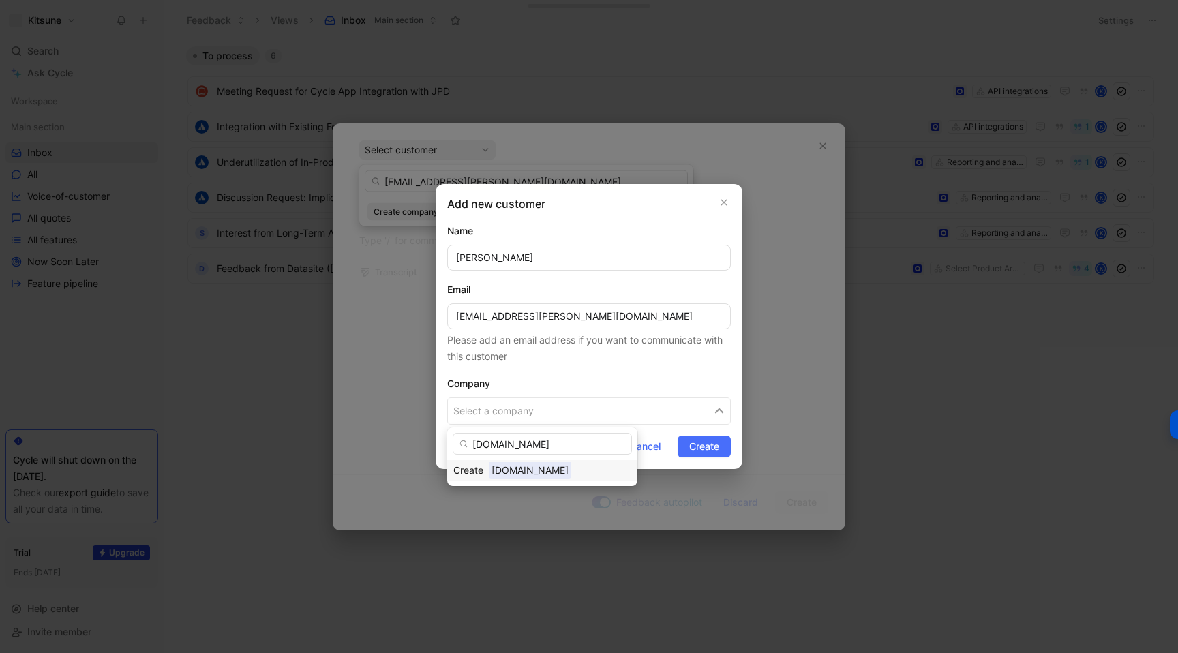
click at [536, 467] on span "[DOMAIN_NAME]" at bounding box center [530, 469] width 82 height 17
click at [690, 445] on span "Create" at bounding box center [704, 446] width 30 height 16
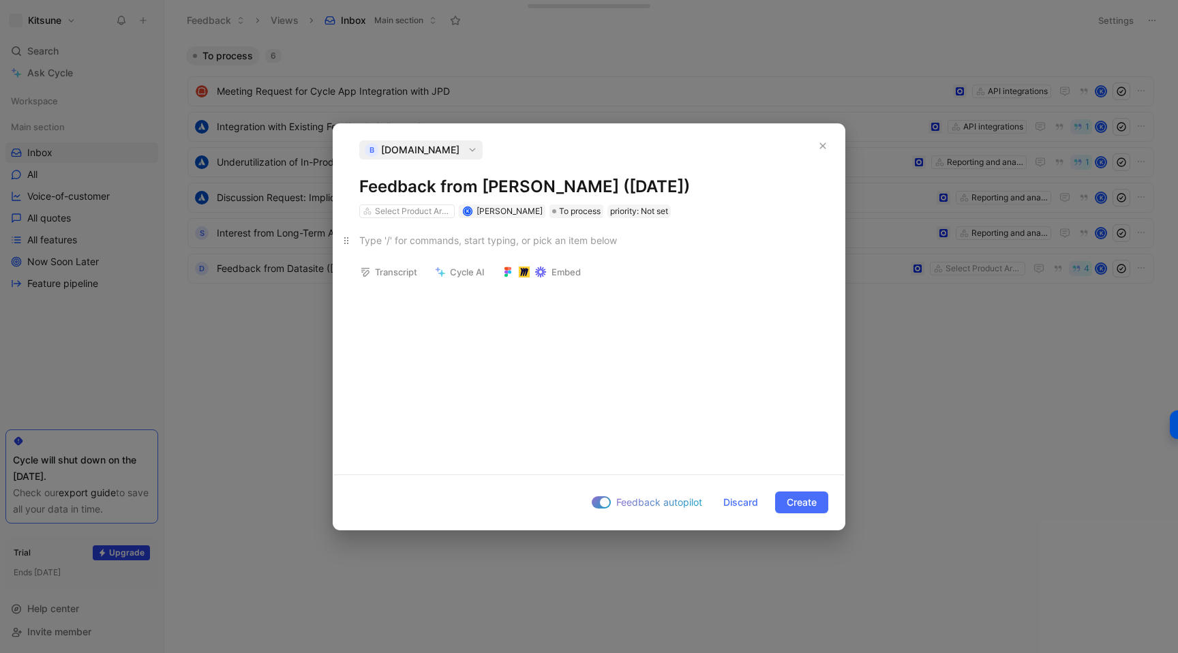
click at [444, 231] on p at bounding box center [588, 240] width 511 height 22
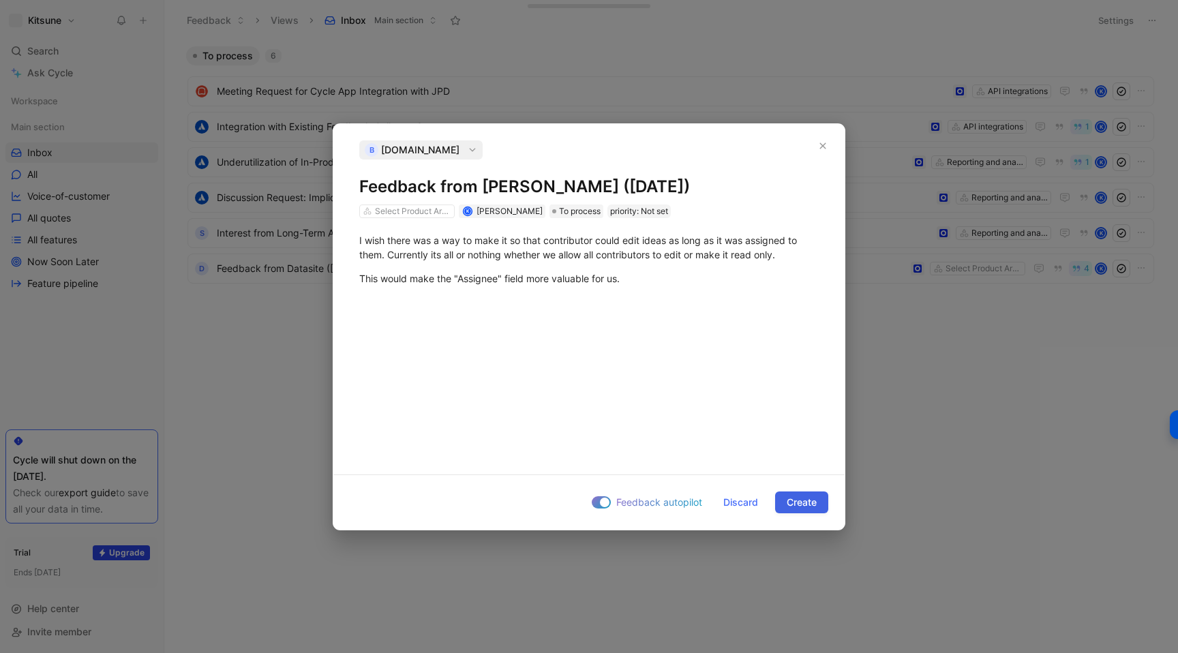
click at [789, 509] on span "Create" at bounding box center [801, 502] width 30 height 16
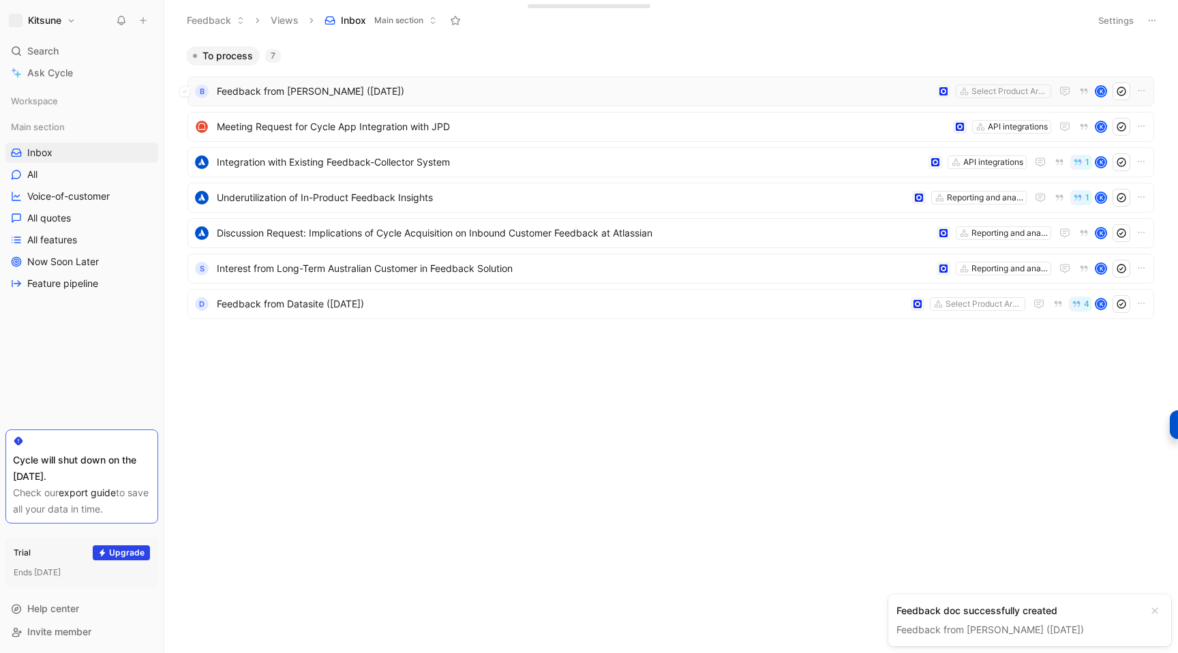
click at [448, 89] on span "Feedback from [PERSON_NAME] ([DATE])" at bounding box center [574, 91] width 714 height 16
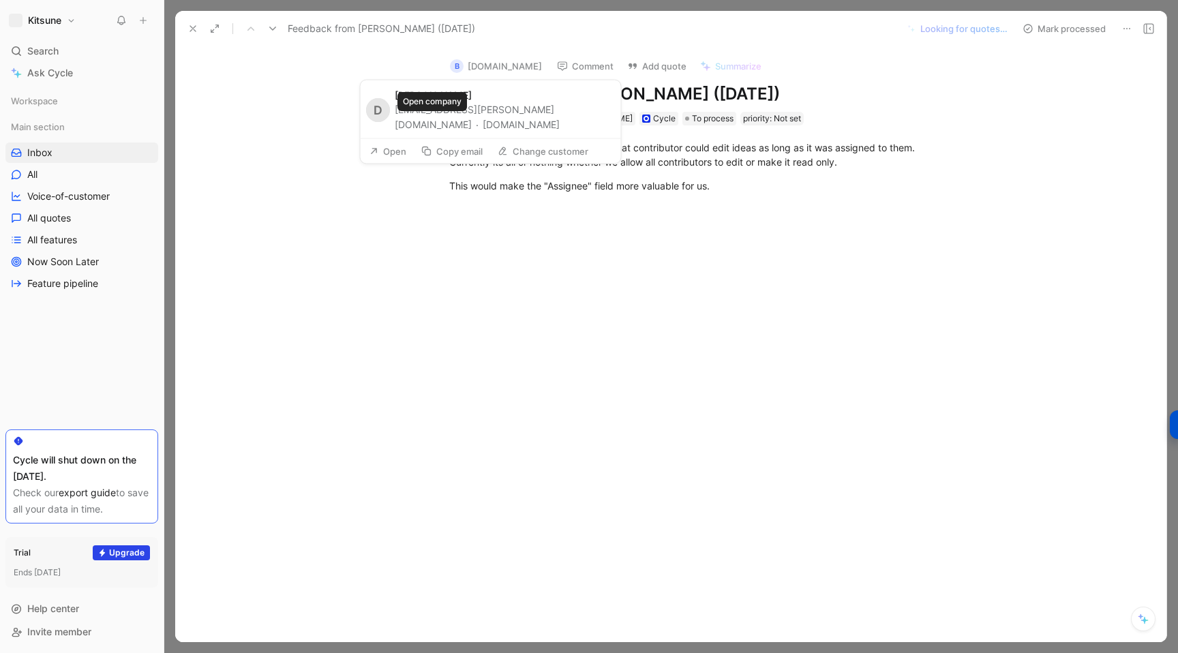
click at [483, 128] on button "[DOMAIN_NAME]" at bounding box center [521, 124] width 77 height 16
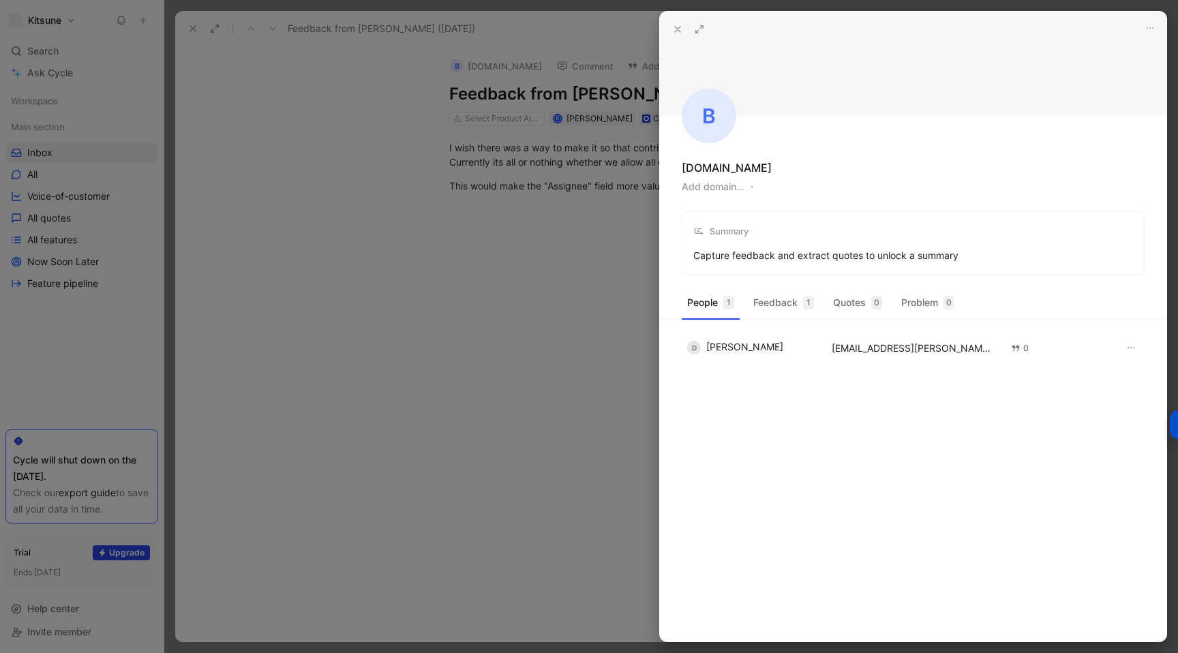
click at [722, 184] on button "Add domain…" at bounding box center [713, 187] width 62 height 16
type input "v"
type input "I wish there was a way to make it so that contributor could edit ideas as long …"
type input "[DOMAIN_NAME]"
click at [771, 165] on button "button" at bounding box center [776, 162] width 11 height 11
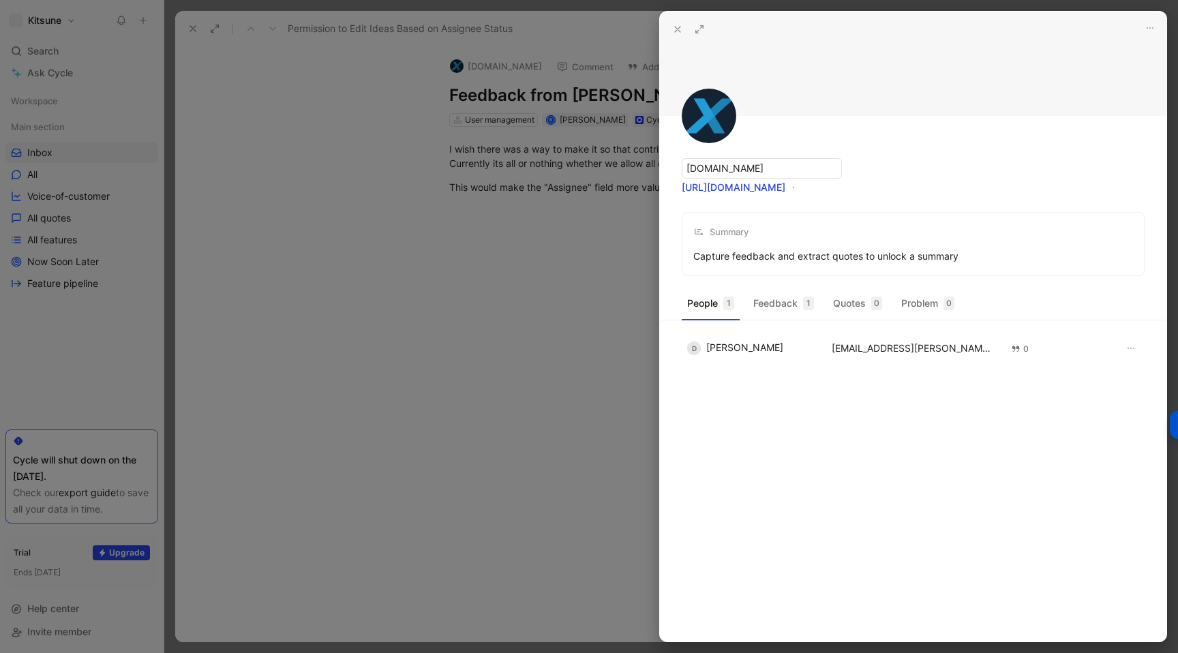
click at [749, 169] on input "[DOMAIN_NAME]" at bounding box center [762, 168] width 160 height 20
type input "Bluelinxco"
click at [751, 189] on link "[URL][DOMAIN_NAME]" at bounding box center [734, 187] width 104 height 12
click at [726, 170] on div "Bluelinxco" at bounding box center [709, 167] width 54 height 16
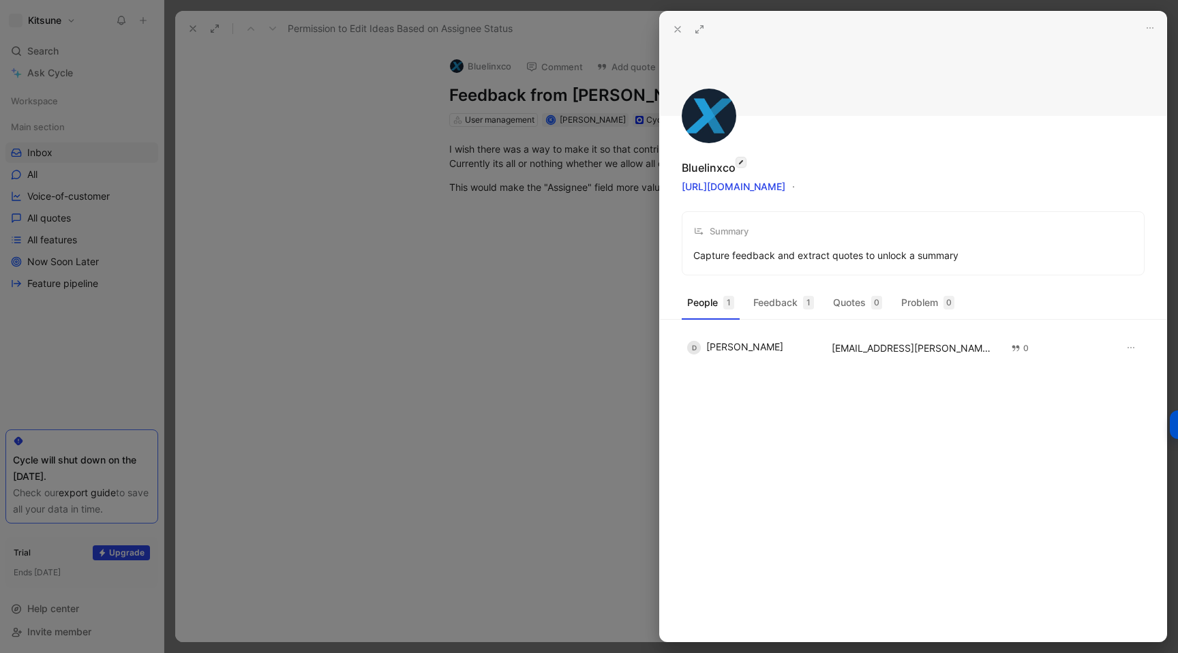
click at [737, 166] on icon "button" at bounding box center [740, 162] width 7 height 11
click at [716, 168] on input "Bluelinxco" at bounding box center [762, 168] width 160 height 20
type input "Blue Linx"
click at [673, 31] on icon at bounding box center [677, 29] width 11 height 11
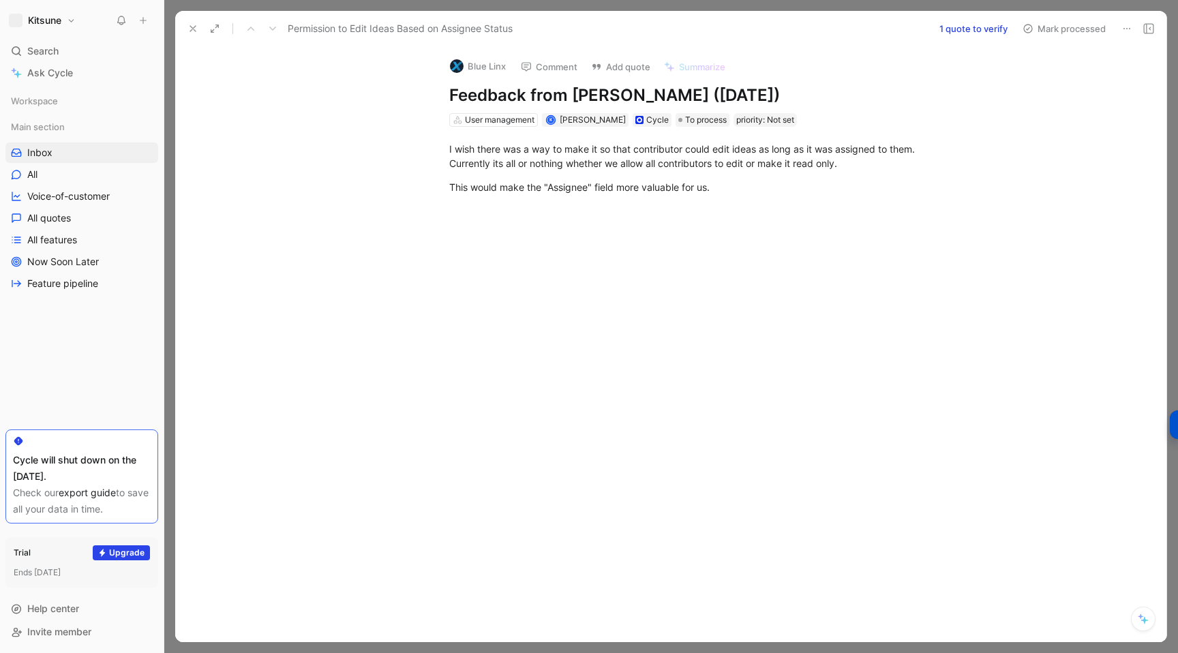
click at [705, 219] on div at bounding box center [685, 307] width 962 height 196
click at [556, 339] on div at bounding box center [685, 307] width 962 height 196
click at [520, 234] on div "Assignee on JPD: [EMAIL_ADDRESS][DOMAIN_NAME] PM" at bounding box center [685, 235] width 472 height 14
click at [193, 26] on icon at bounding box center [192, 28] width 11 height 11
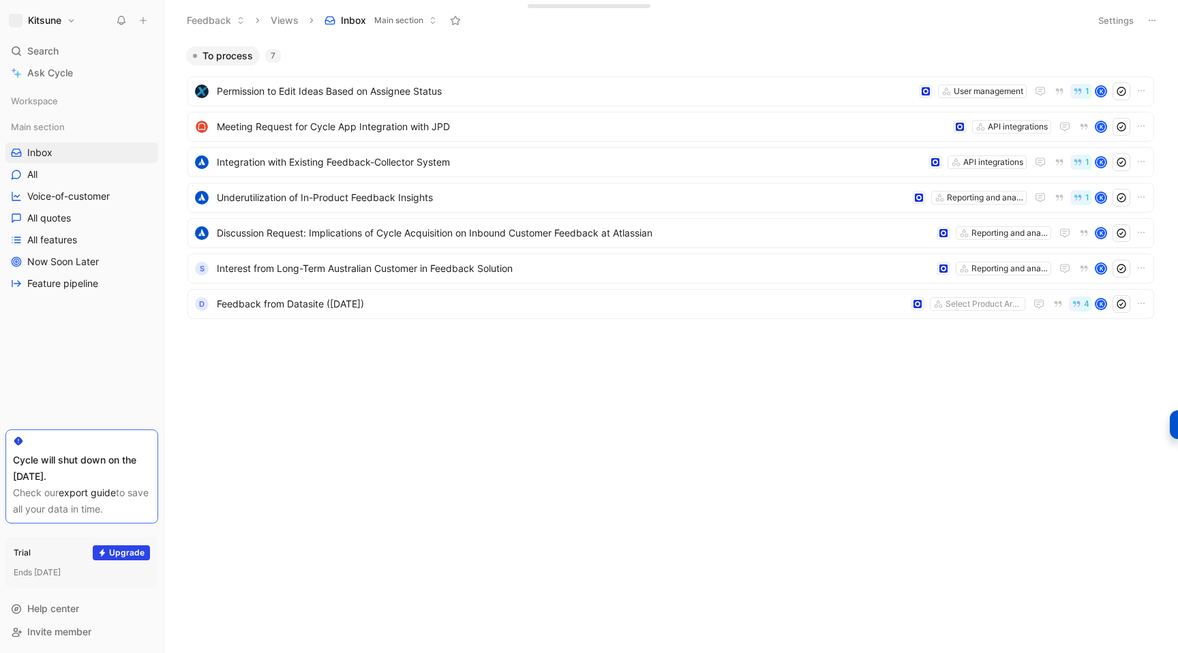
click at [54, 22] on h1 "Kitsune" at bounding box center [44, 20] width 33 height 12
click at [48, 133] on div "Workspace settings G then S" at bounding box center [93, 140] width 168 height 22
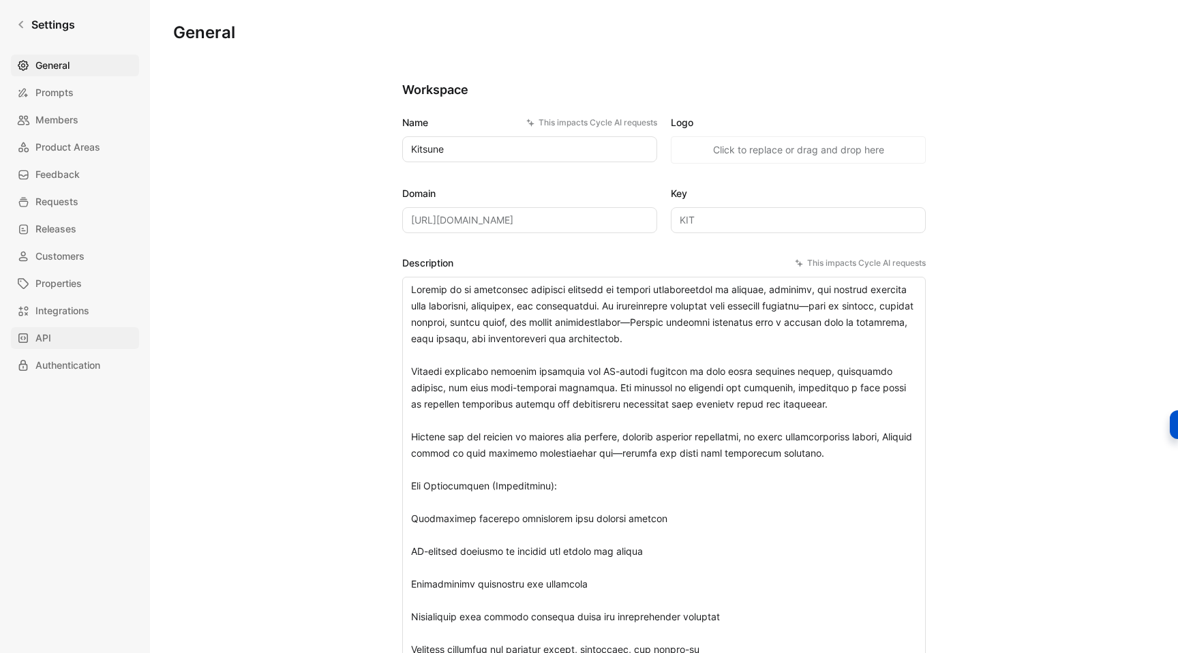
click at [57, 339] on link "API" at bounding box center [75, 338] width 128 height 22
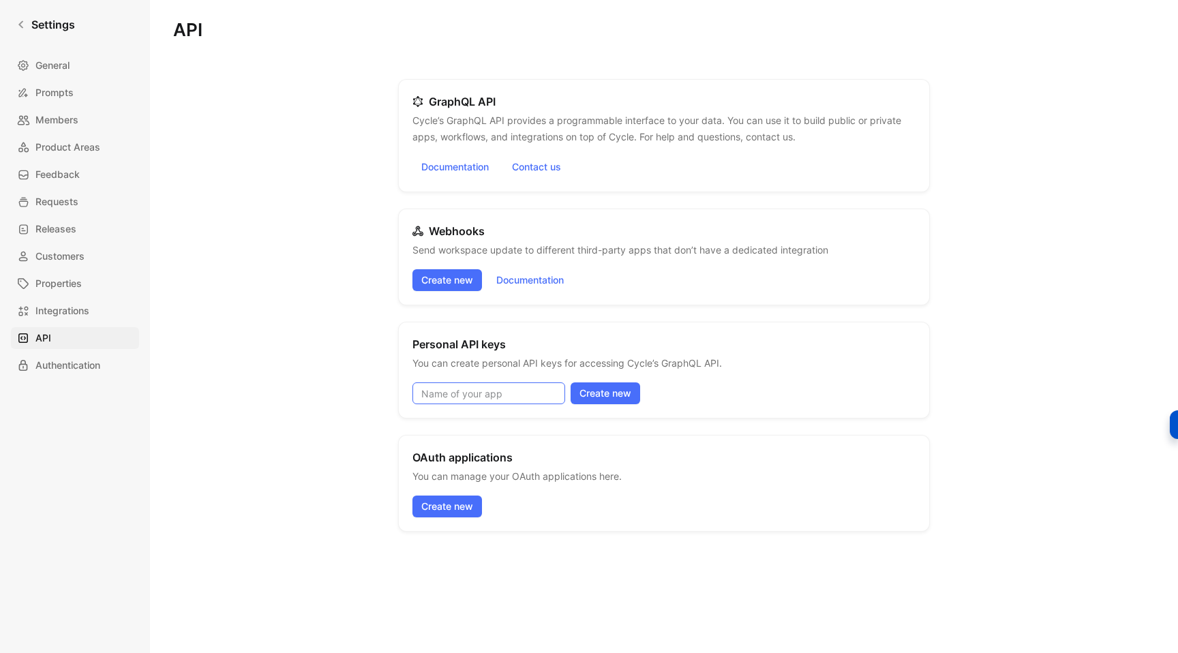
click at [468, 395] on input at bounding box center [488, 393] width 153 height 22
type input "Atlassian key"
click at [598, 399] on span "Create new" at bounding box center [605, 393] width 52 height 16
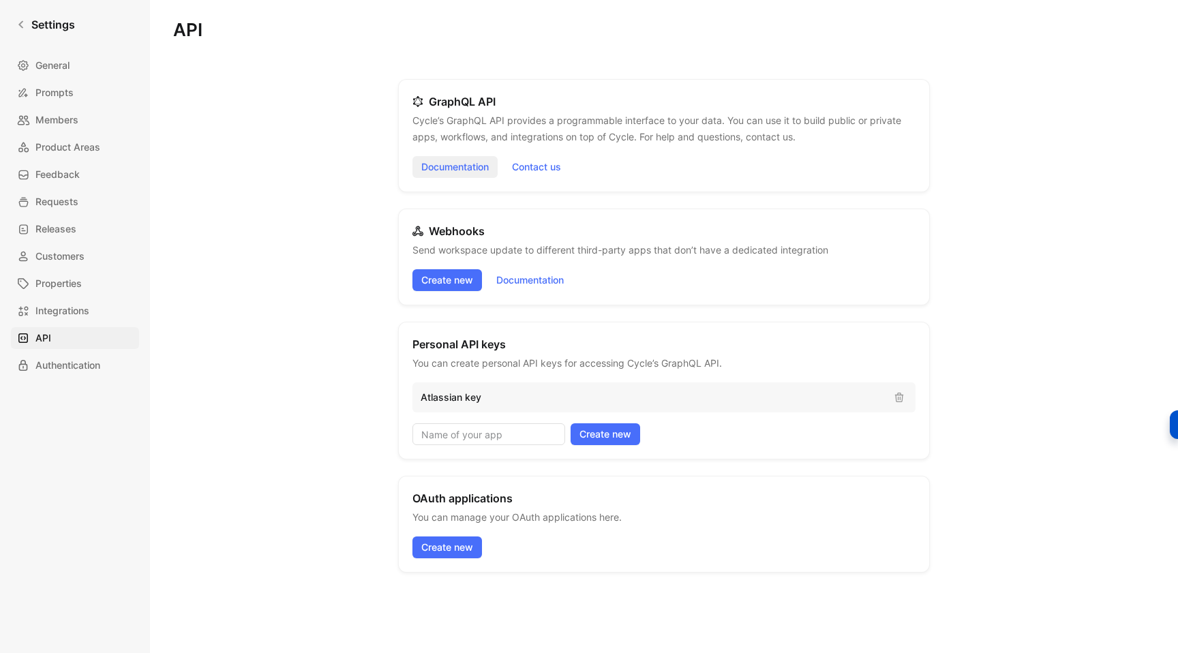
click at [474, 173] on link "Documentation" at bounding box center [454, 167] width 85 height 22
click at [29, 22] on link "Settings" at bounding box center [46, 24] width 70 height 27
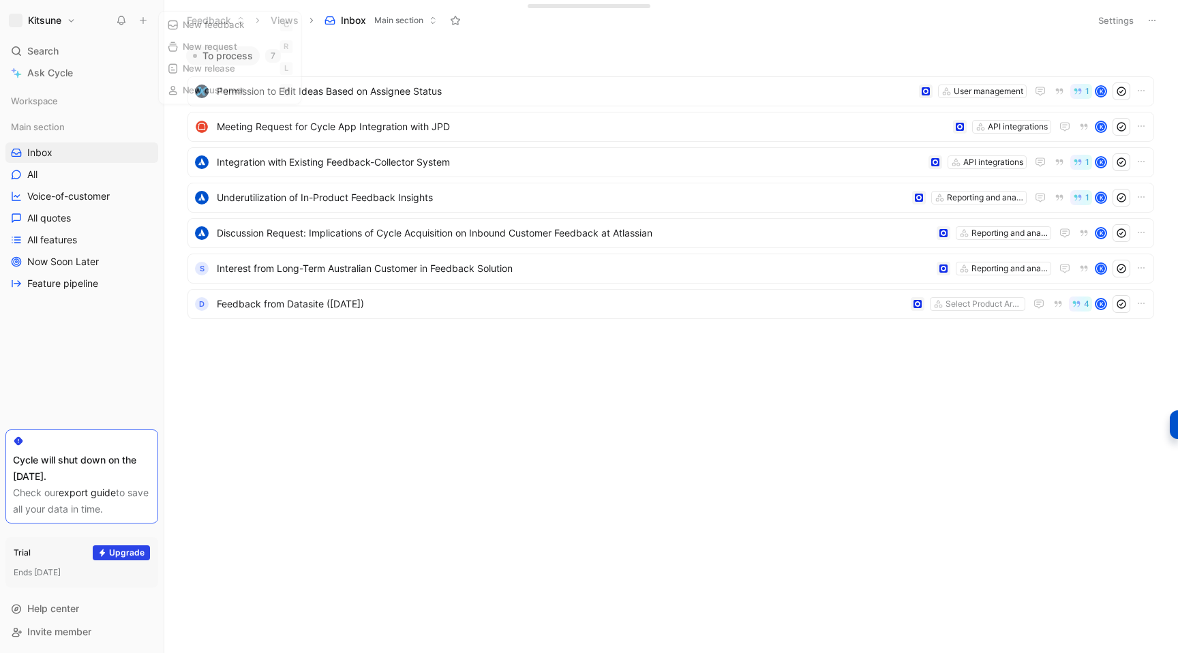
click at [138, 24] on icon at bounding box center [143, 21] width 10 height 10
click at [189, 24] on button "New feedback c" at bounding box center [235, 25] width 146 height 23
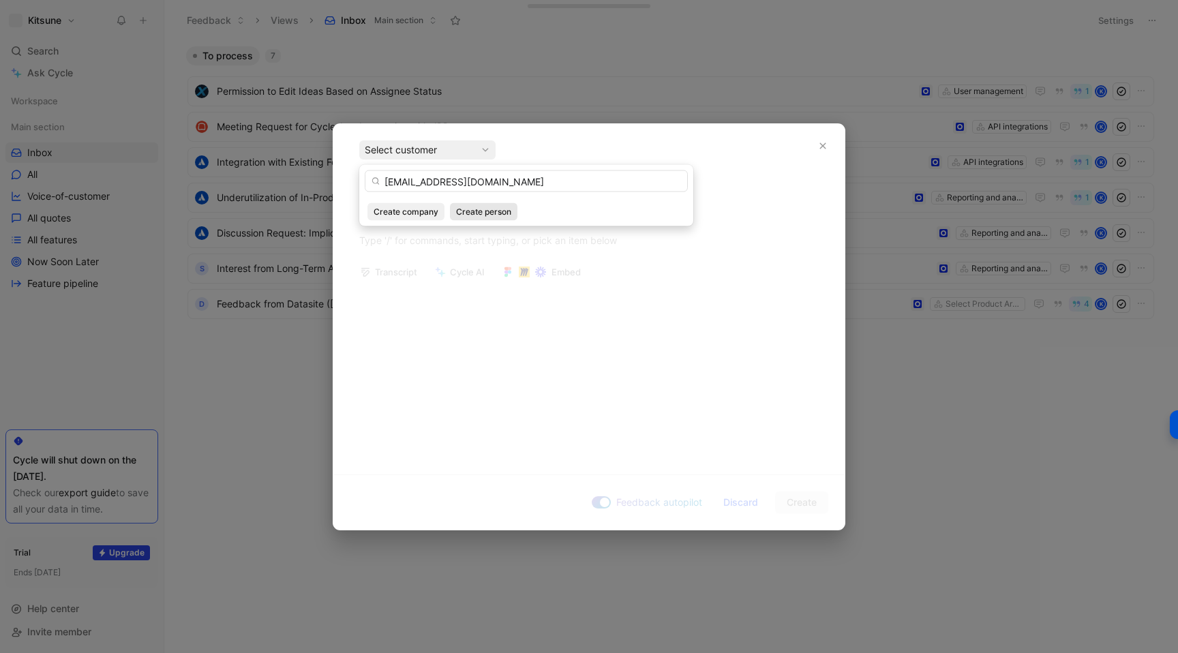
type input "[EMAIL_ADDRESS][DOMAIN_NAME]"
click at [465, 211] on span "Create person" at bounding box center [483, 212] width 55 height 14
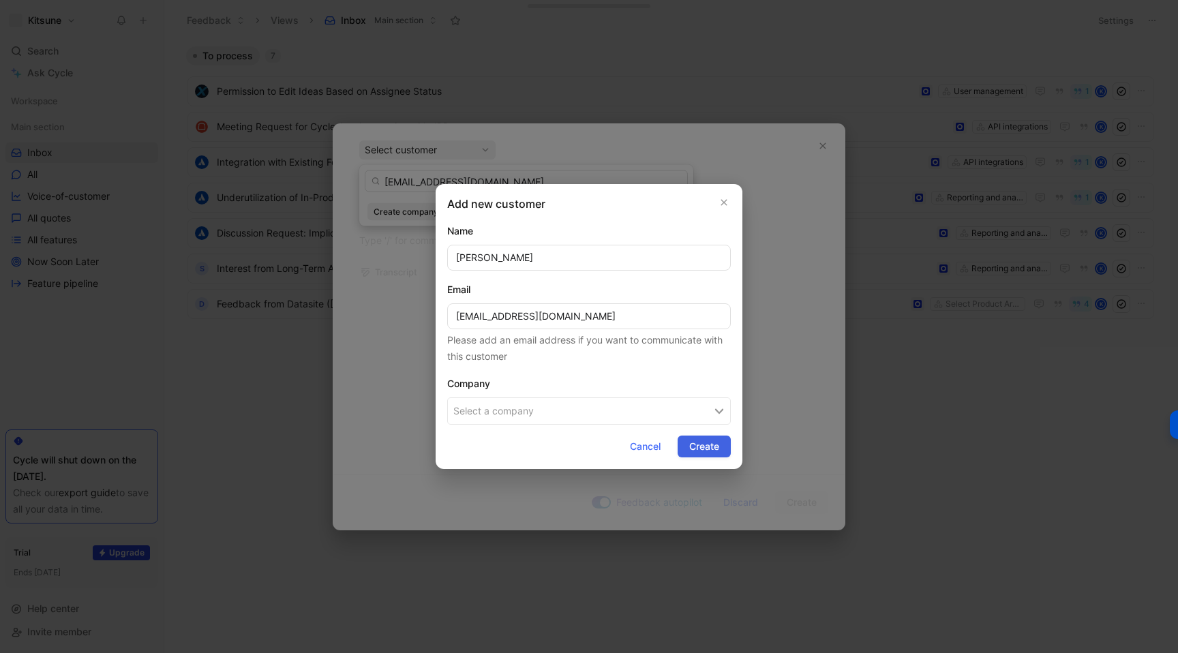
type input "[PERSON_NAME]"
click at [699, 446] on span "Create" at bounding box center [704, 446] width 30 height 16
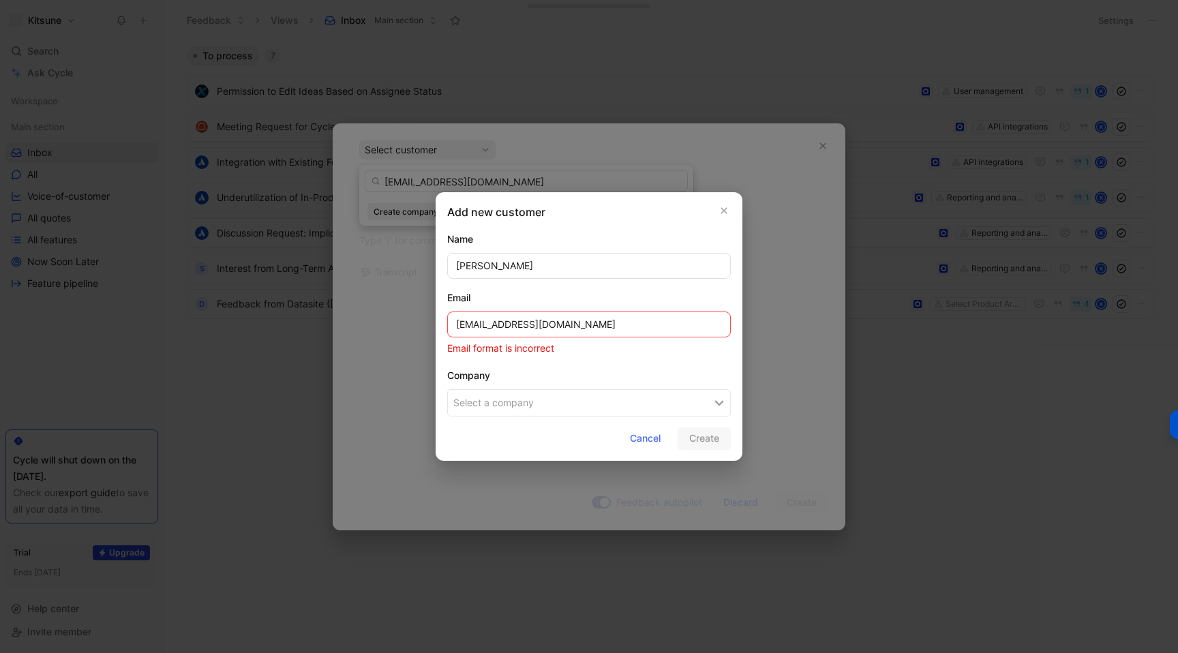
click at [461, 326] on input "[EMAIL_ADDRESS][DOMAIN_NAME]" at bounding box center [589, 324] width 284 height 26
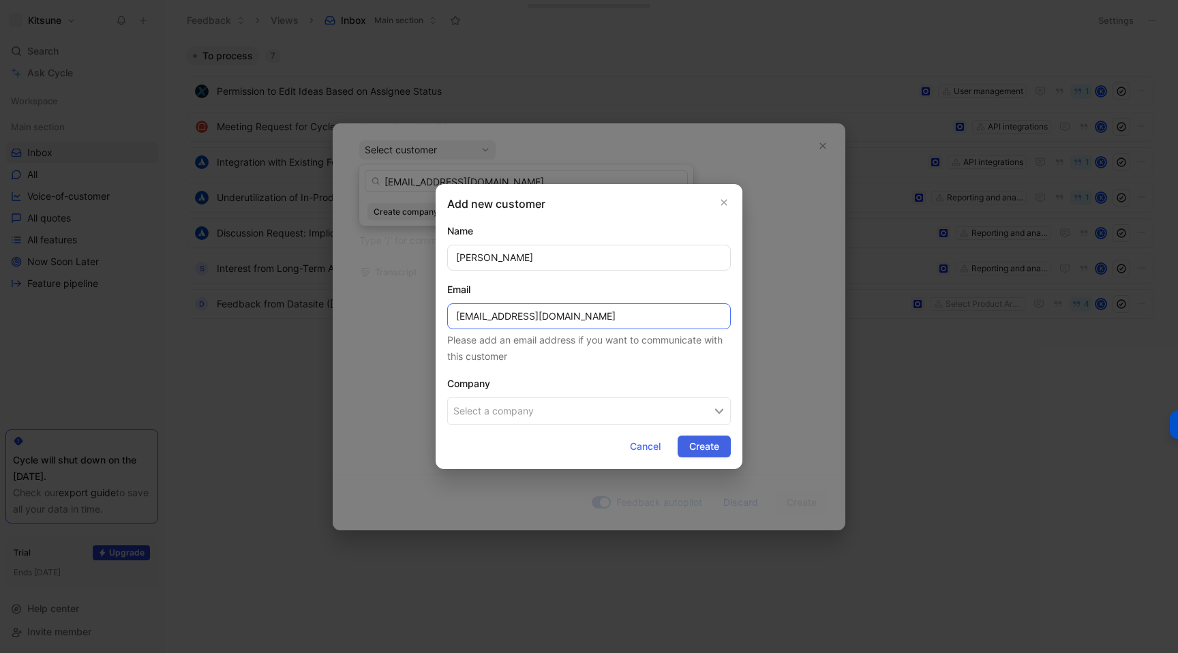
type input "[EMAIL_ADDRESS][DOMAIN_NAME]"
click at [700, 442] on span "Create" at bounding box center [704, 446] width 30 height 16
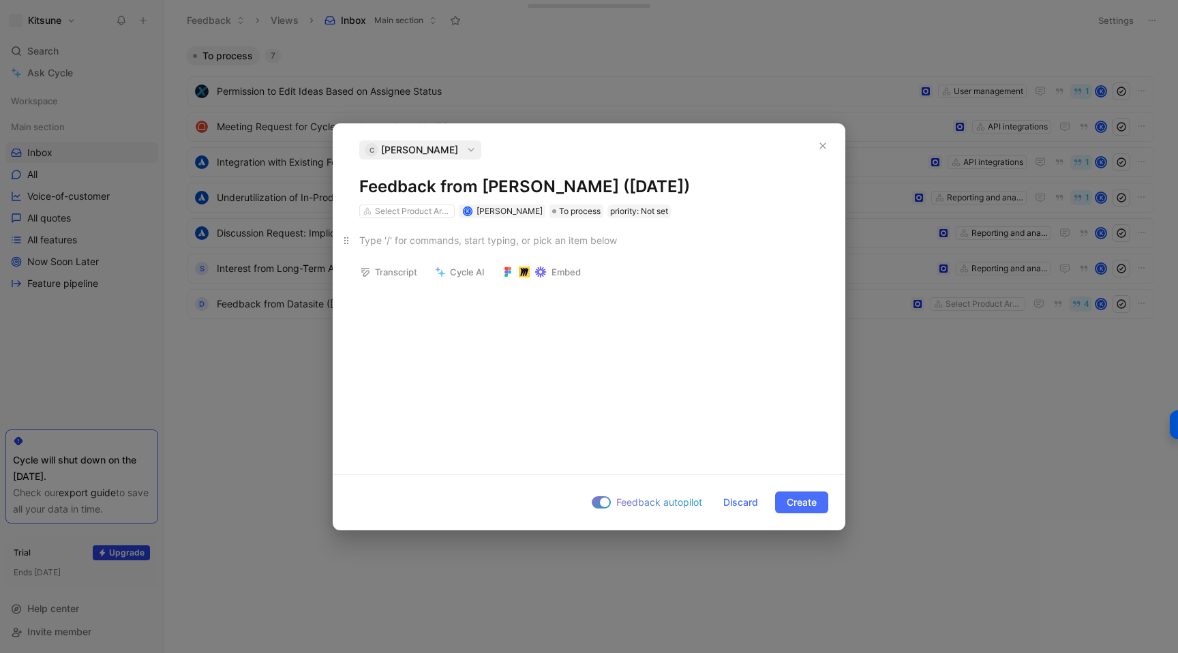
click at [461, 239] on div at bounding box center [588, 240] width 459 height 14
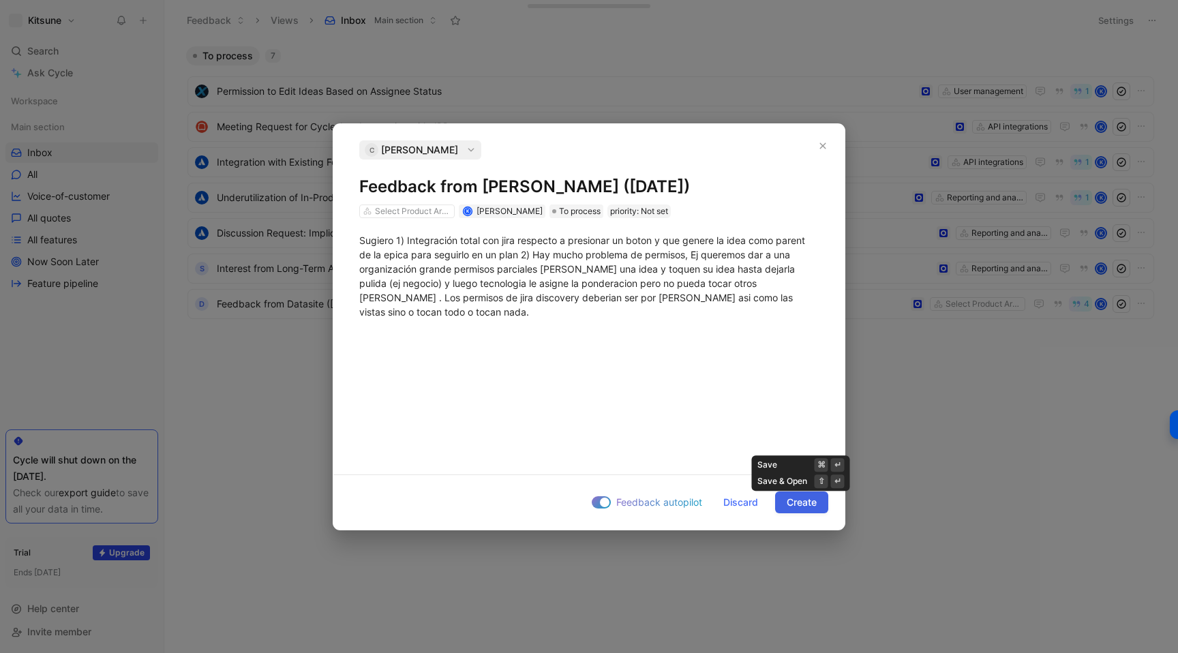
click at [787, 500] on span "Create" at bounding box center [801, 502] width 30 height 16
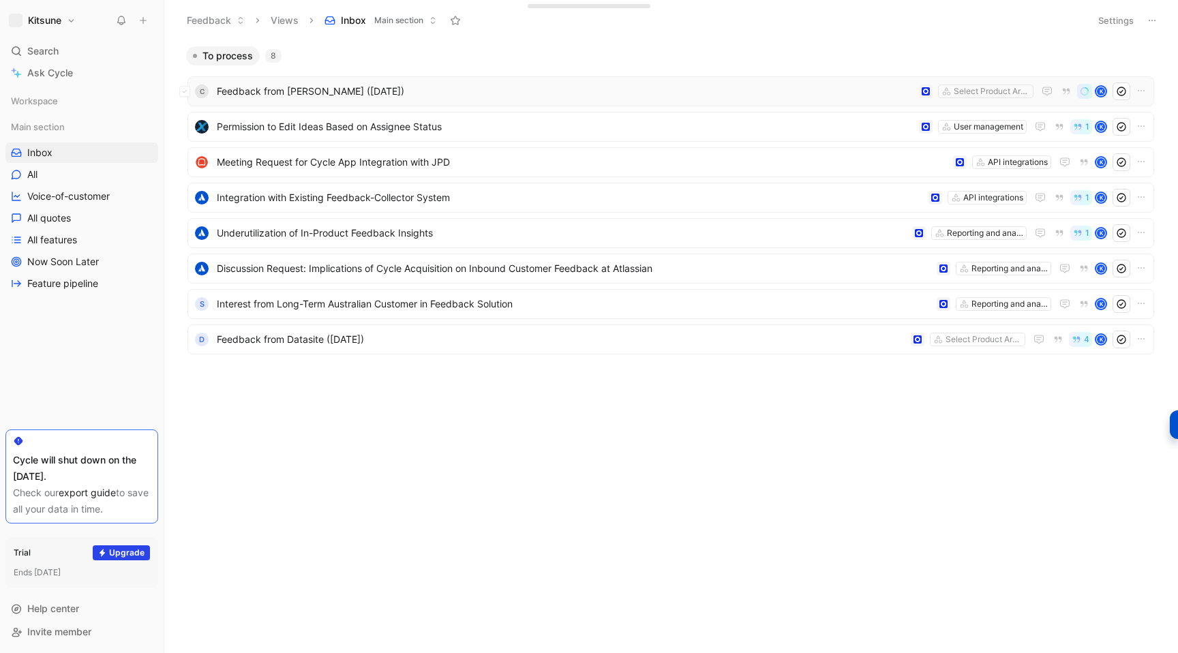
click at [493, 89] on span "Feedback from [PERSON_NAME] ([DATE])" at bounding box center [565, 91] width 697 height 16
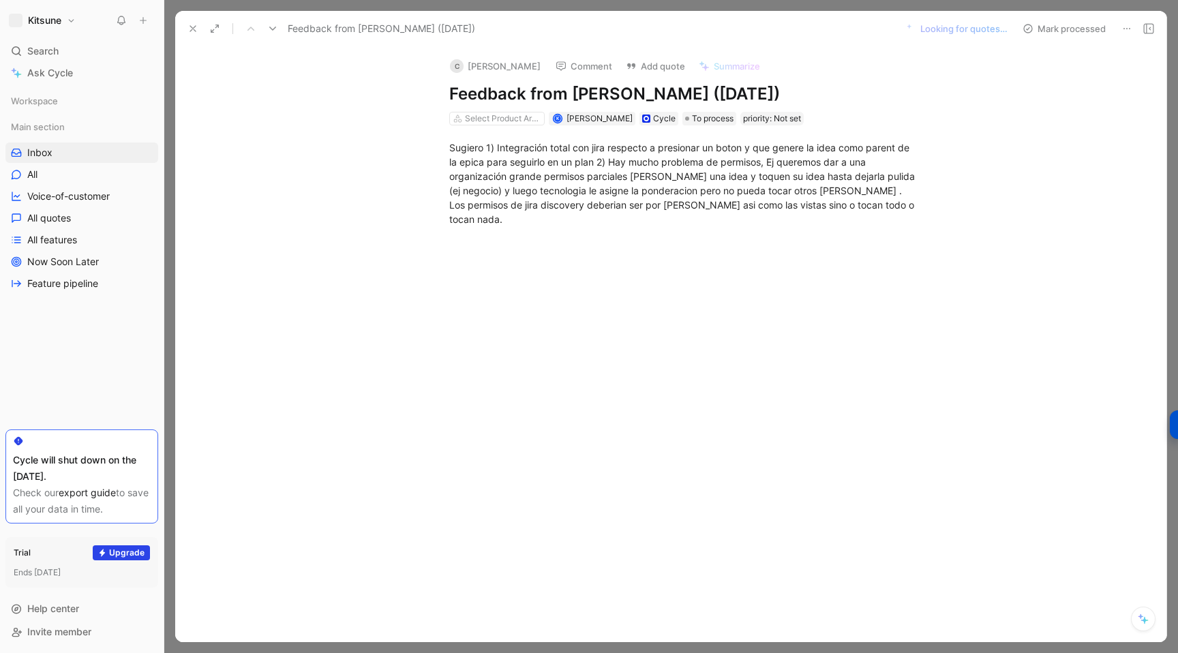
click at [552, 276] on div at bounding box center [685, 339] width 962 height 196
paste div
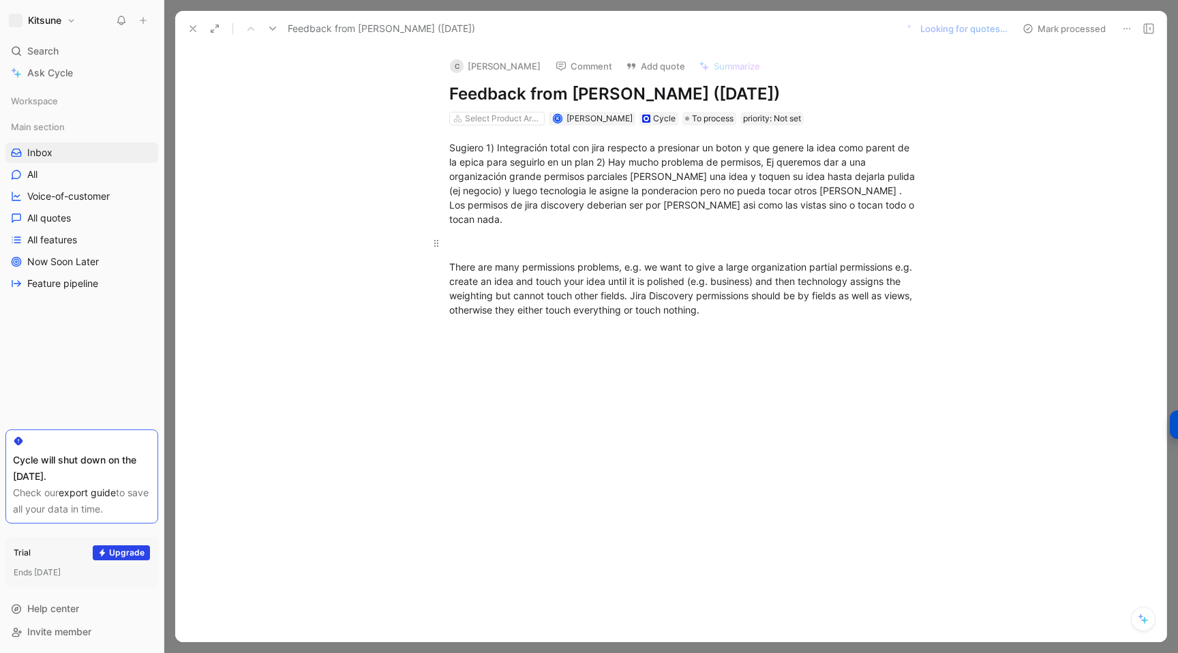
click at [462, 236] on p at bounding box center [684, 243] width 523 height 22
click at [939, 35] on button "3 quotes to verify" at bounding box center [970, 28] width 87 height 19
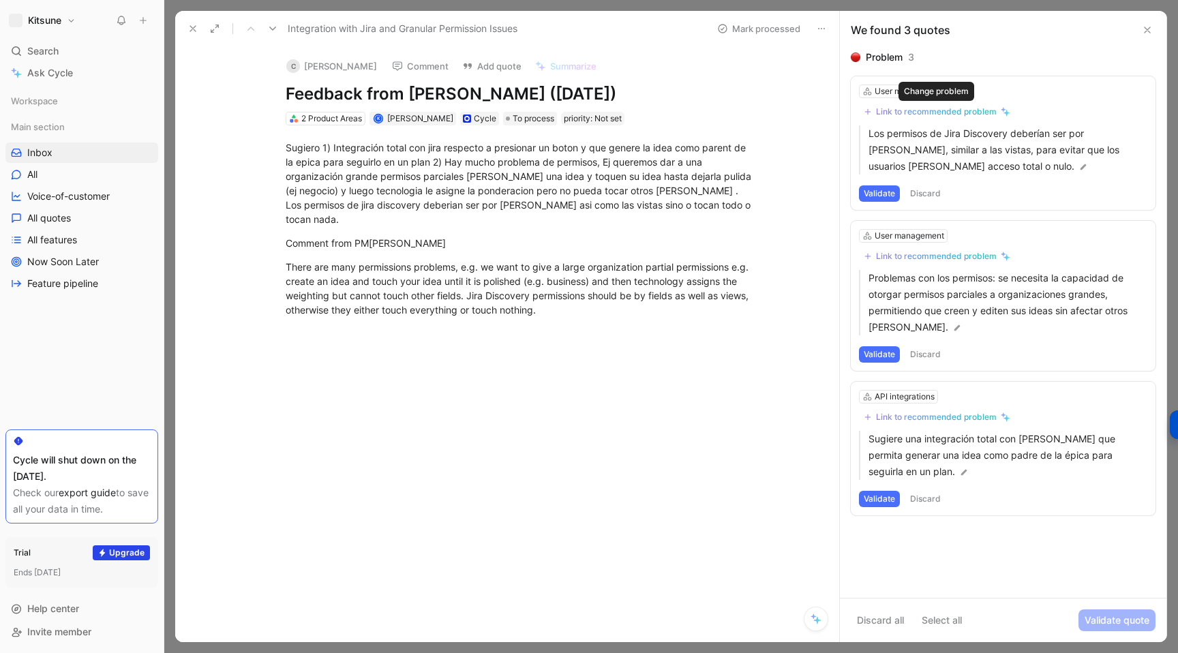
click at [928, 117] on div "Link to recommended problem" at bounding box center [936, 111] width 121 height 11
click at [906, 246] on div "User management Link to recommended problem Problemas con los permisos: se nece…" at bounding box center [1003, 296] width 305 height 150
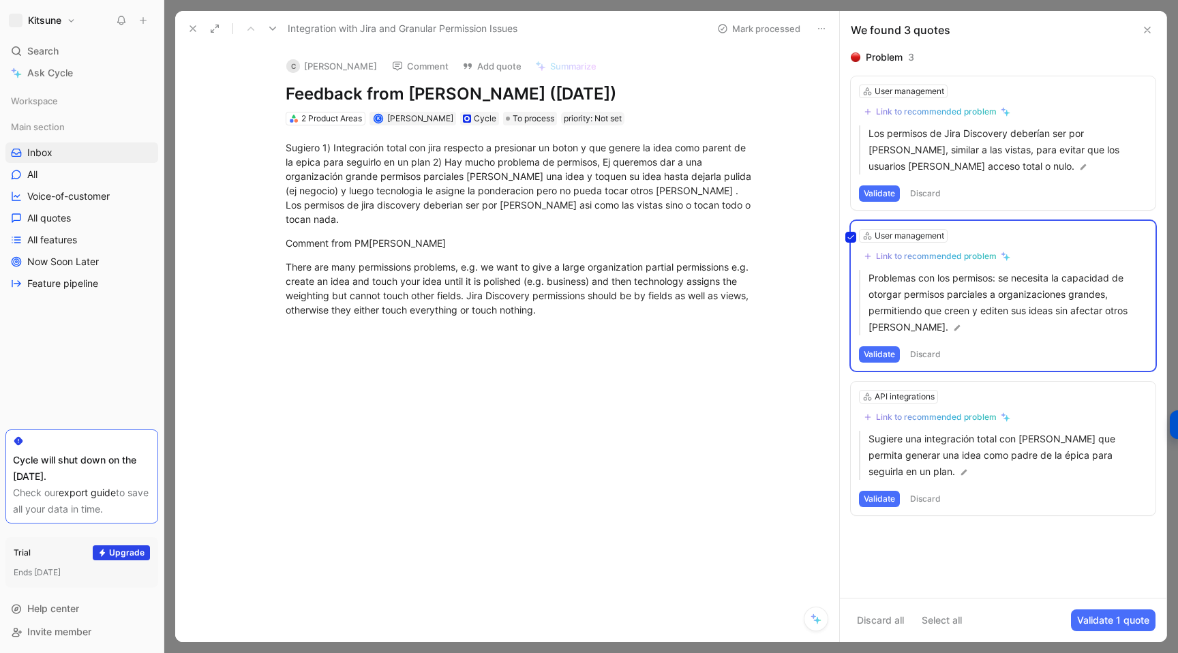
click at [906, 254] on div "User management Link to recommended problem Problemas con los permisos: se nece…" at bounding box center [1003, 296] width 305 height 150
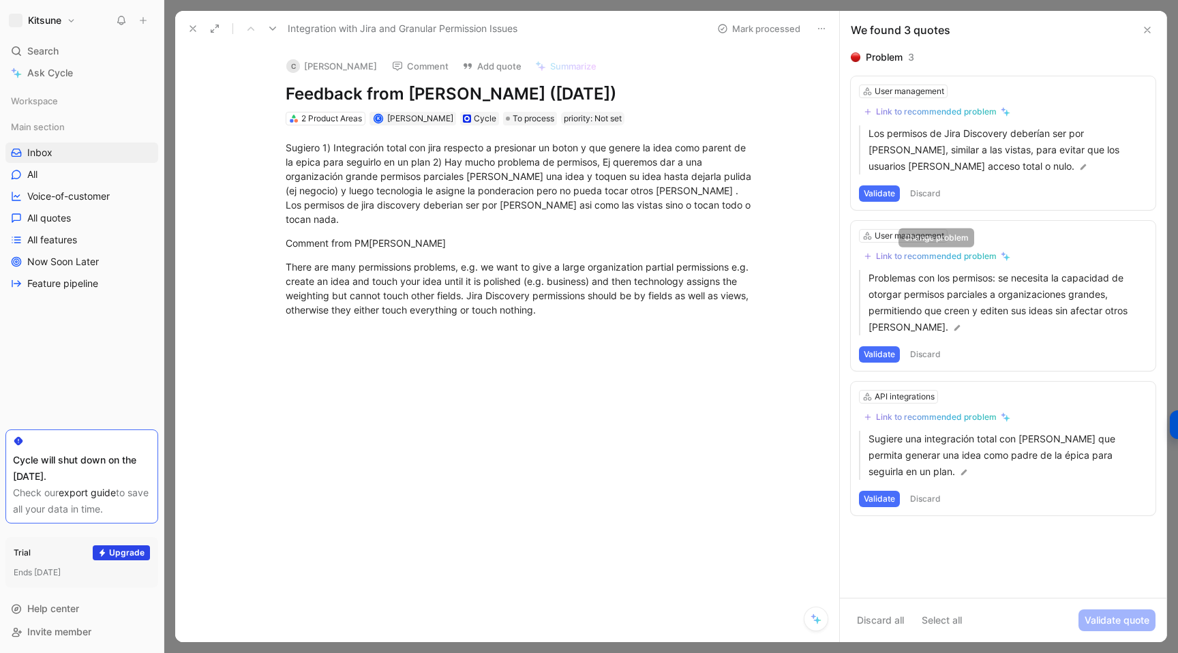
click at [902, 260] on div "Link to recommended problem" at bounding box center [936, 256] width 121 height 11
click at [901, 412] on div "Link to recommended problem" at bounding box center [936, 417] width 121 height 11
click at [192, 31] on icon at bounding box center [192, 28] width 11 height 11
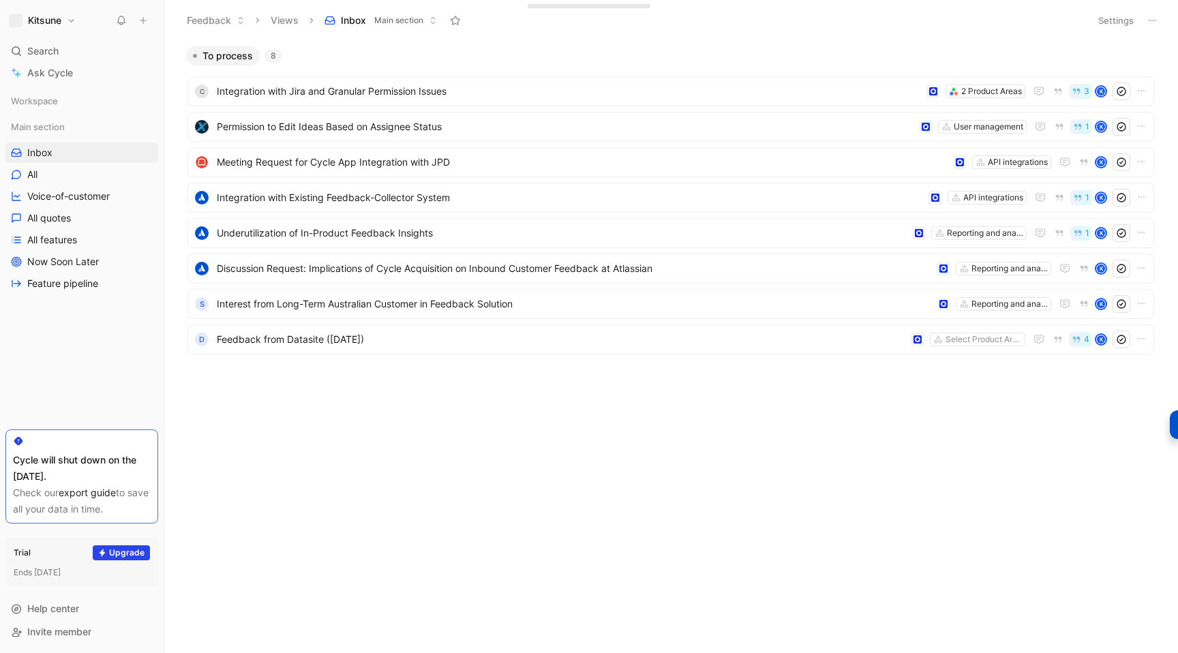
click at [147, 21] on icon at bounding box center [143, 21] width 10 height 10
click at [204, 31] on button "New feedback c" at bounding box center [235, 25] width 146 height 23
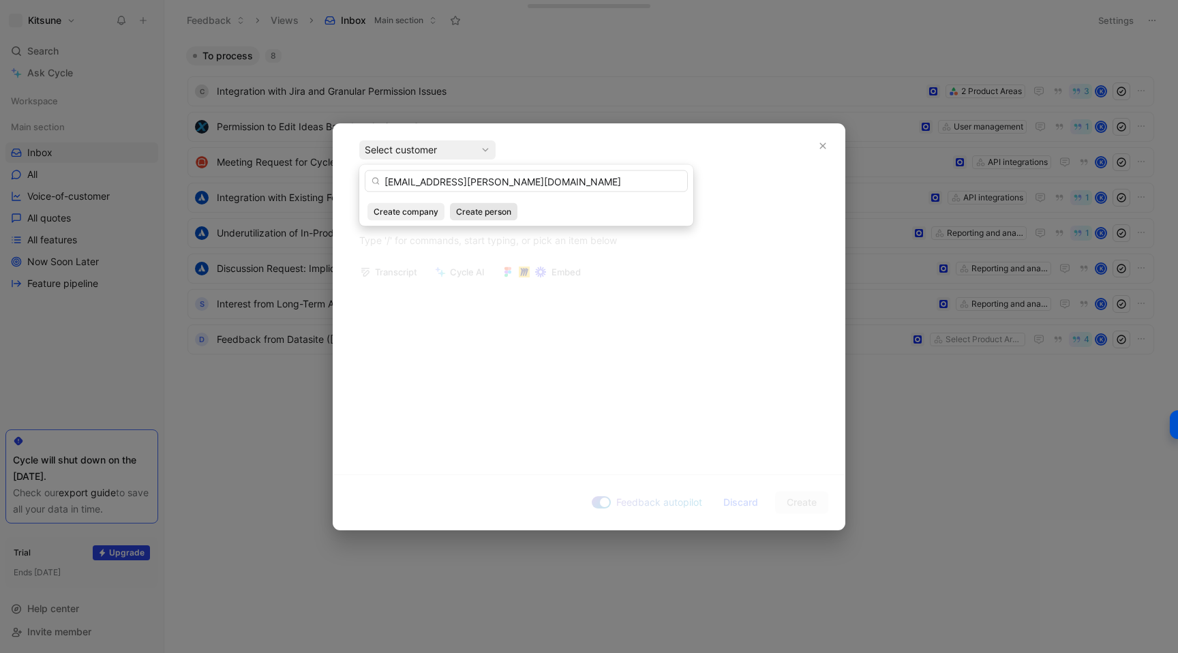
type input "[EMAIL_ADDRESS][PERSON_NAME][DOMAIN_NAME]"
click at [476, 215] on span "Create person" at bounding box center [483, 212] width 55 height 14
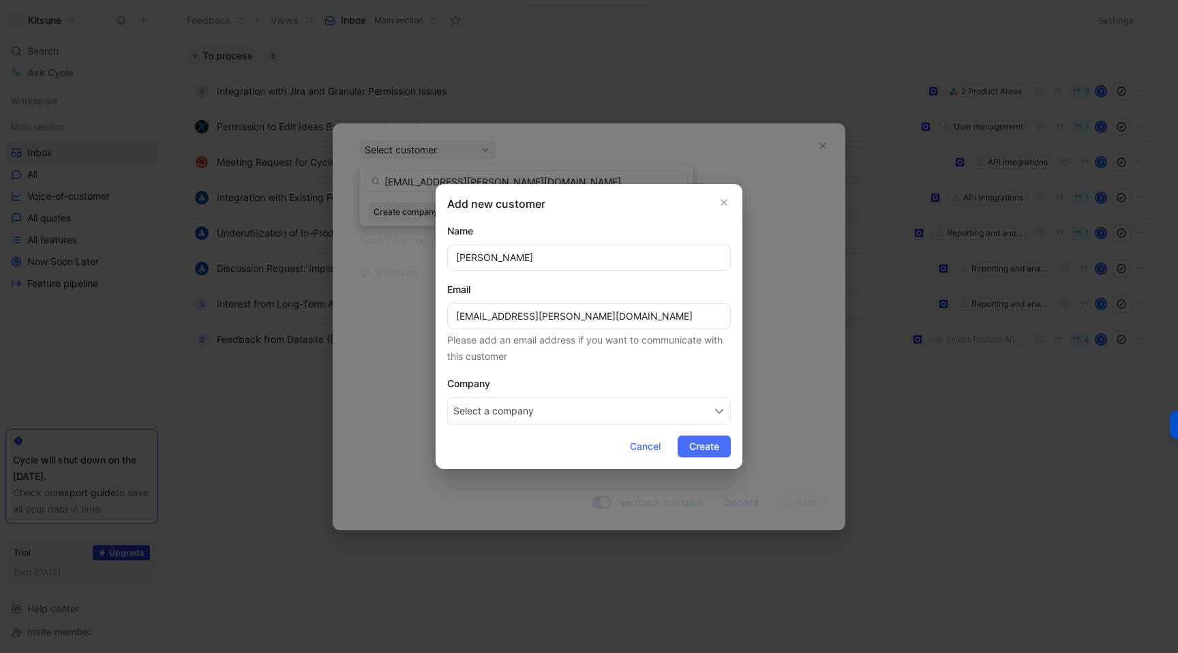
type input "[PERSON_NAME]"
click at [549, 410] on button "Select a company" at bounding box center [589, 410] width 284 height 27
type input "Staff Scanner"
click at [547, 472] on span "Staff Scanner" at bounding box center [522, 469] width 67 height 17
click at [701, 453] on span "Create" at bounding box center [704, 446] width 30 height 16
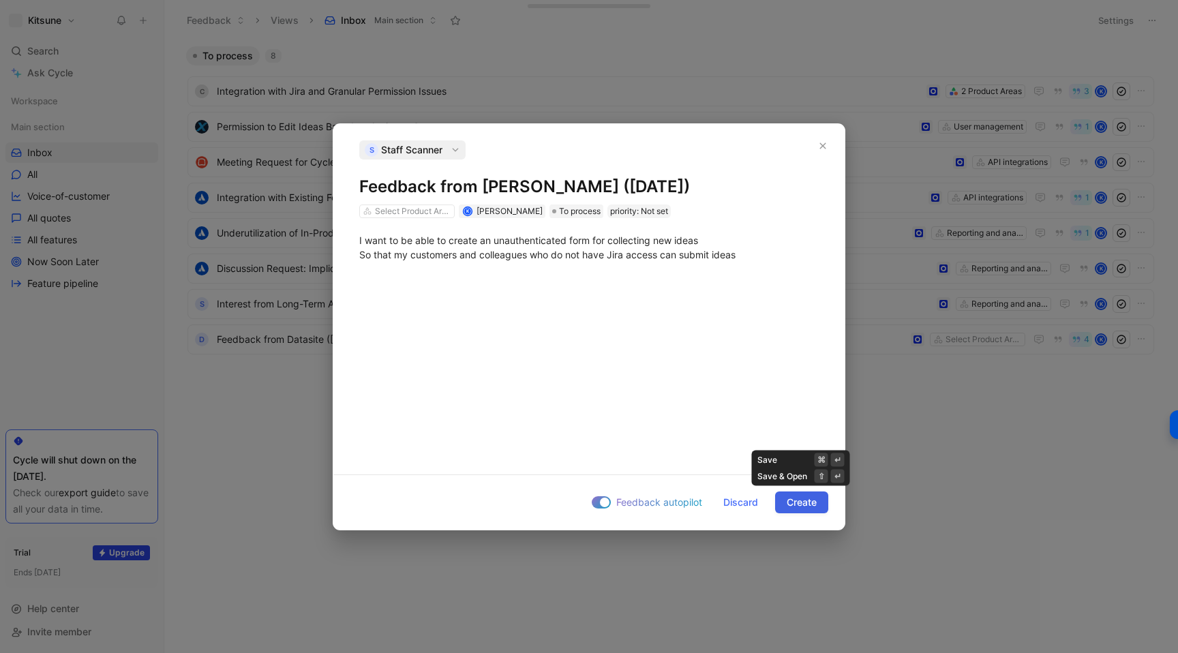
click at [804, 506] on span "Create" at bounding box center [801, 502] width 30 height 16
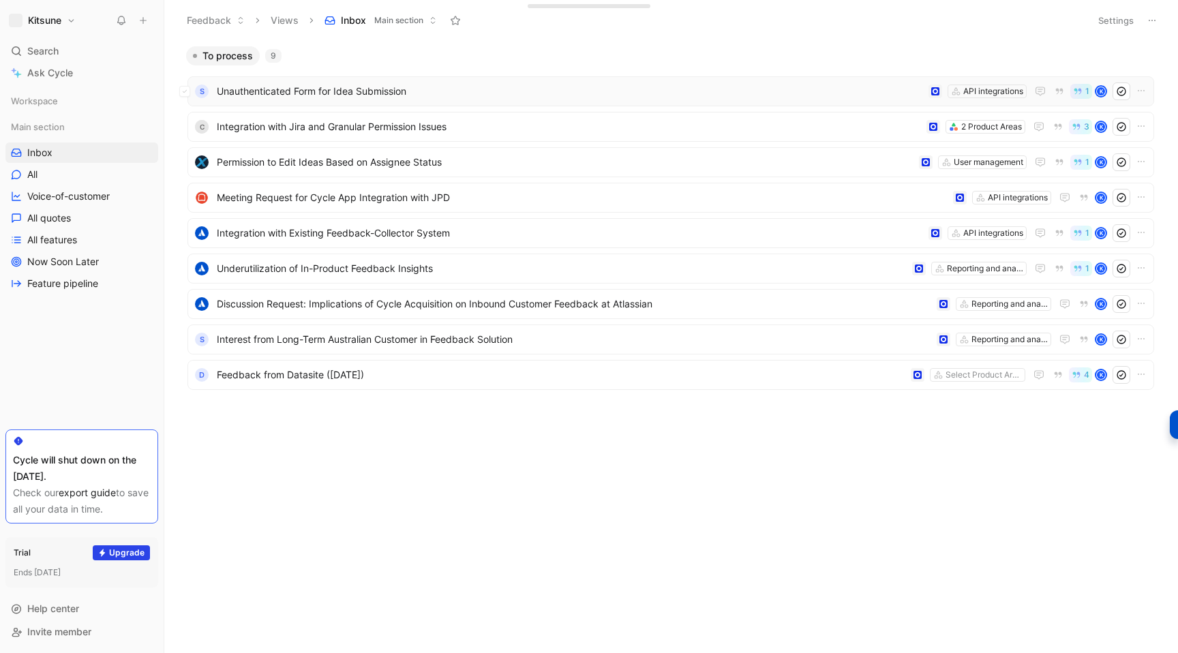
click at [421, 97] on span "Unauthenticated Form for Idea Submission" at bounding box center [570, 91] width 706 height 16
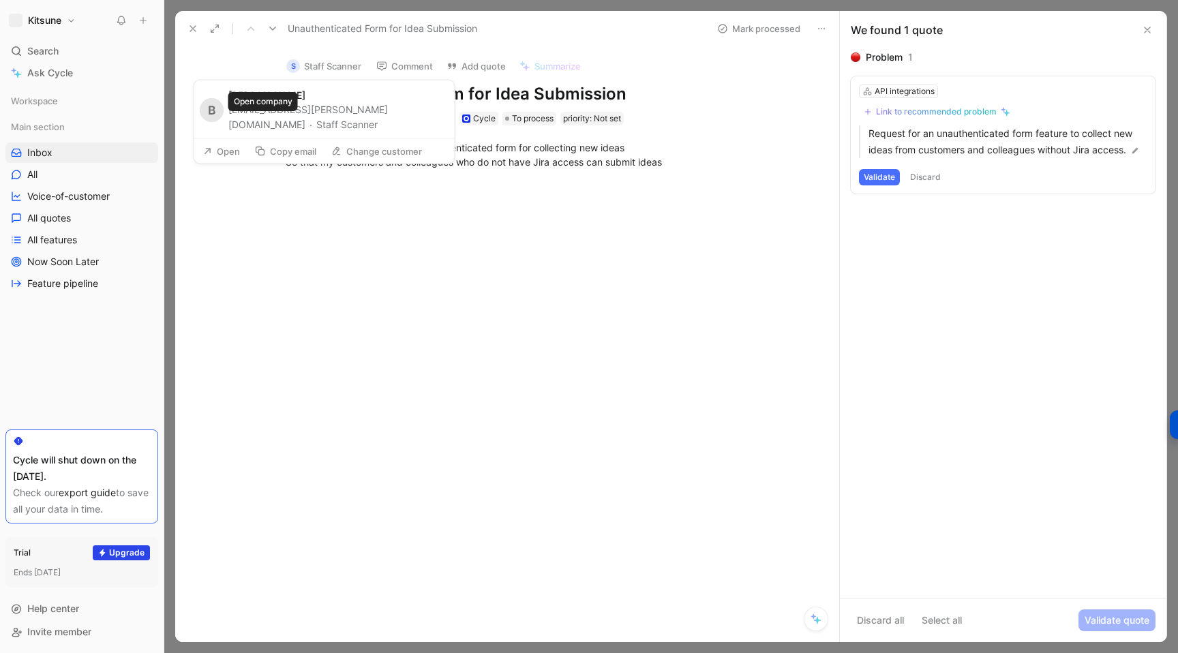
click at [316, 125] on button "Staff Scanner" at bounding box center [346, 124] width 61 height 16
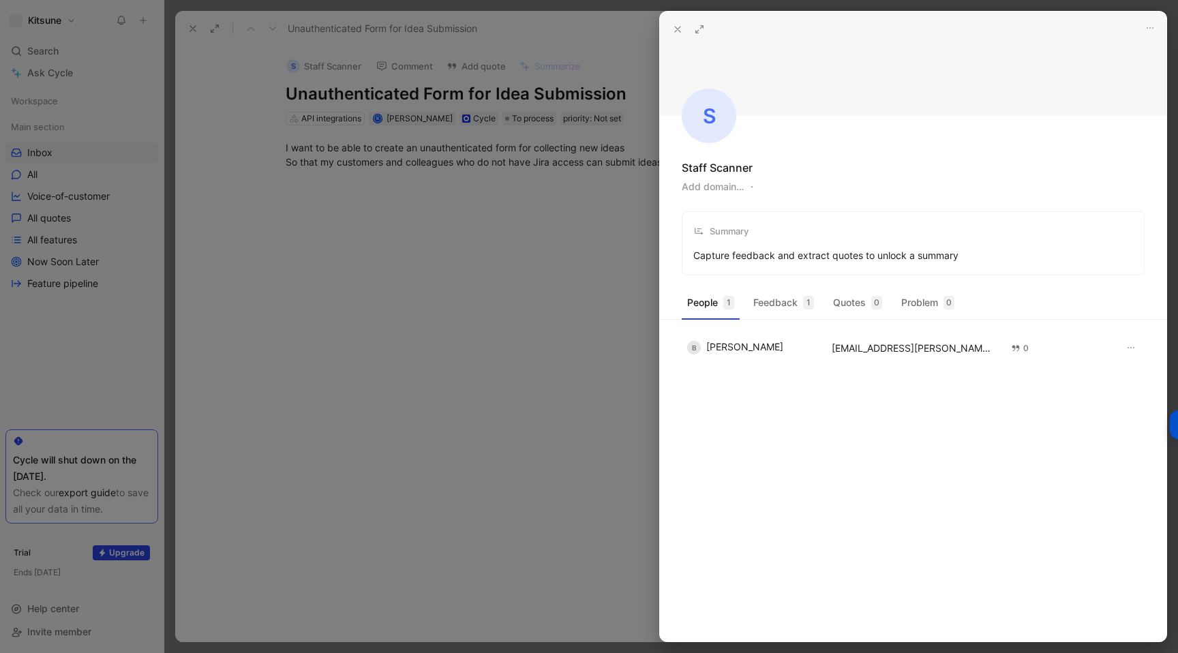
click at [690, 192] on button "Add domain…" at bounding box center [713, 187] width 62 height 16
type input "[URL][DOMAIN_NAME]"
click at [673, 31] on icon at bounding box center [677, 29] width 11 height 11
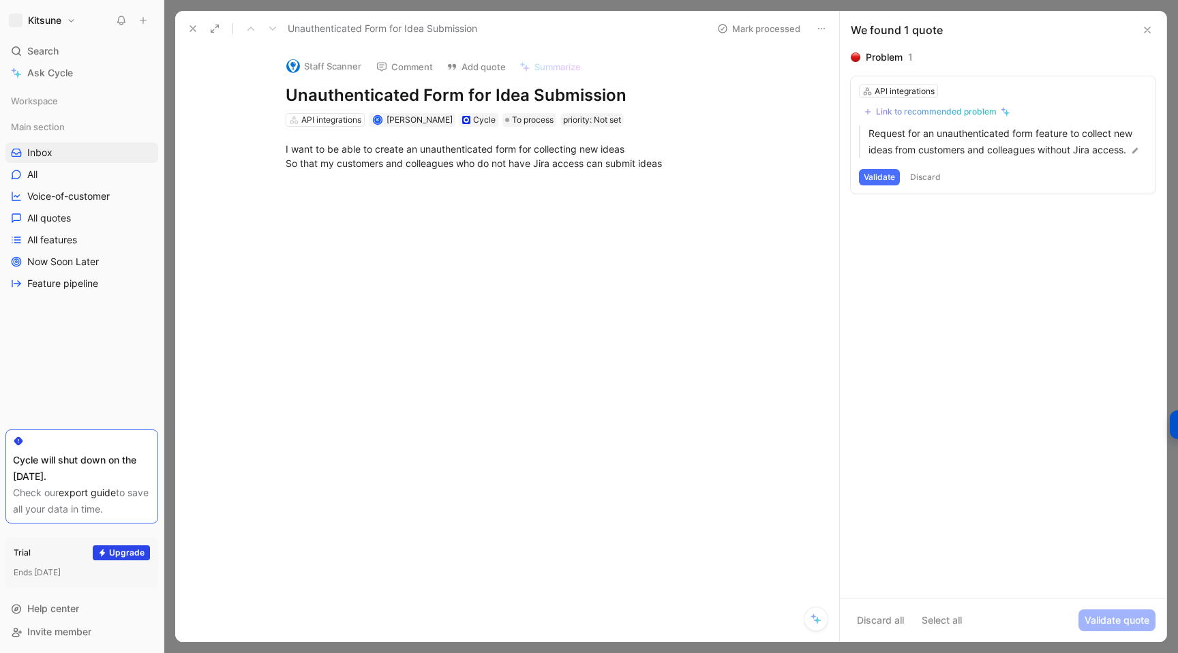
click at [195, 27] on icon at bounding box center [192, 28] width 11 height 11
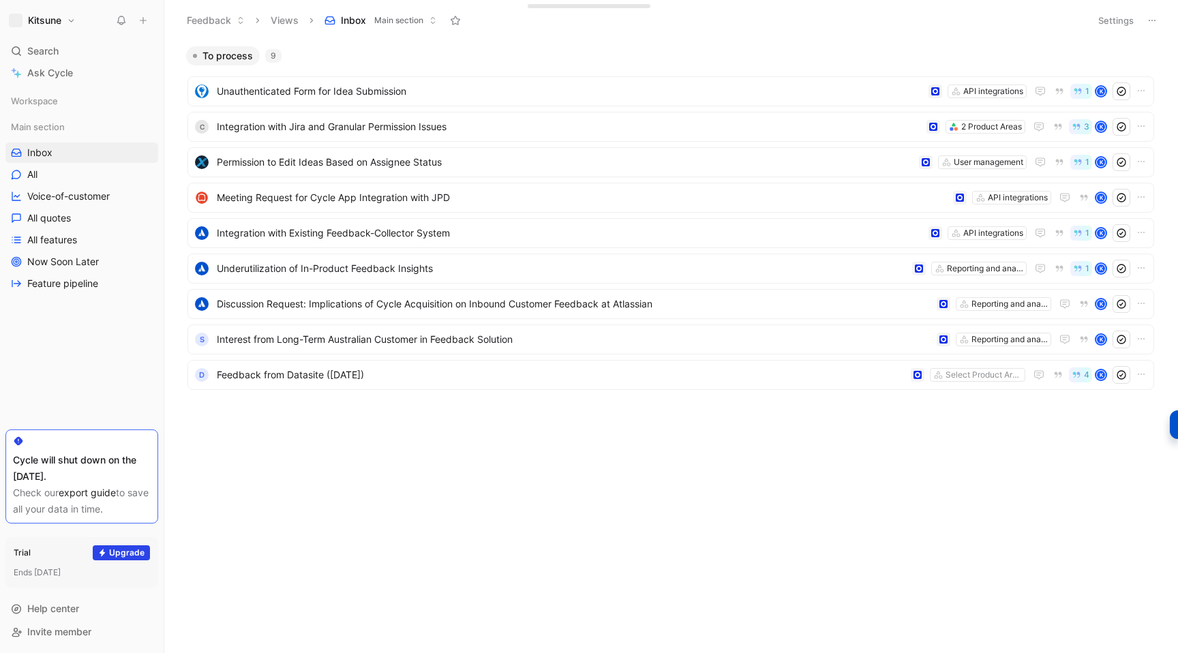
click at [71, 21] on button "Kitsune" at bounding box center [42, 20] width 74 height 19
click at [49, 138] on div "Workspace settings G then S" at bounding box center [93, 140] width 168 height 22
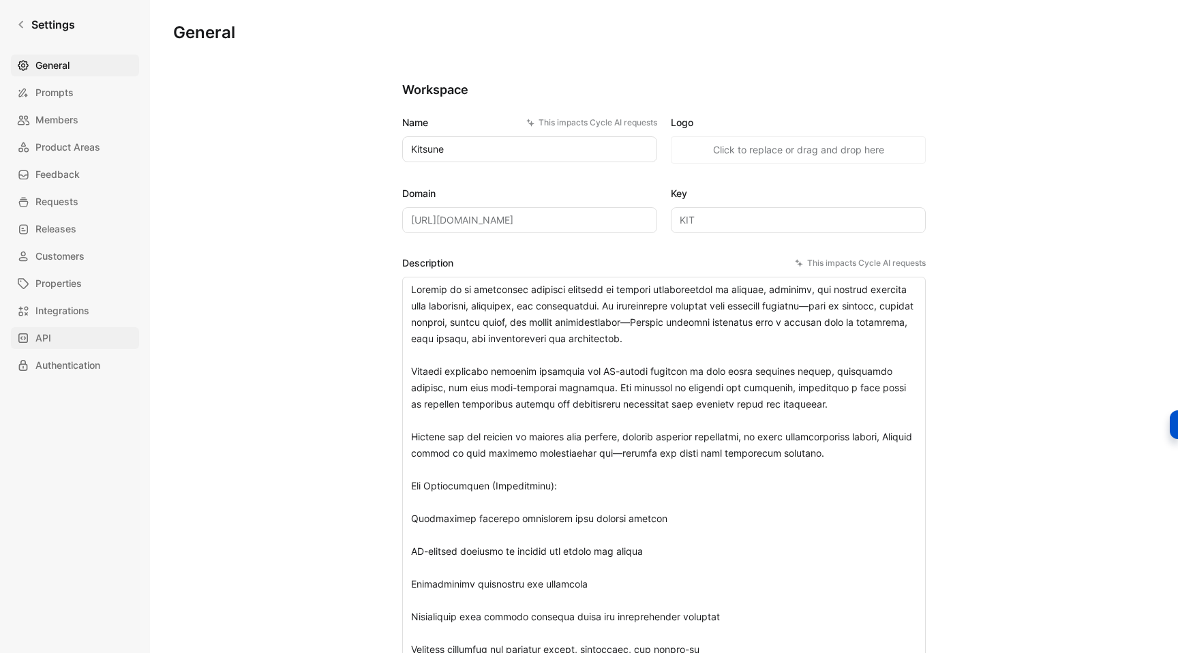
click at [55, 343] on link "API" at bounding box center [75, 338] width 128 height 22
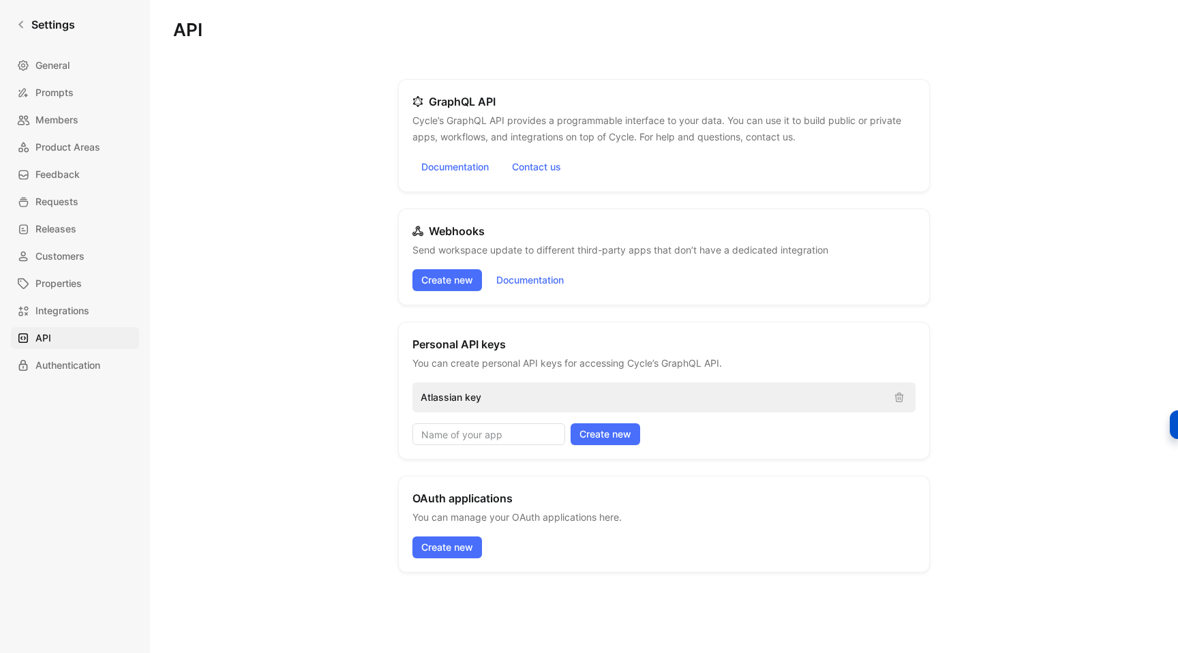
click at [468, 399] on p "Atlassian key" at bounding box center [651, 397] width 462 height 16
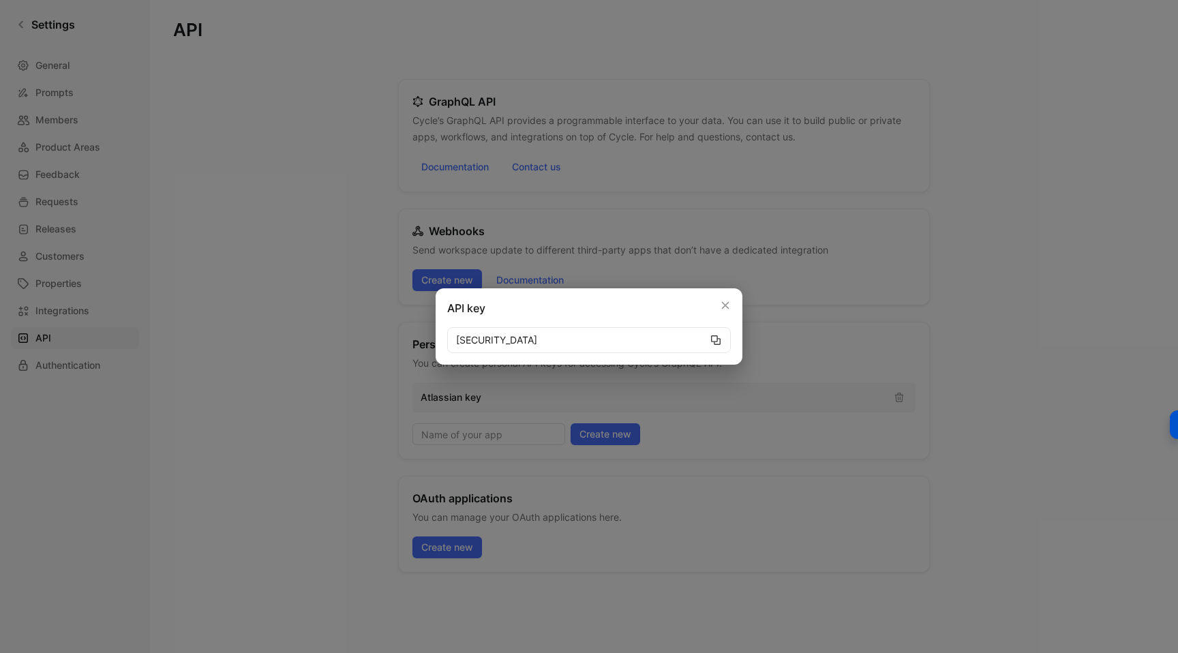
click at [715, 335] on icon "button" at bounding box center [715, 340] width 11 height 11
click at [328, 258] on div at bounding box center [589, 326] width 1178 height 653
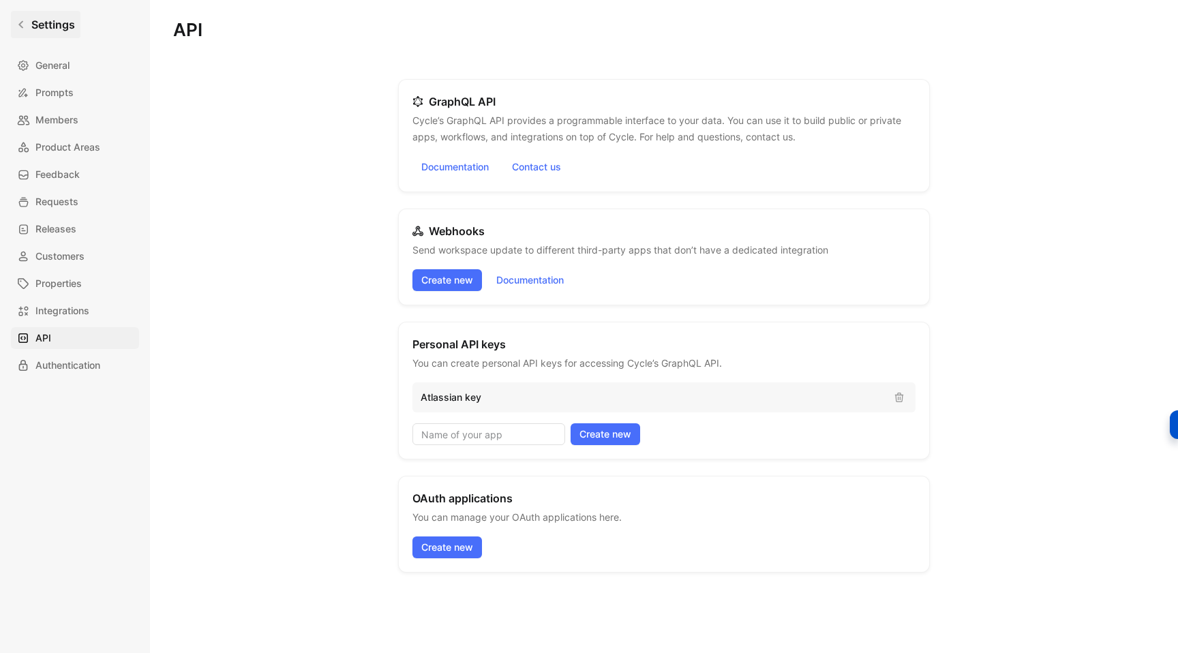
click at [25, 33] on link "Settings" at bounding box center [46, 24] width 70 height 27
